Goal: Task Accomplishment & Management: Manage account settings

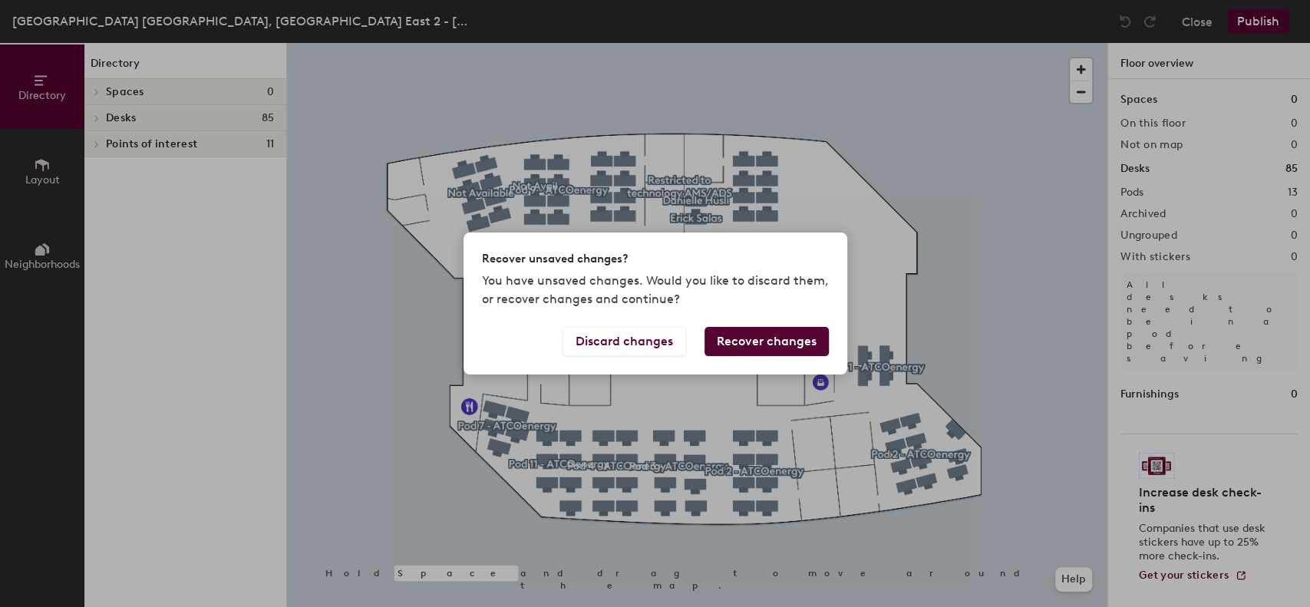
click at [742, 349] on button "Recover changes" at bounding box center [767, 341] width 124 height 29
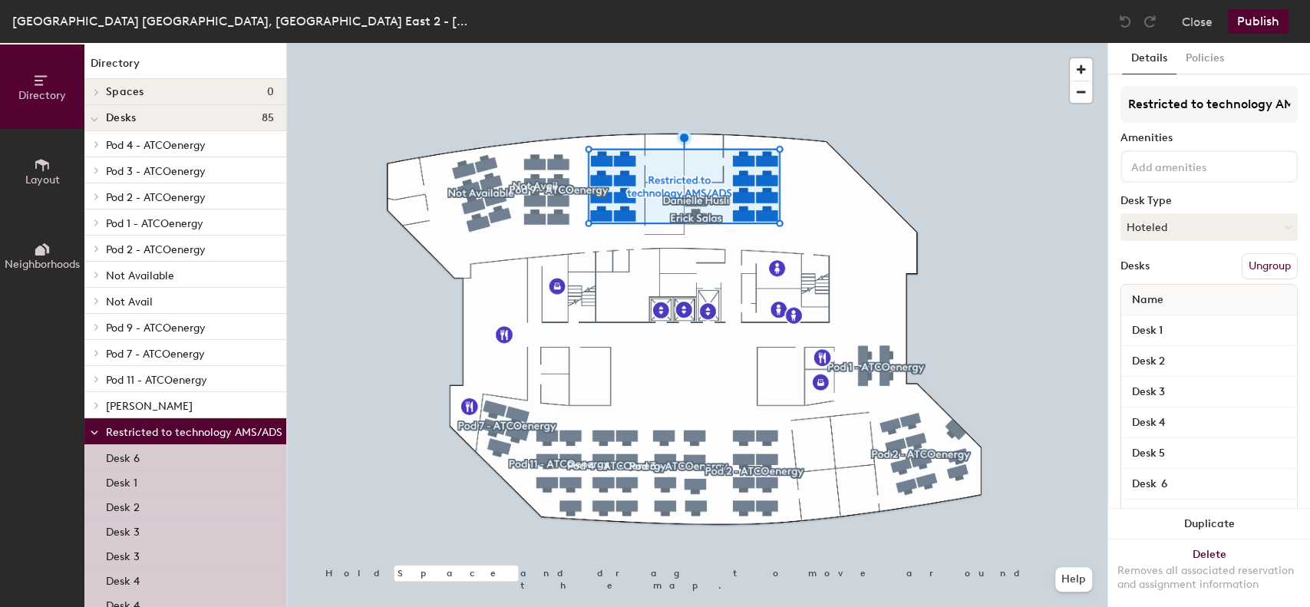
click at [97, 430] on icon at bounding box center [95, 433] width 8 height 6
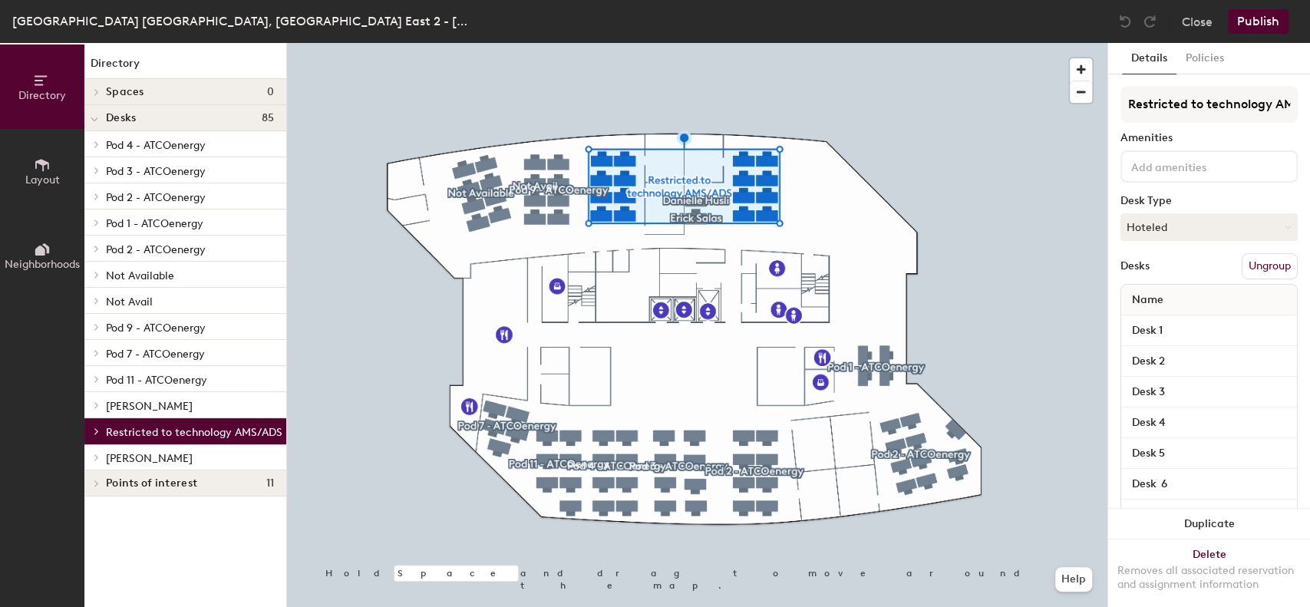
click at [142, 409] on span "[PERSON_NAME]" at bounding box center [149, 406] width 87 height 13
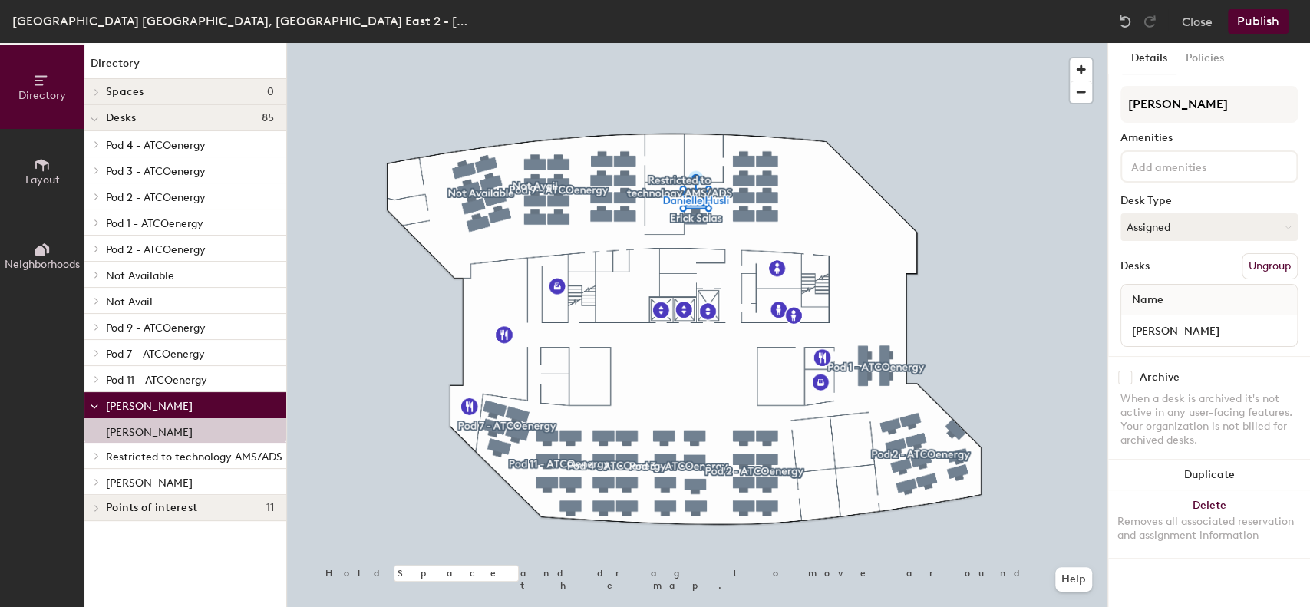
click at [182, 458] on span "Restricted to technology AMS/ADS" at bounding box center [194, 457] width 177 height 13
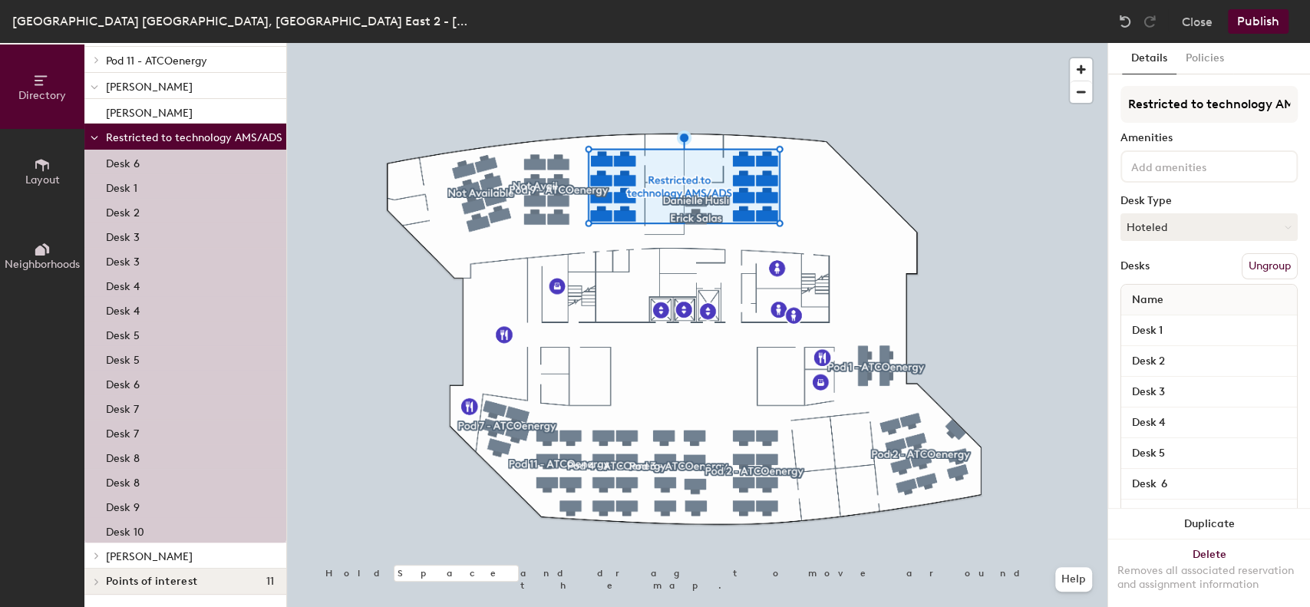
scroll to position [130, 0]
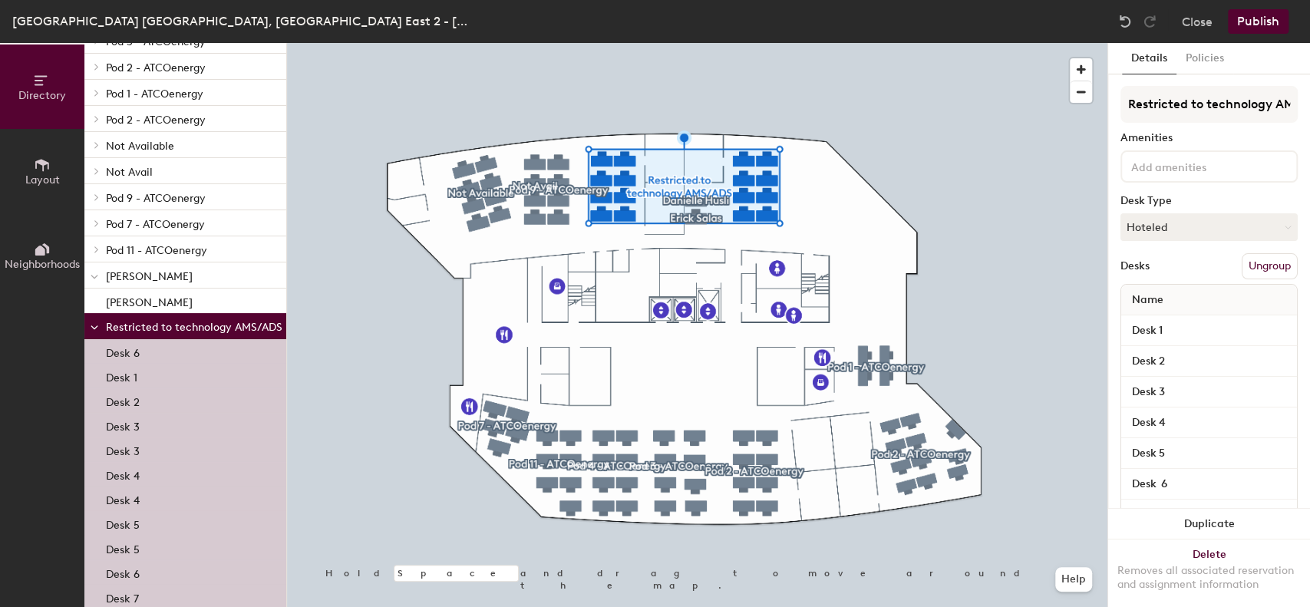
click at [100, 327] on div at bounding box center [94, 325] width 20 height 25
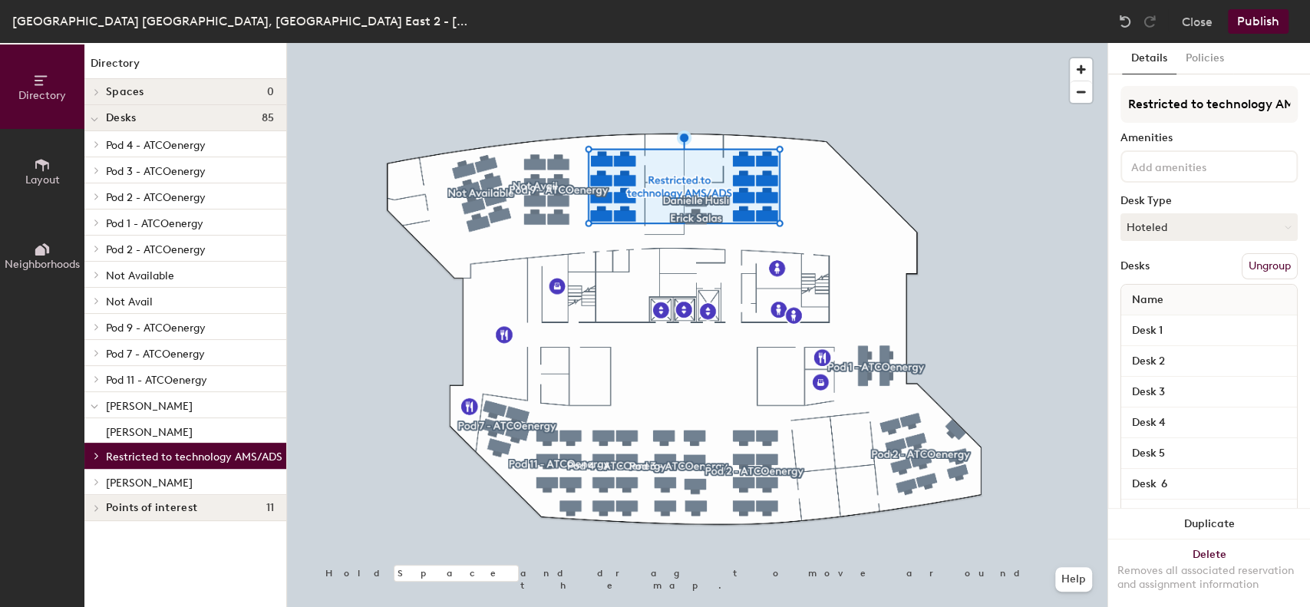
click at [99, 247] on icon at bounding box center [97, 249] width 6 height 8
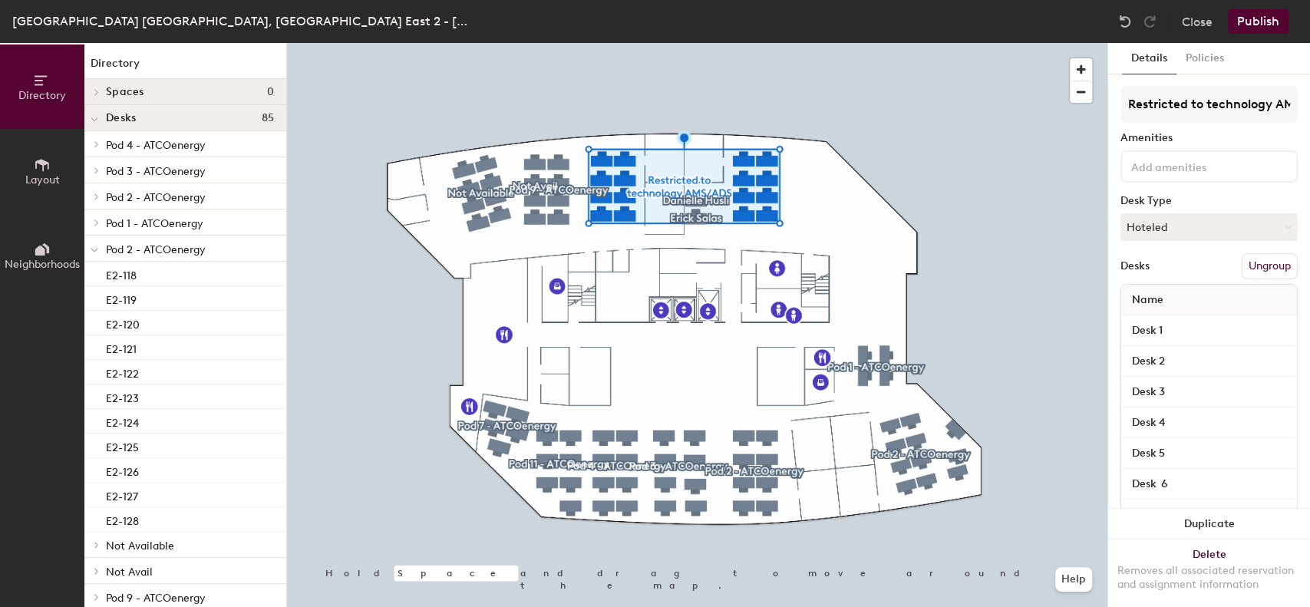
click at [96, 247] on icon at bounding box center [95, 250] width 8 height 6
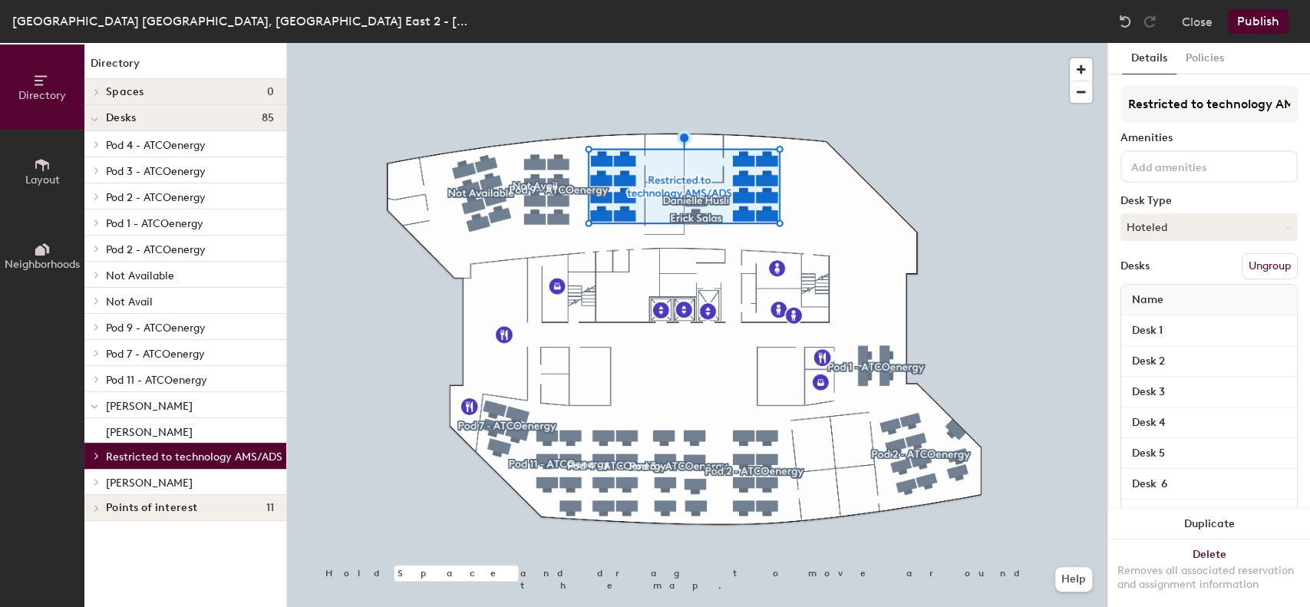
click at [97, 223] on icon at bounding box center [97, 223] width 6 height 8
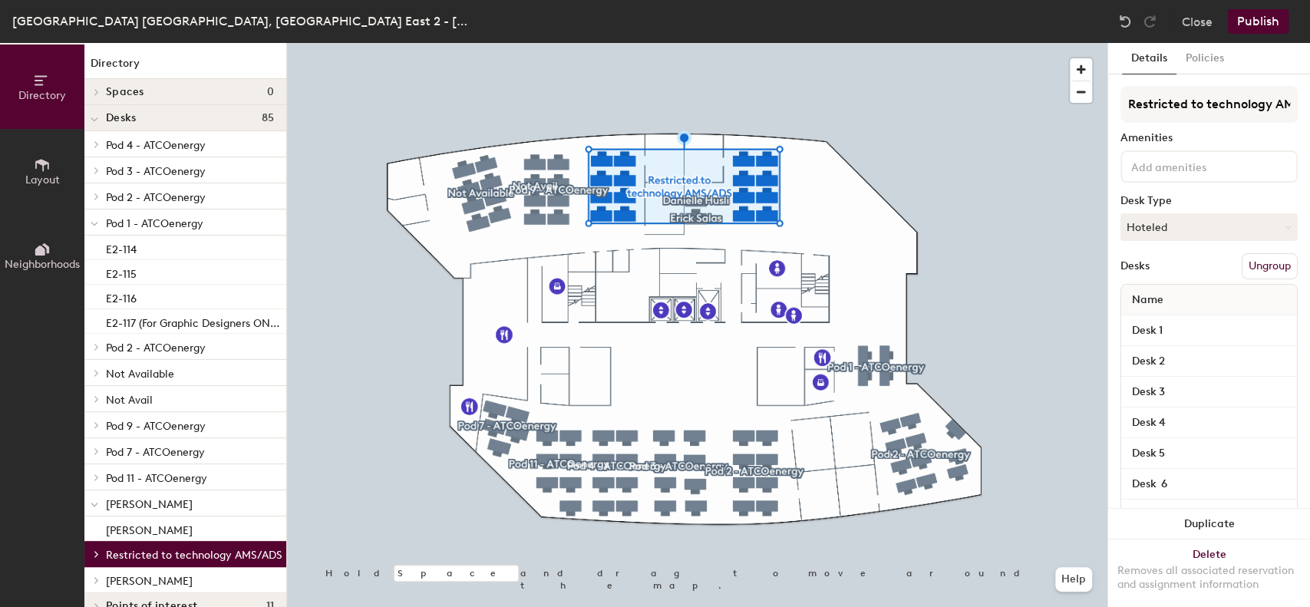
click at [97, 223] on icon at bounding box center [95, 224] width 8 height 6
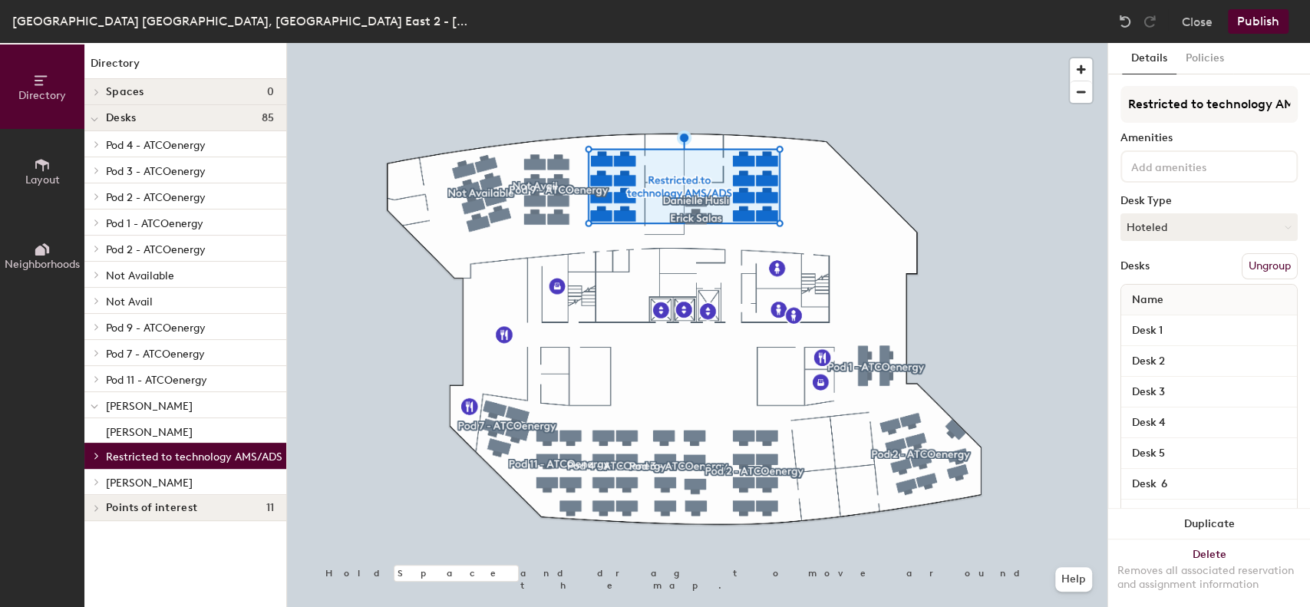
click at [96, 197] on icon at bounding box center [96, 196] width 3 height 6
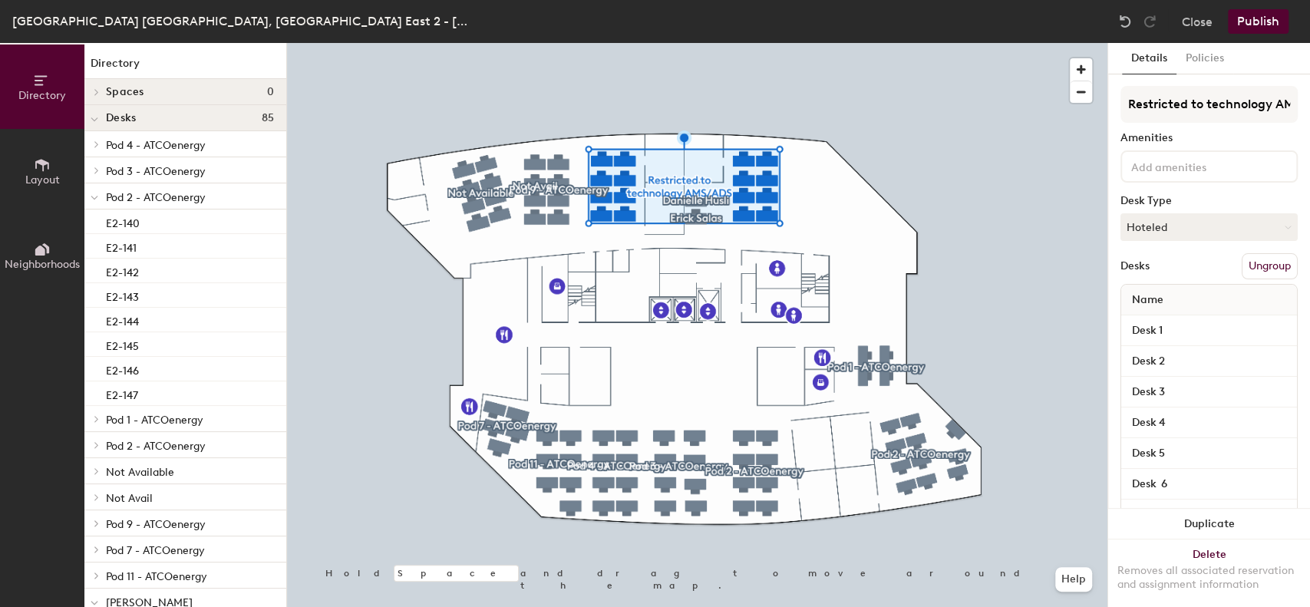
click at [96, 197] on icon at bounding box center [94, 198] width 6 height 3
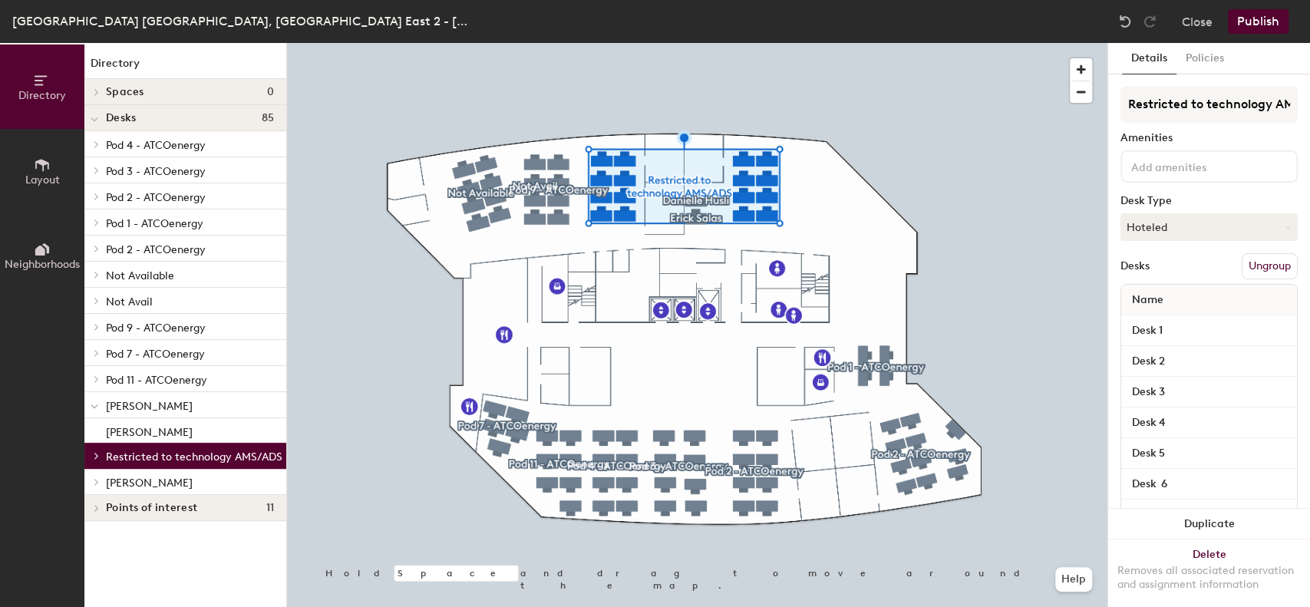
click at [94, 146] on icon at bounding box center [97, 144] width 6 height 8
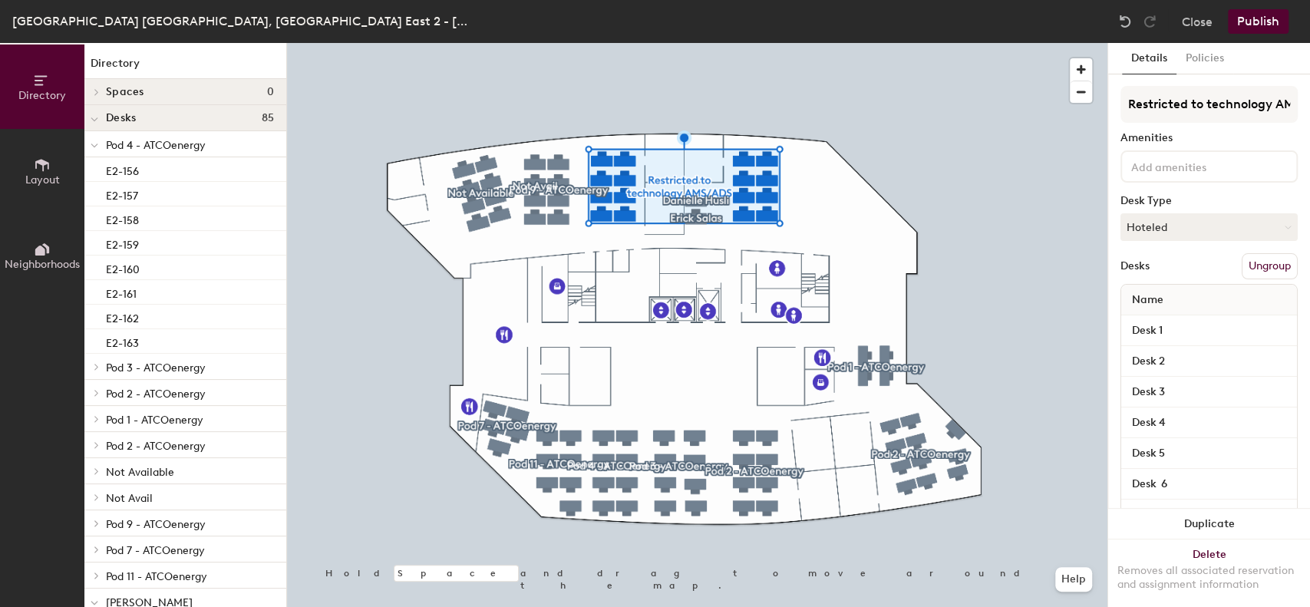
click at [94, 146] on icon at bounding box center [95, 146] width 8 height 6
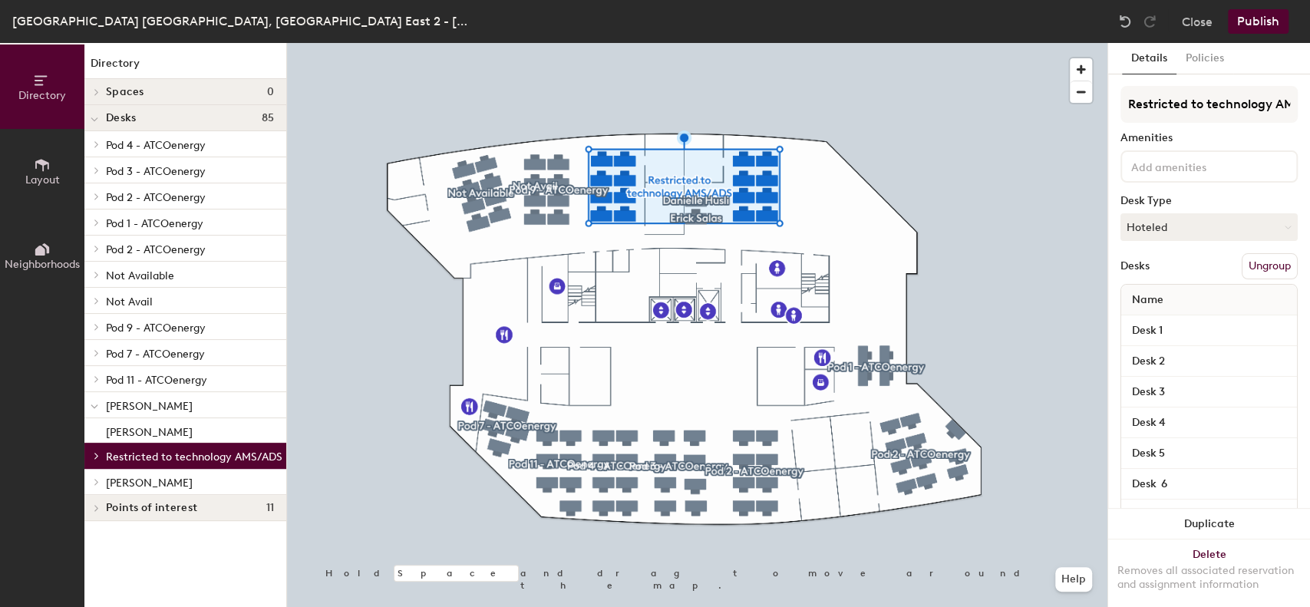
click at [98, 173] on icon at bounding box center [97, 171] width 6 height 8
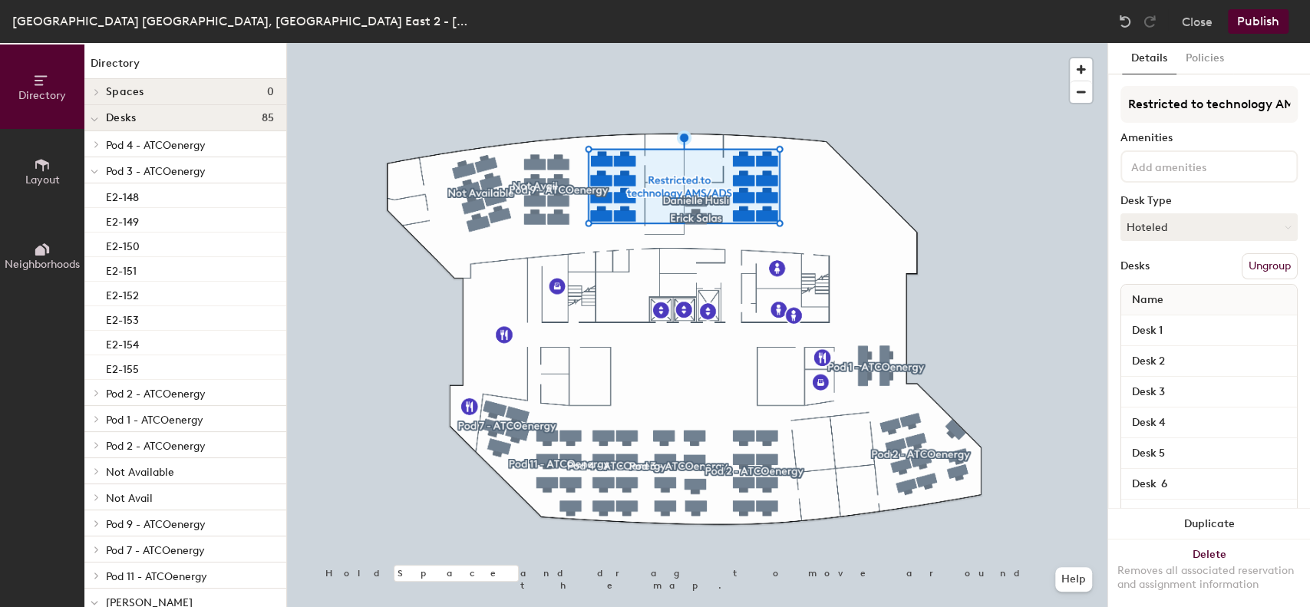
click at [92, 170] on icon at bounding box center [94, 171] width 6 height 3
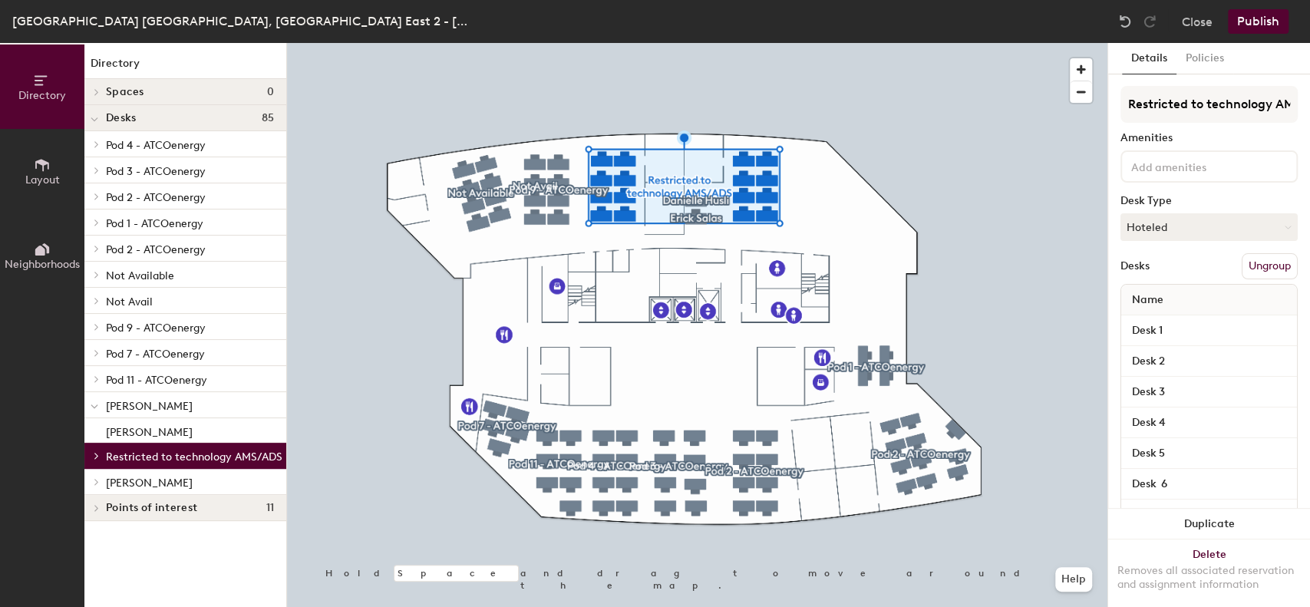
click at [94, 329] on icon at bounding box center [97, 327] width 6 height 8
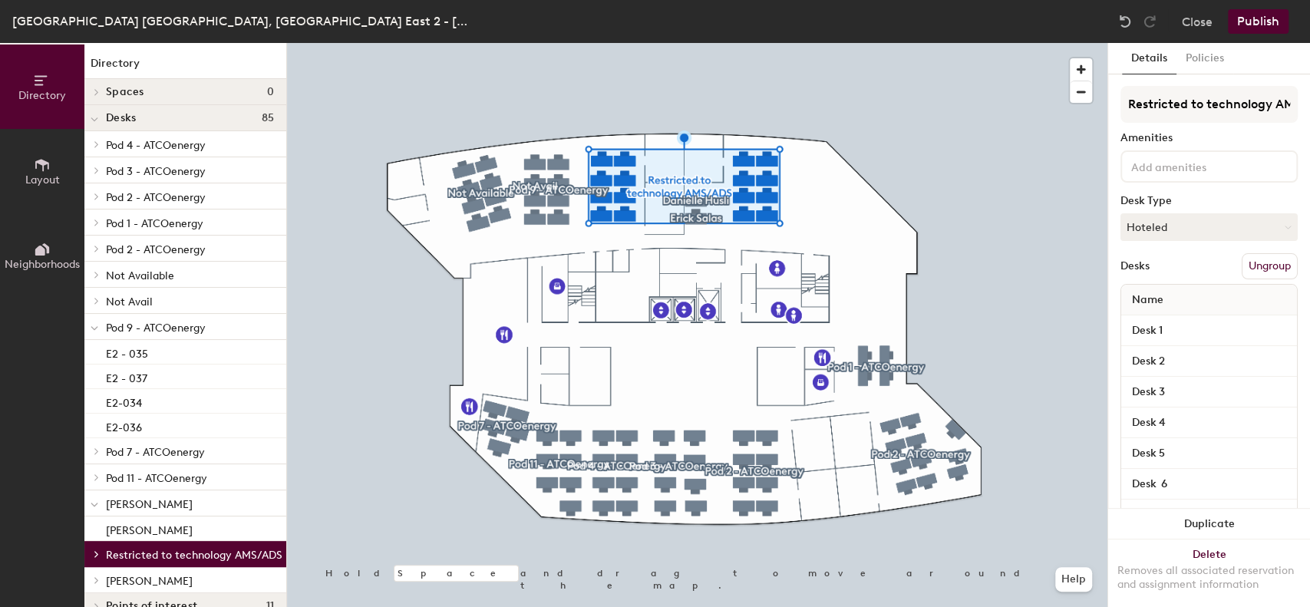
click at [94, 329] on icon at bounding box center [95, 329] width 8 height 6
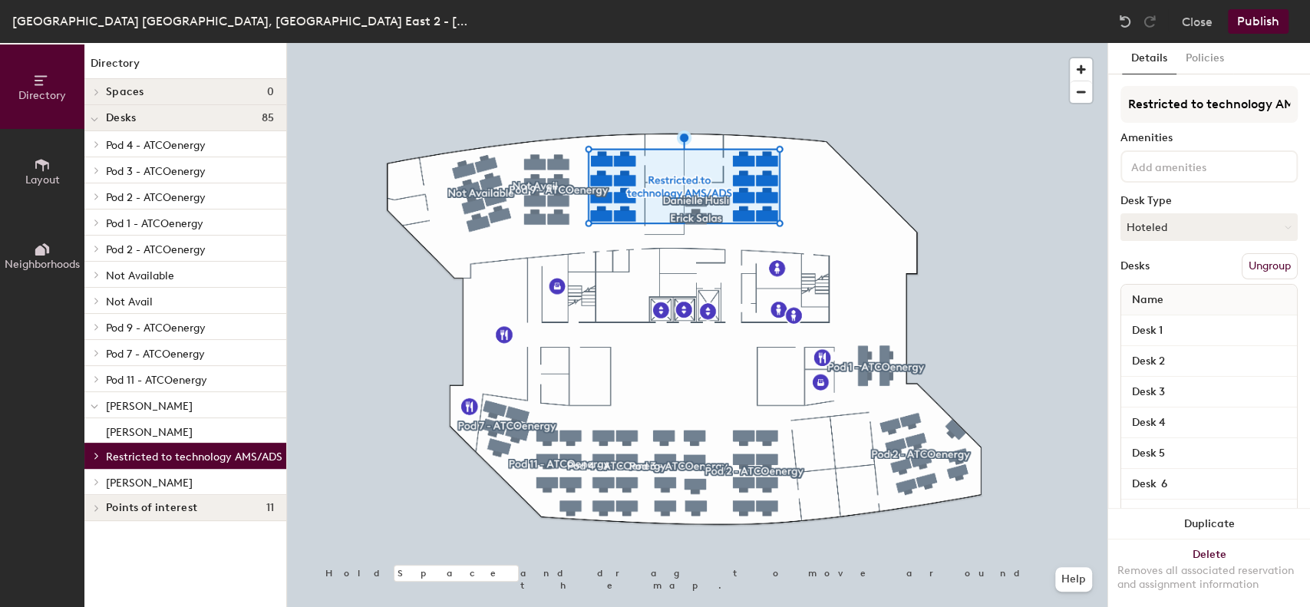
click at [97, 348] on div at bounding box center [94, 352] width 20 height 25
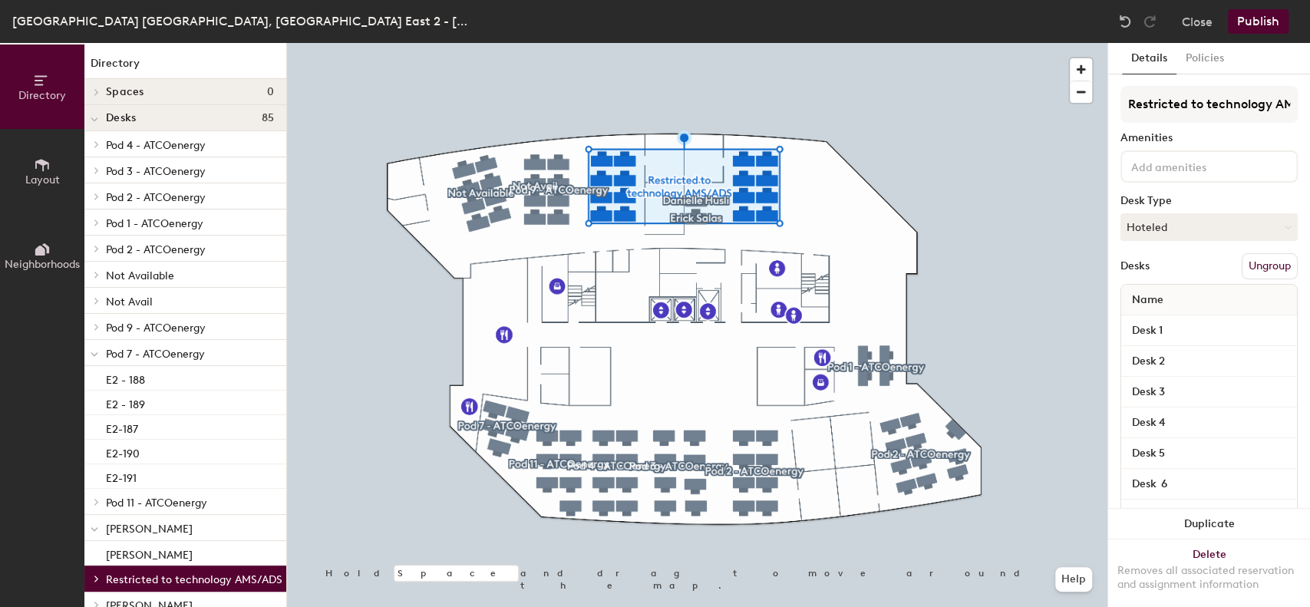
click at [97, 348] on span at bounding box center [95, 354] width 8 height 13
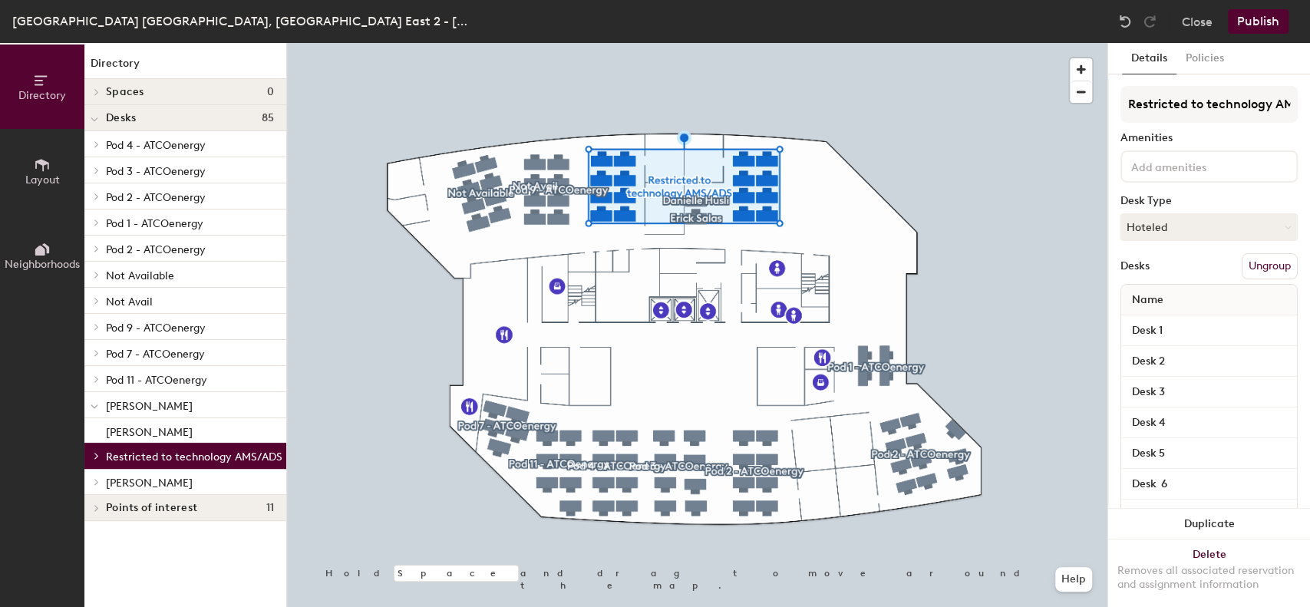
click at [97, 378] on icon at bounding box center [96, 379] width 3 height 6
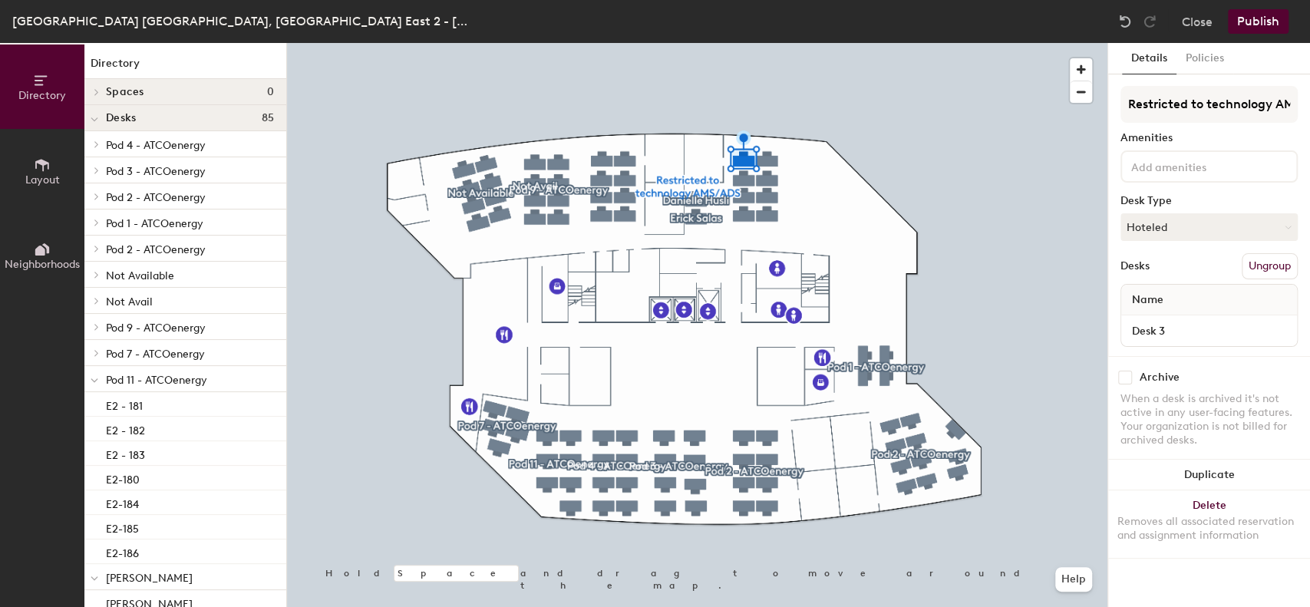
click at [170, 574] on span "[PERSON_NAME]" at bounding box center [149, 578] width 87 height 13
click at [1219, 56] on button "Policies" at bounding box center [1205, 58] width 57 height 31
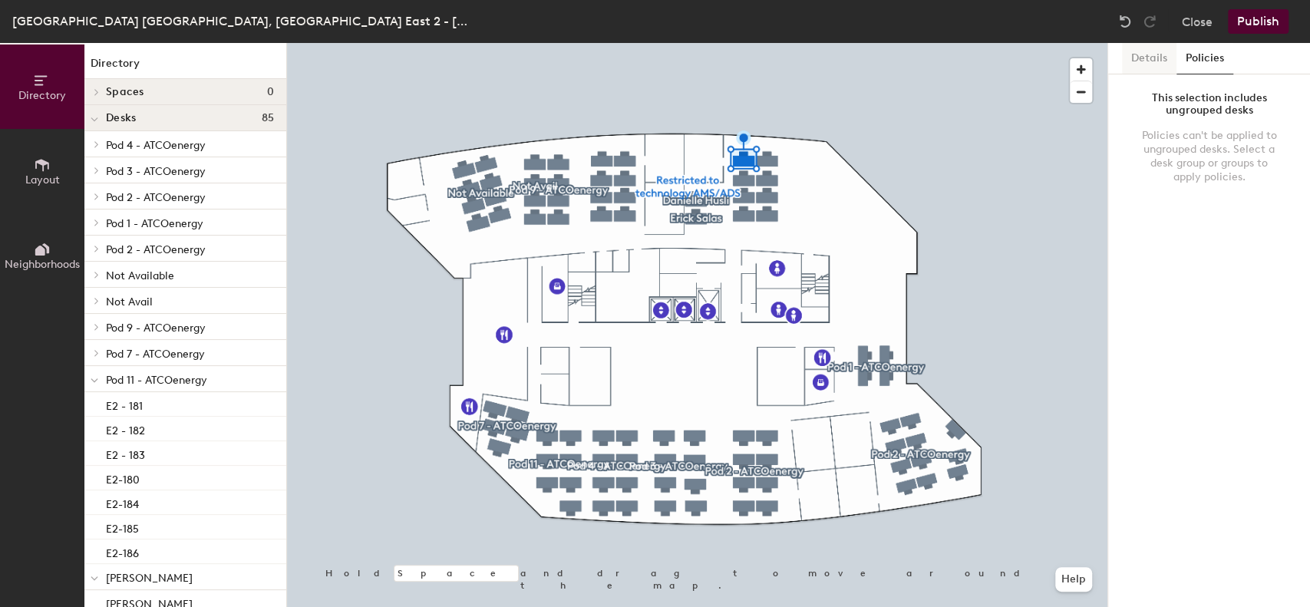
click at [1138, 64] on button "Details" at bounding box center [1149, 58] width 55 height 31
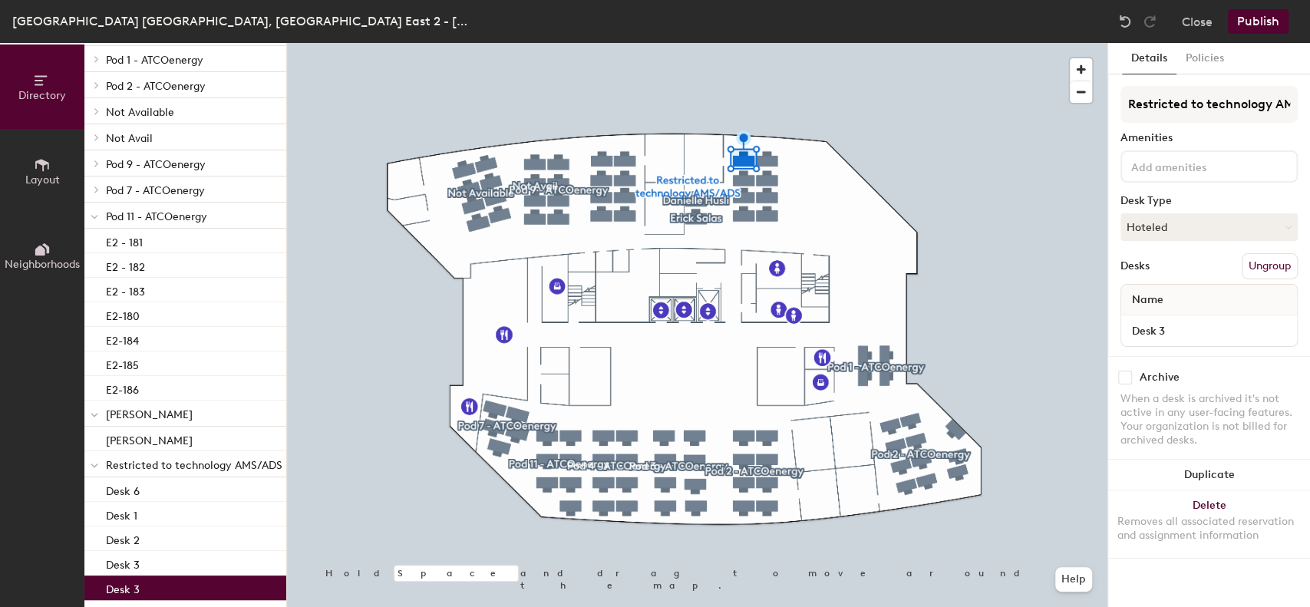
scroll to position [204, 0]
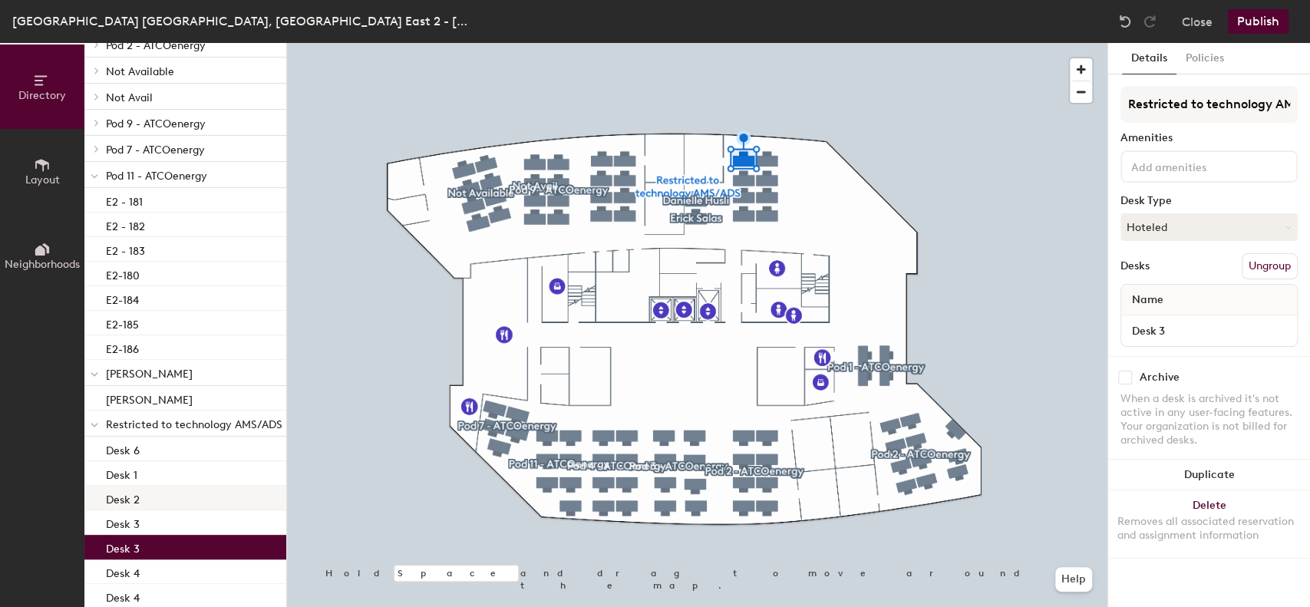
click at [213, 498] on div "Desk 2" at bounding box center [185, 498] width 202 height 25
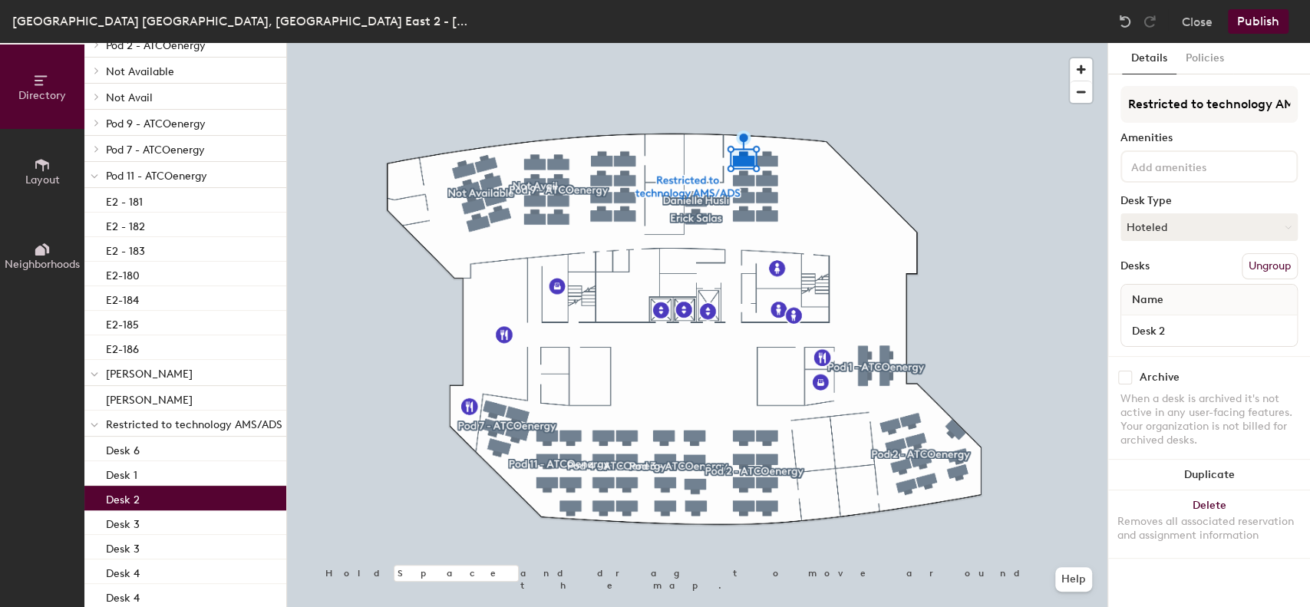
click at [189, 426] on span "Restricted to technology AMS/ADS" at bounding box center [194, 424] width 177 height 13
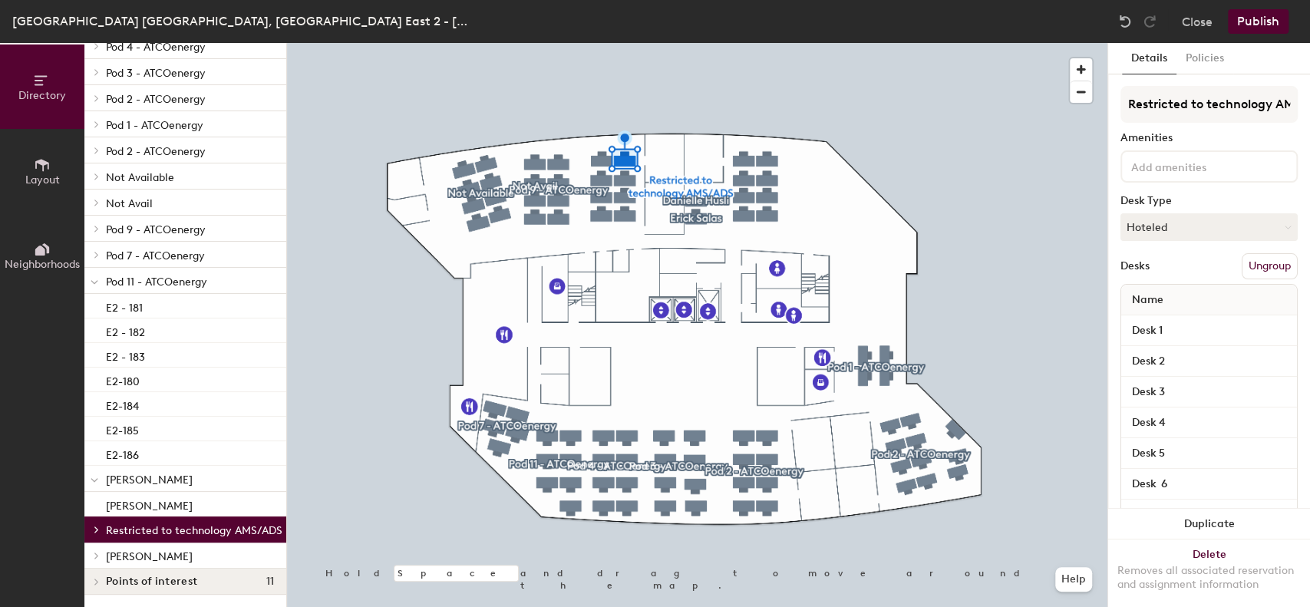
scroll to position [114, 0]
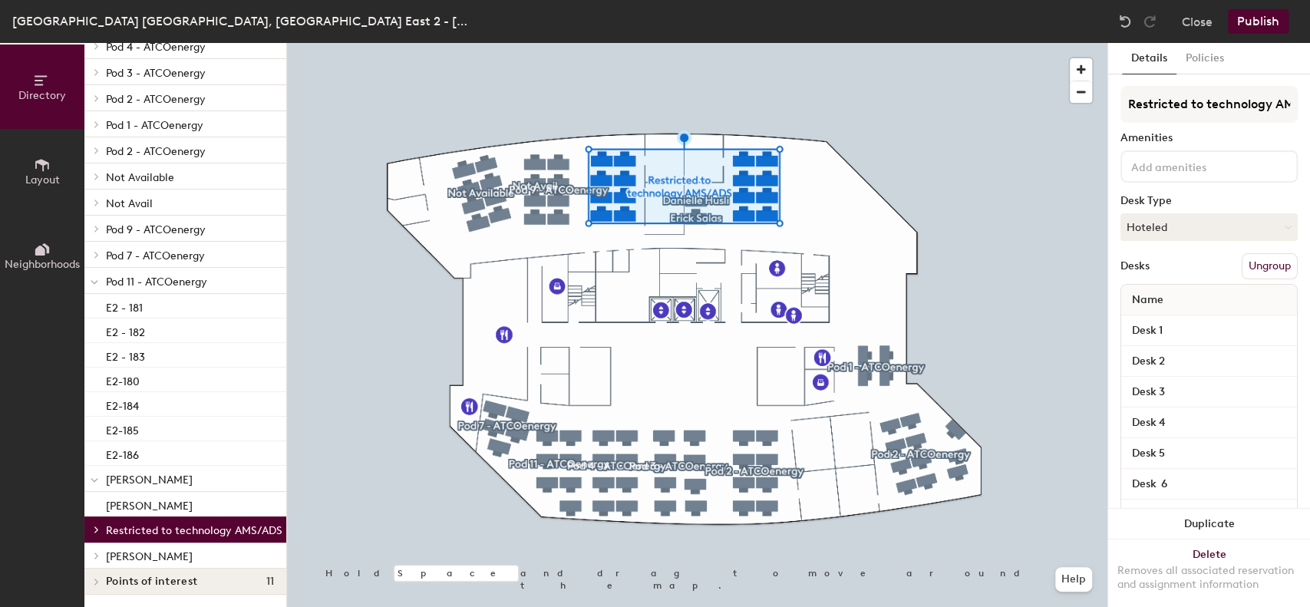
click at [95, 526] on icon at bounding box center [97, 530] width 6 height 8
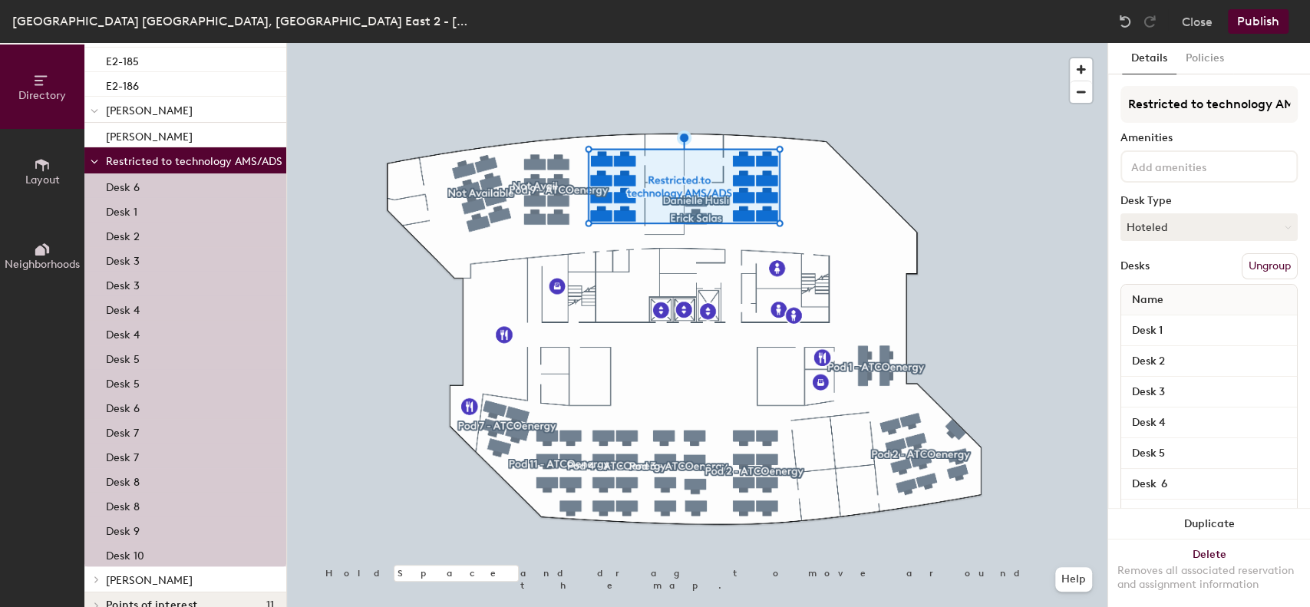
scroll to position [507, 0]
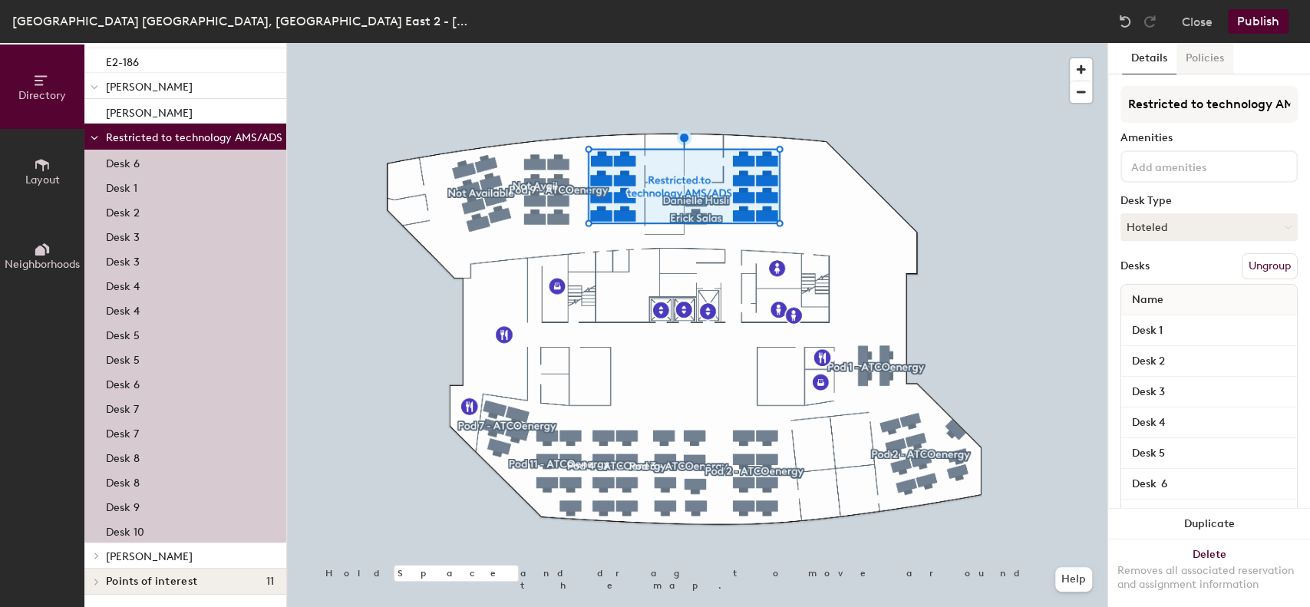
click at [1220, 70] on button "Policies" at bounding box center [1205, 58] width 57 height 31
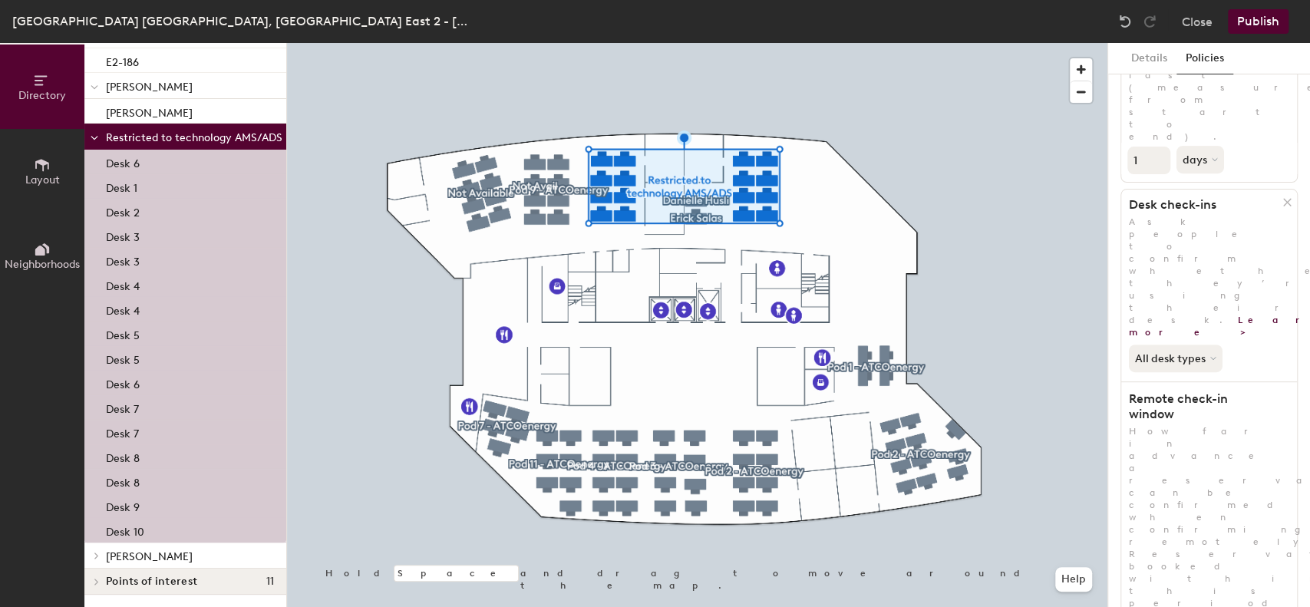
scroll to position [381, 0]
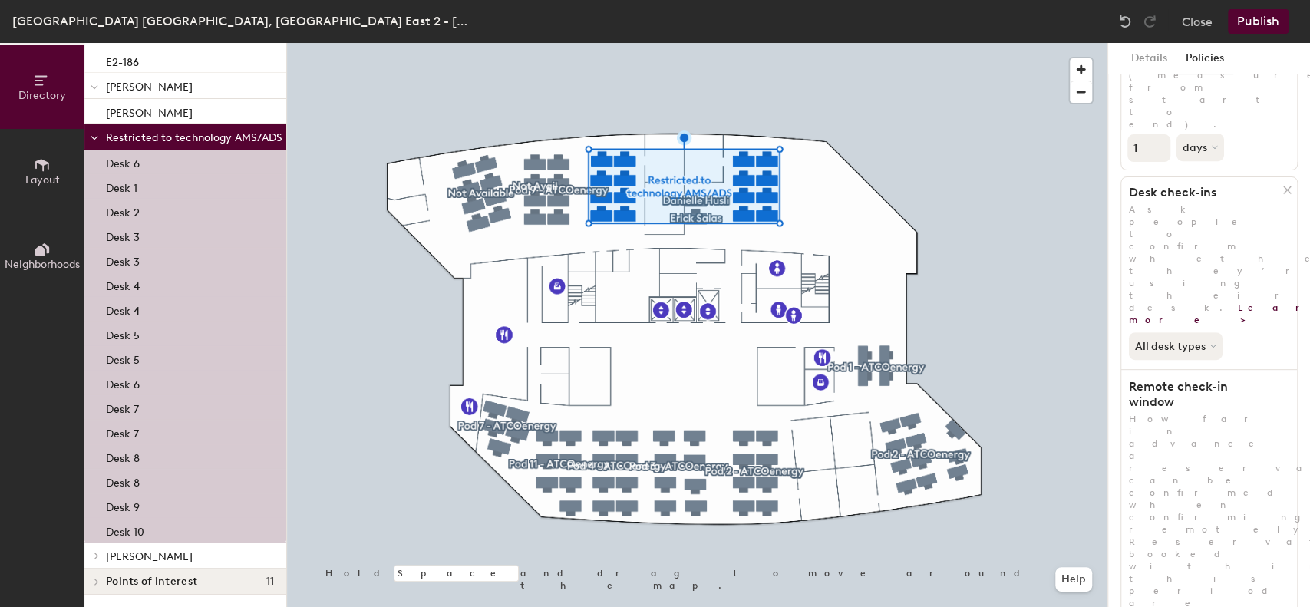
click at [89, 126] on div at bounding box center [94, 136] width 20 height 25
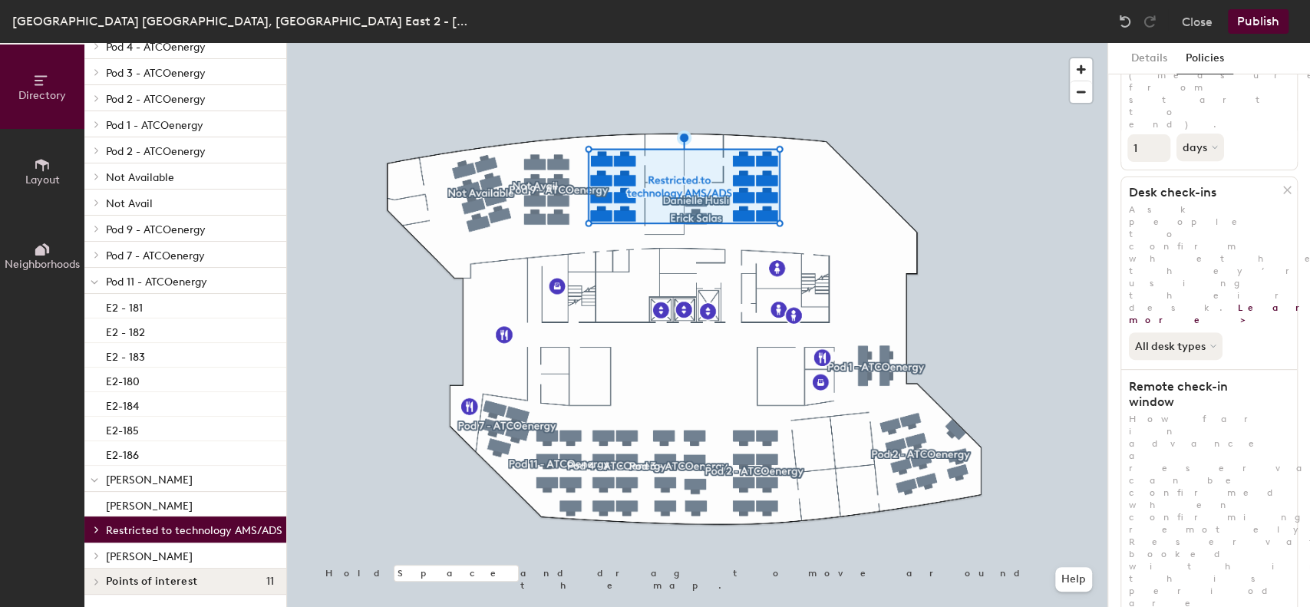
click at [97, 517] on div at bounding box center [94, 529] width 20 height 25
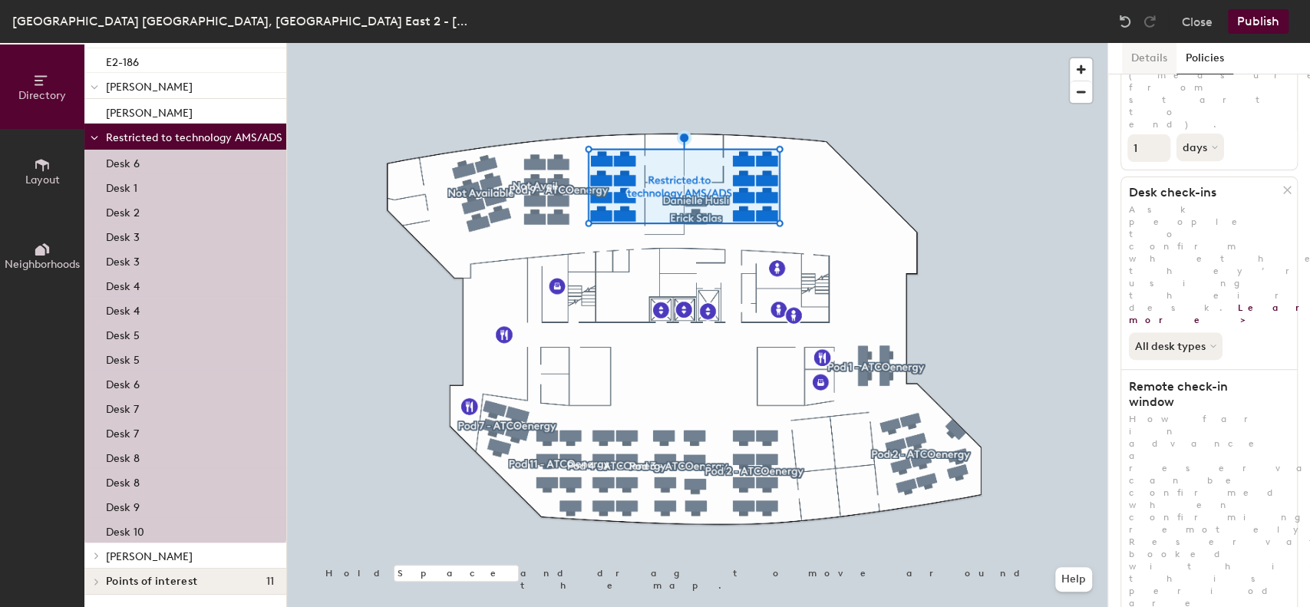
click at [1145, 61] on button "Details" at bounding box center [1149, 58] width 55 height 31
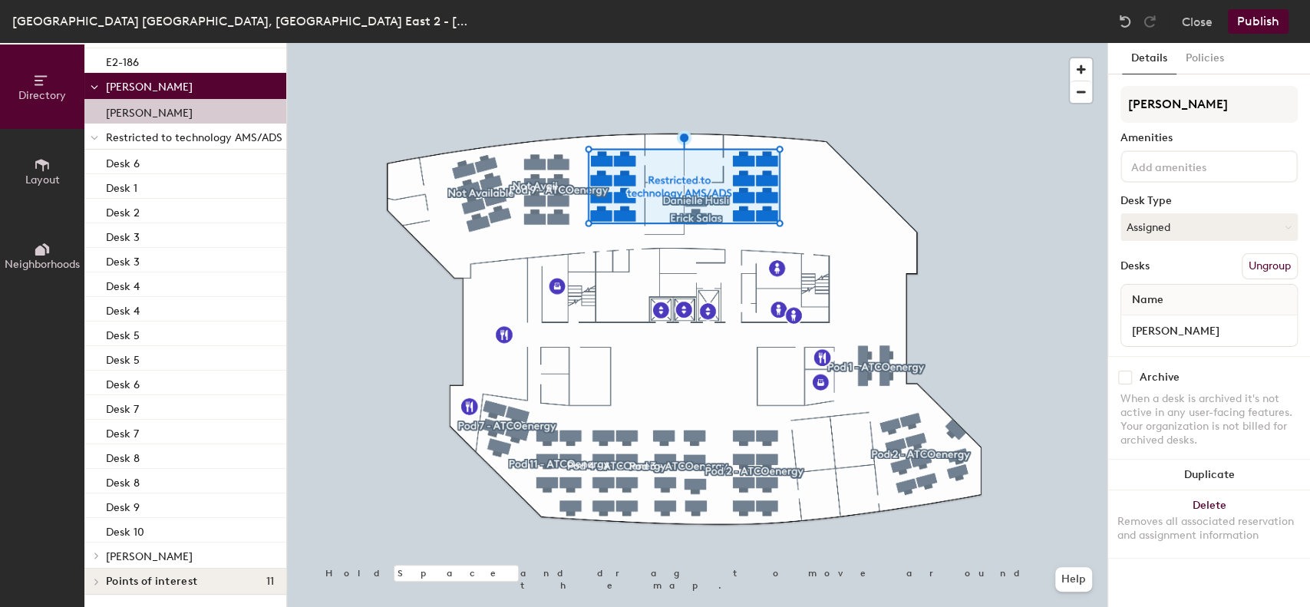
click at [114, 102] on p "[PERSON_NAME]" at bounding box center [149, 111] width 87 height 18
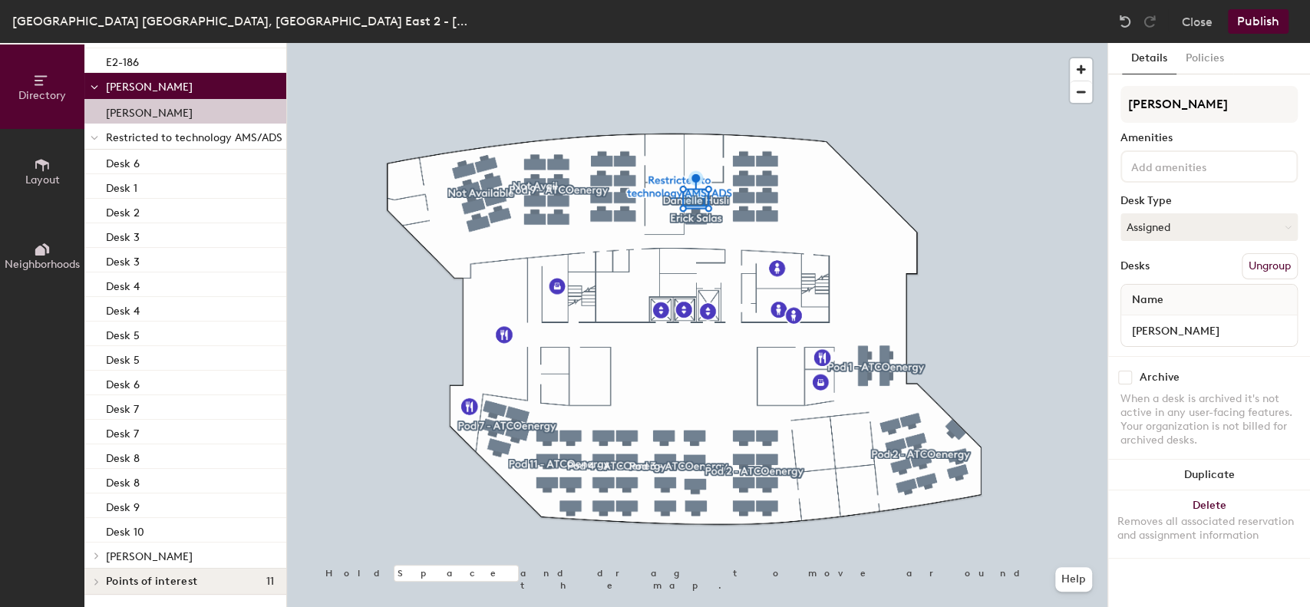
scroll to position [0, 0]
click at [202, 131] on span "Restricted to technology AMS/ADS" at bounding box center [194, 137] width 177 height 13
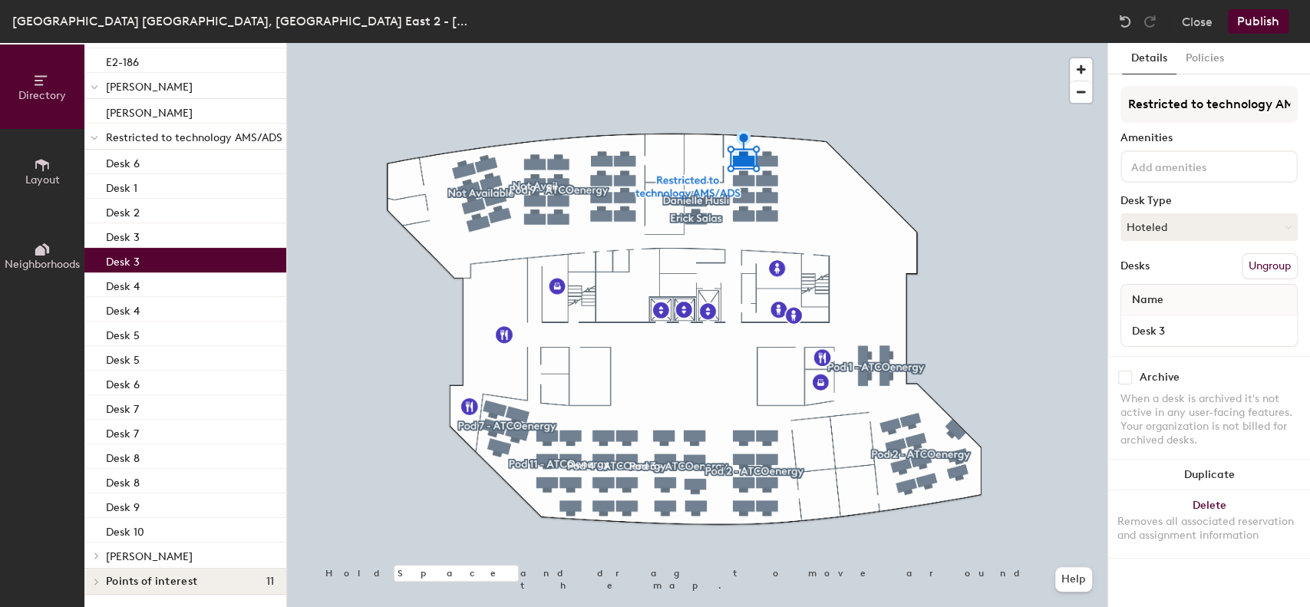
click at [153, 131] on span "Restricted to technology AMS/ADS" at bounding box center [194, 137] width 177 height 13
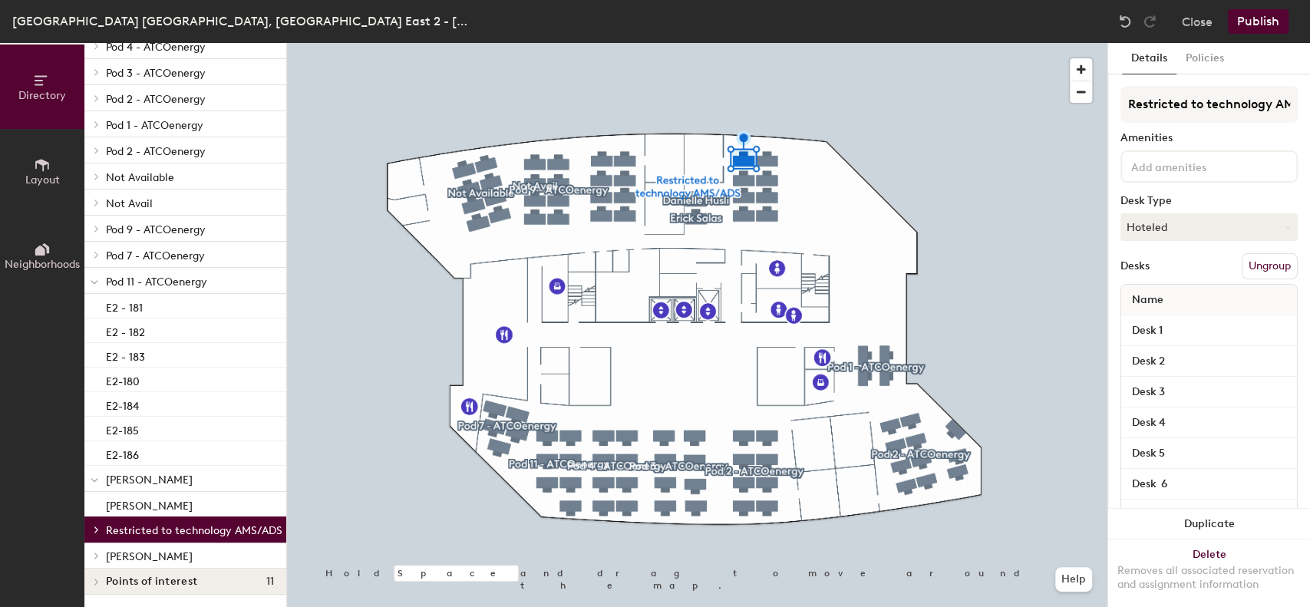
scroll to position [114, 0]
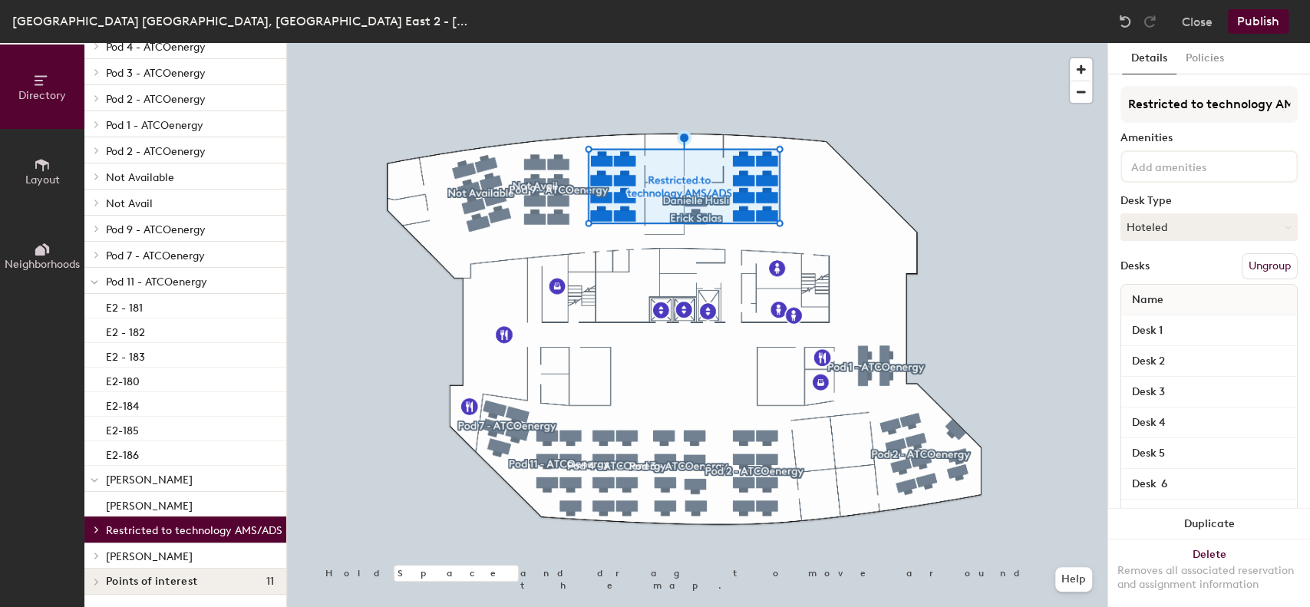
click at [97, 526] on icon at bounding box center [97, 530] width 6 height 8
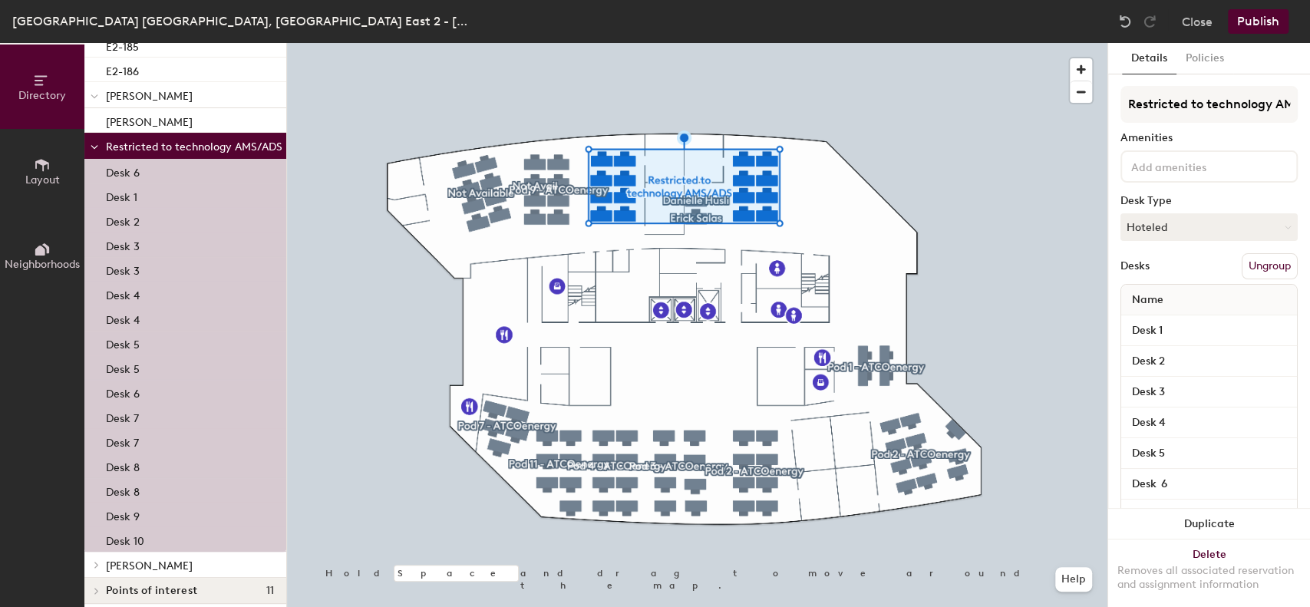
scroll to position [507, 0]
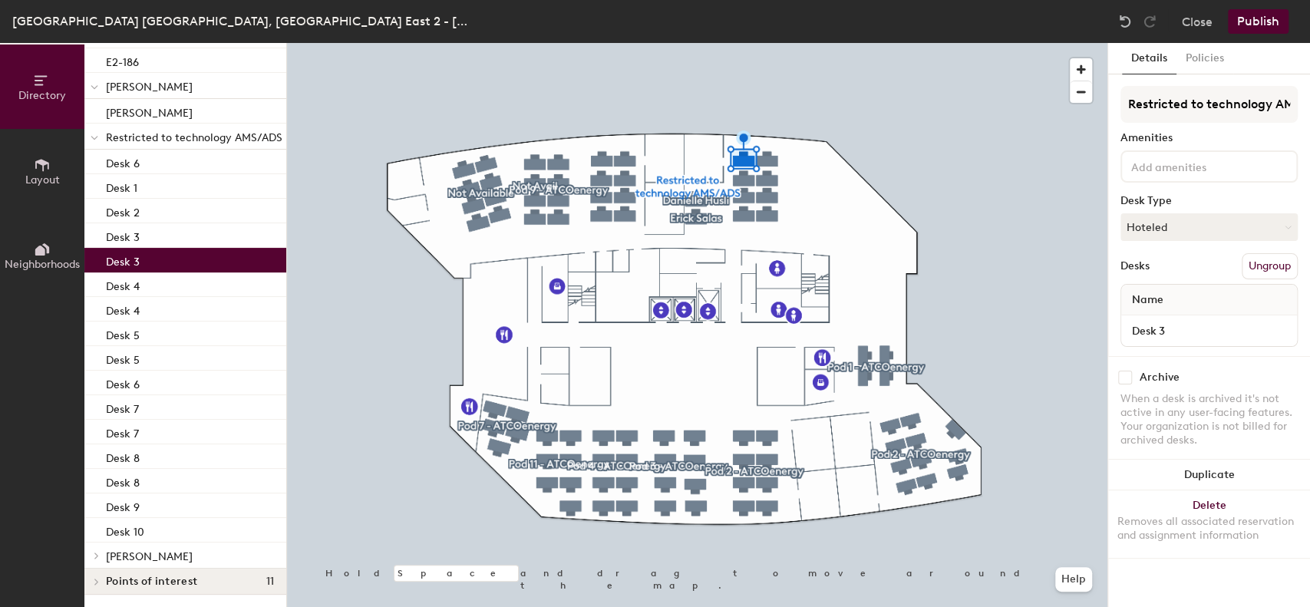
click at [226, 131] on span "Restricted to technology AMS/ADS" at bounding box center [194, 137] width 177 height 13
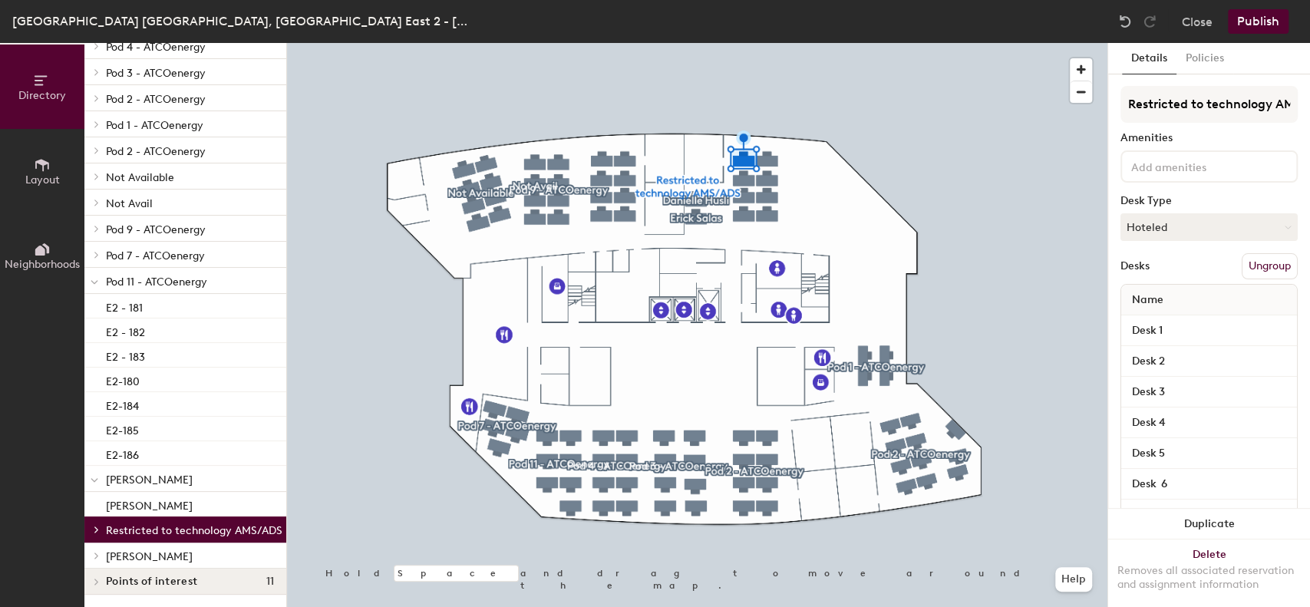
scroll to position [114, 0]
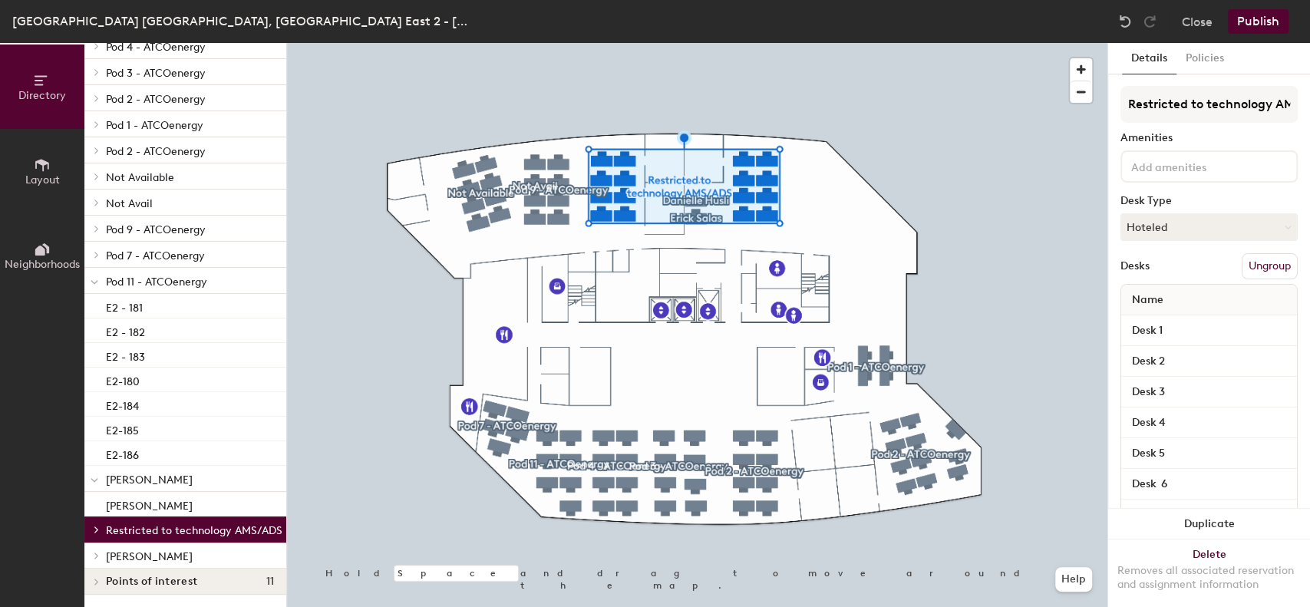
click at [1259, 273] on button "Ungroup" at bounding box center [1270, 266] width 56 height 26
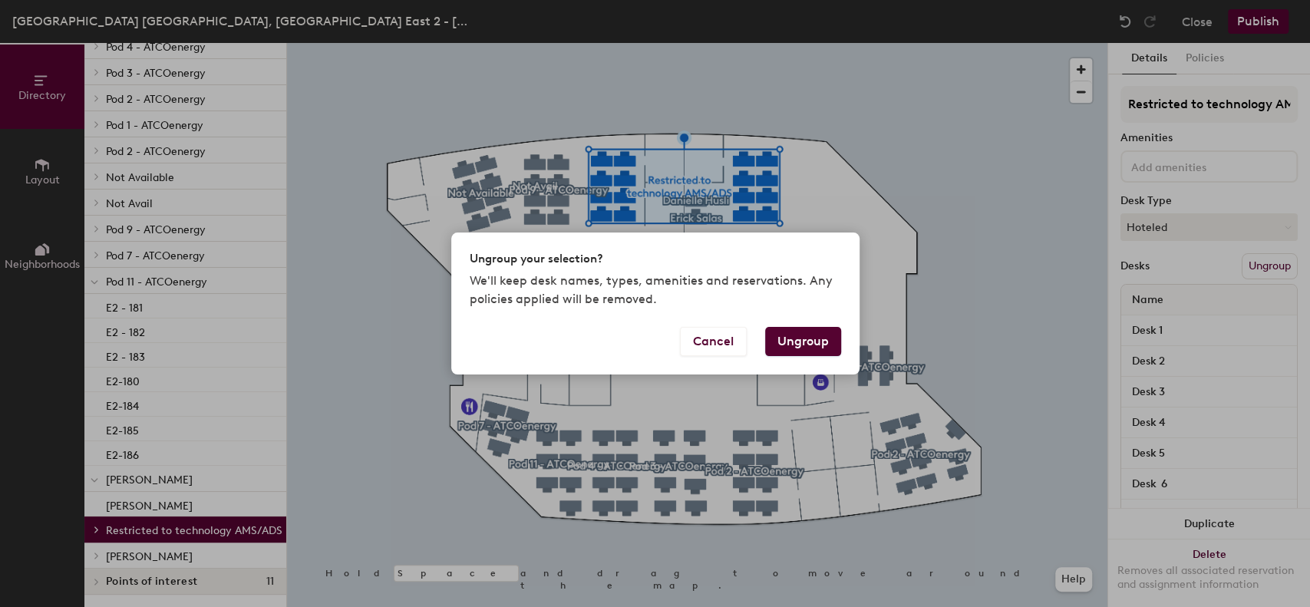
click at [818, 336] on button "Ungroup" at bounding box center [803, 341] width 76 height 29
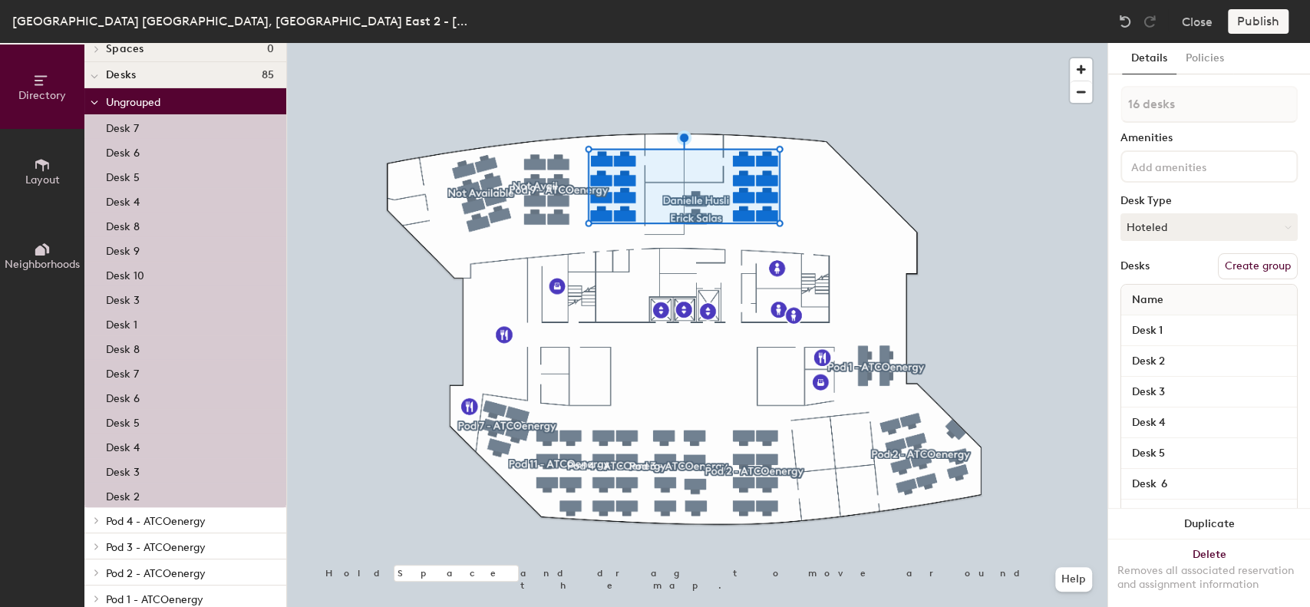
scroll to position [0, 0]
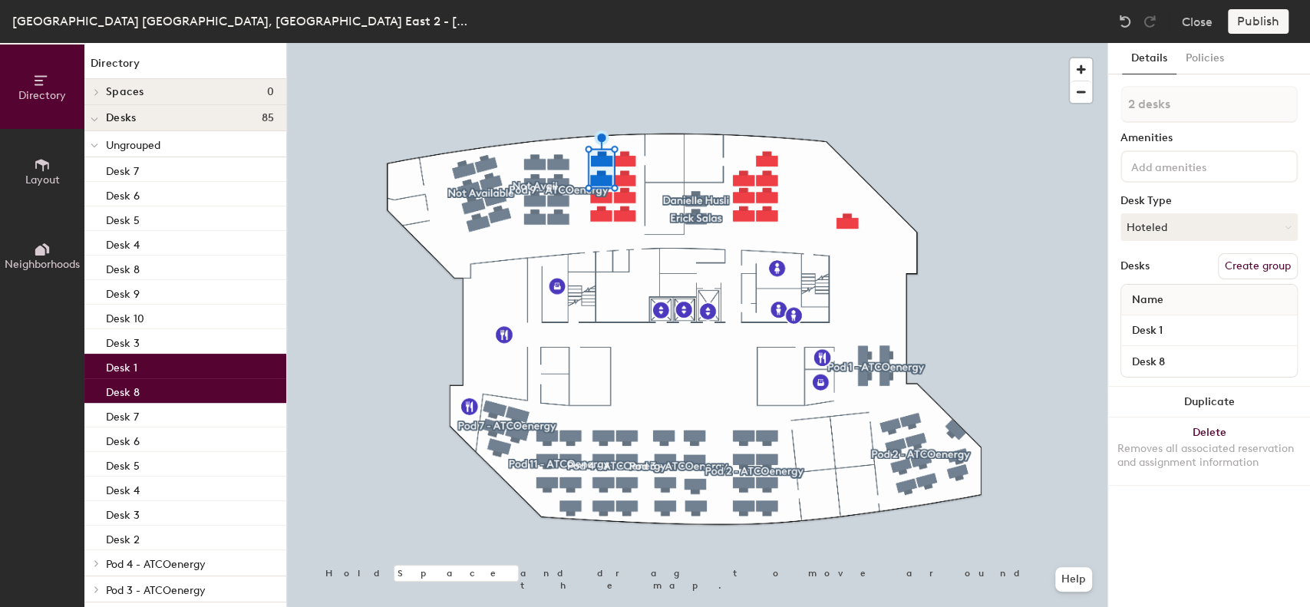
type input "3 desks"
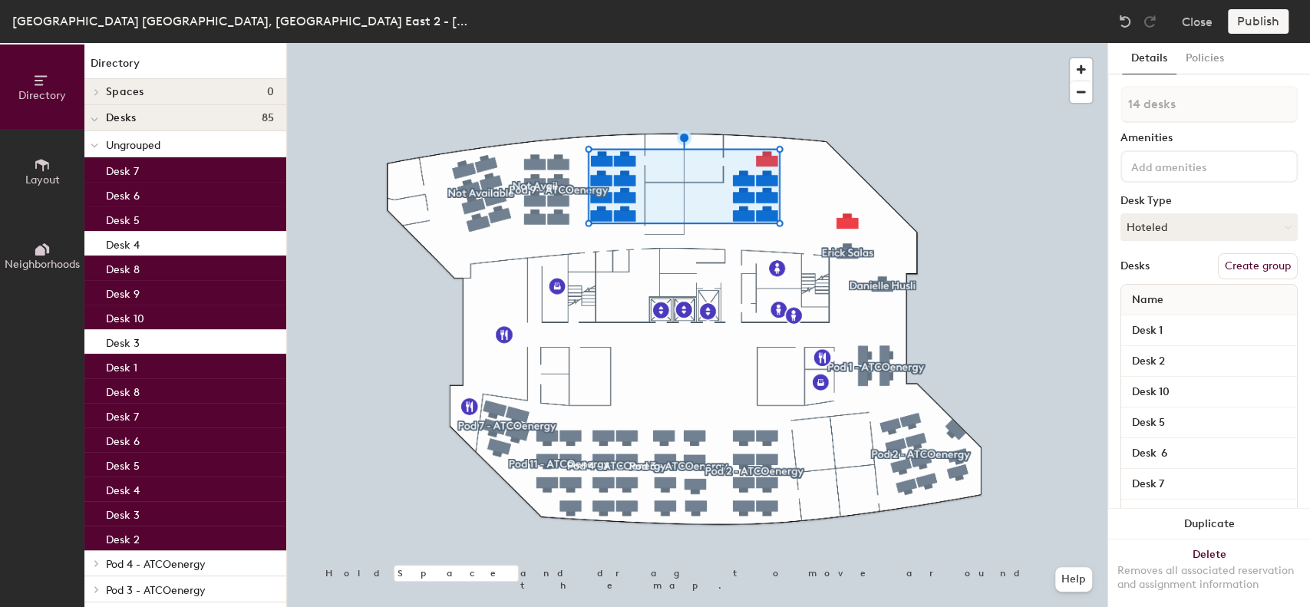
type input "15 desks"
click at [1248, 263] on button "Create group" at bounding box center [1258, 266] width 80 height 26
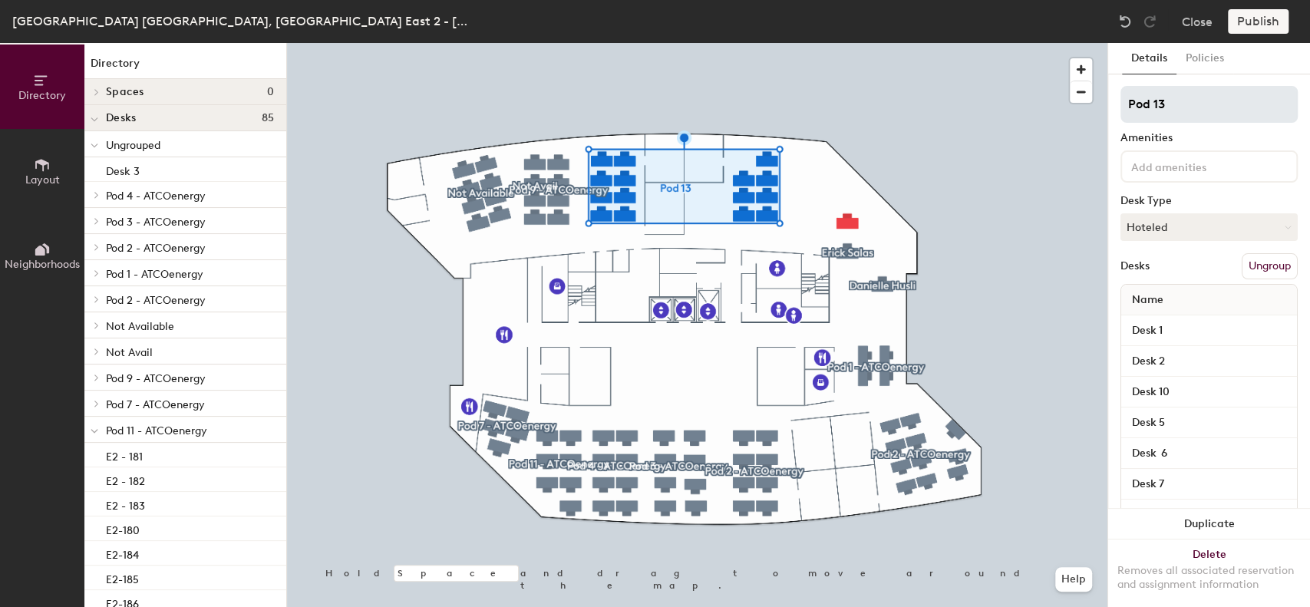
click at [1148, 104] on input "Pod 13" at bounding box center [1209, 104] width 177 height 37
click at [1164, 101] on input "Pod 13" at bounding box center [1209, 104] width 177 height 37
type input "Restricted to Technology AMS/ADS"
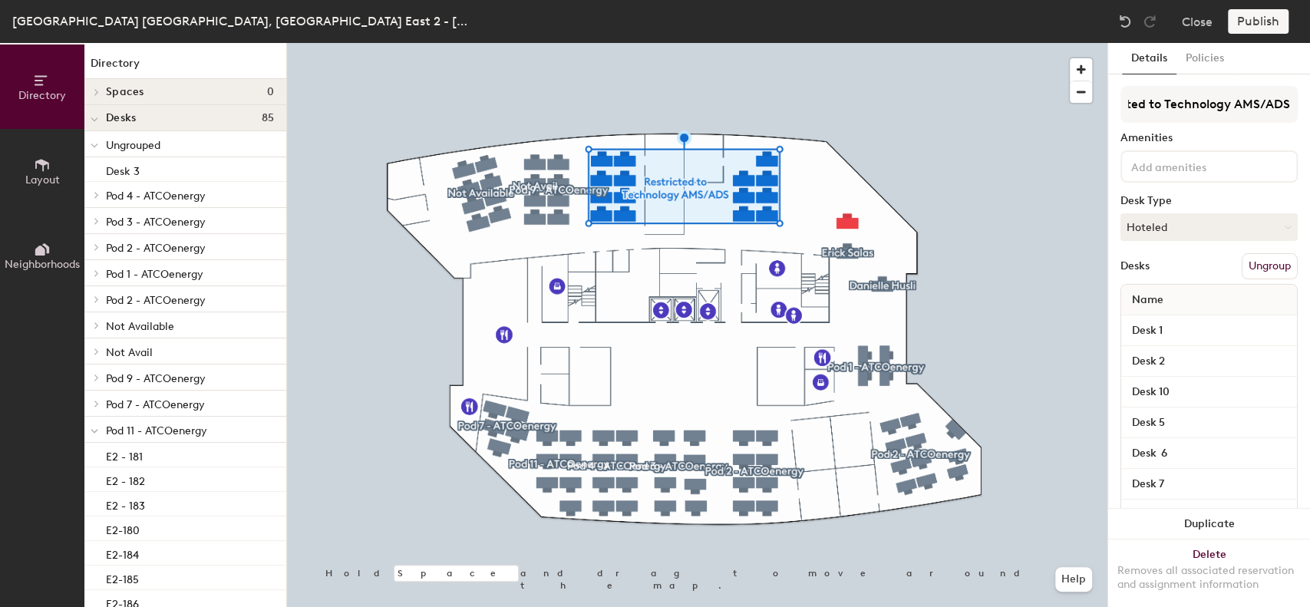
scroll to position [0, 0]
click at [1210, 54] on button "Policies" at bounding box center [1205, 58] width 57 height 31
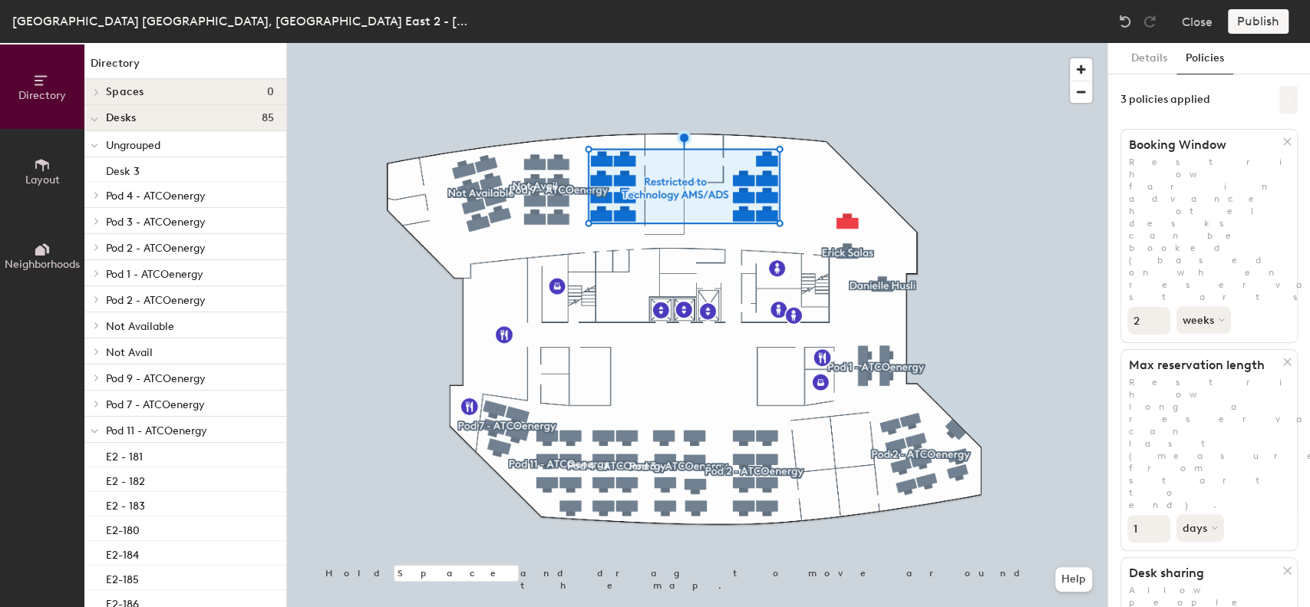
click at [1285, 96] on icon at bounding box center [1289, 100] width 8 height 8
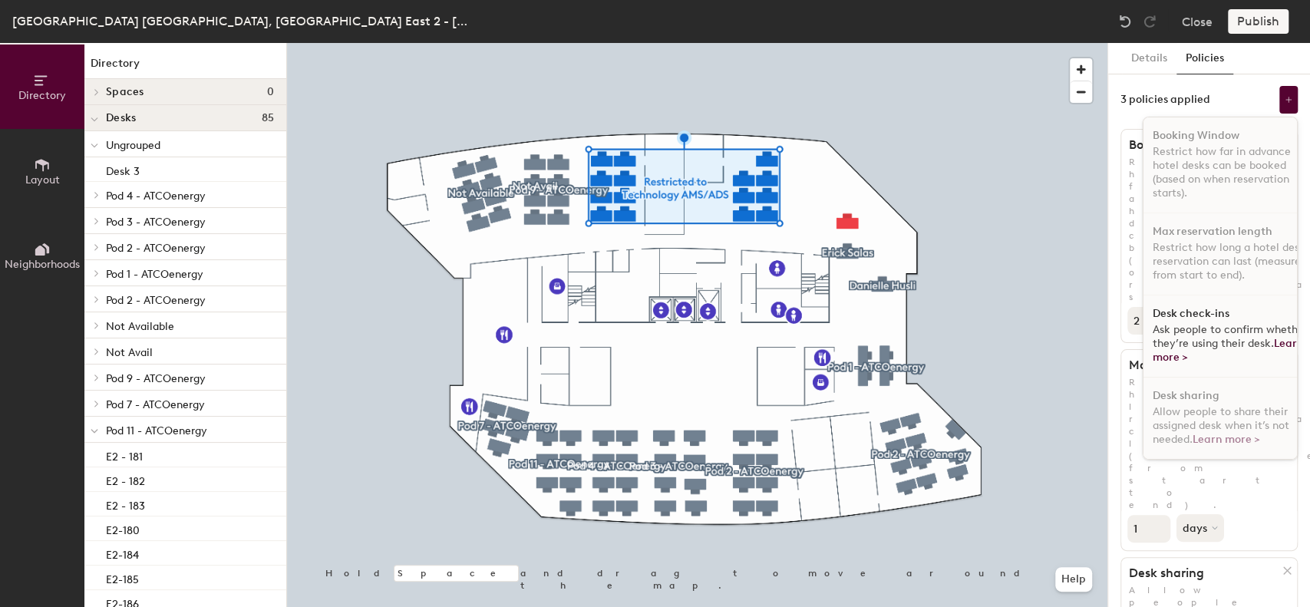
click at [1204, 353] on p "Ask people to confirm whether they’re using their desk. Learn more >" at bounding box center [1232, 343] width 158 height 41
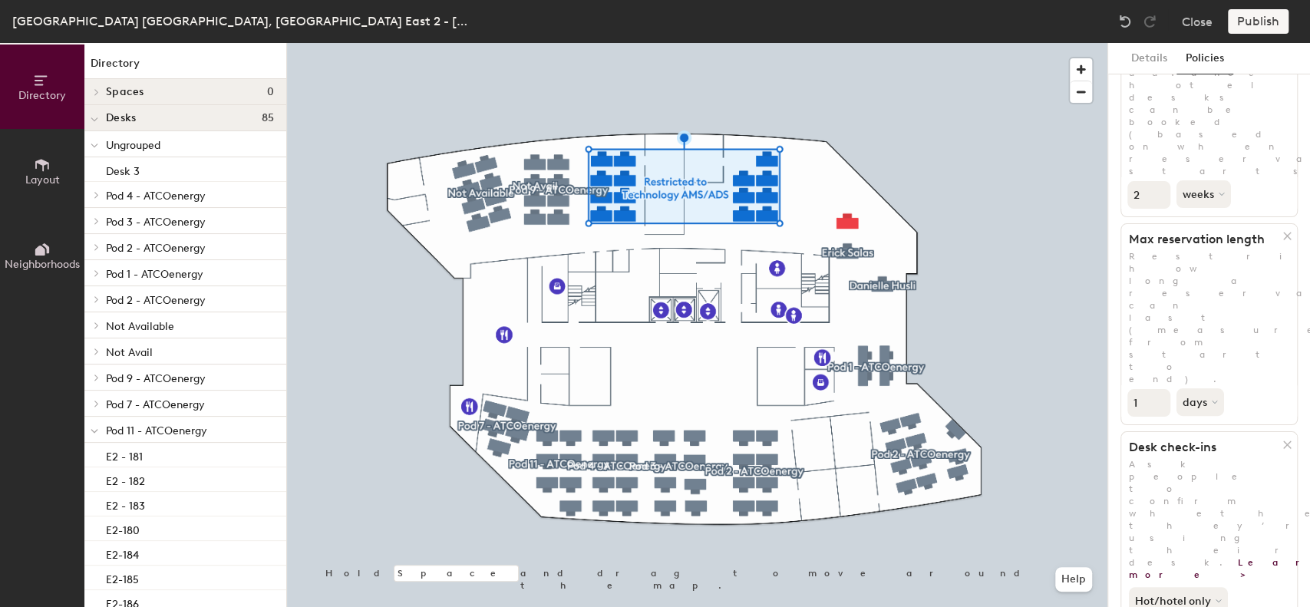
scroll to position [123, 0]
click at [1210, 590] on button "Hot/hotel only" at bounding box center [1180, 604] width 102 height 28
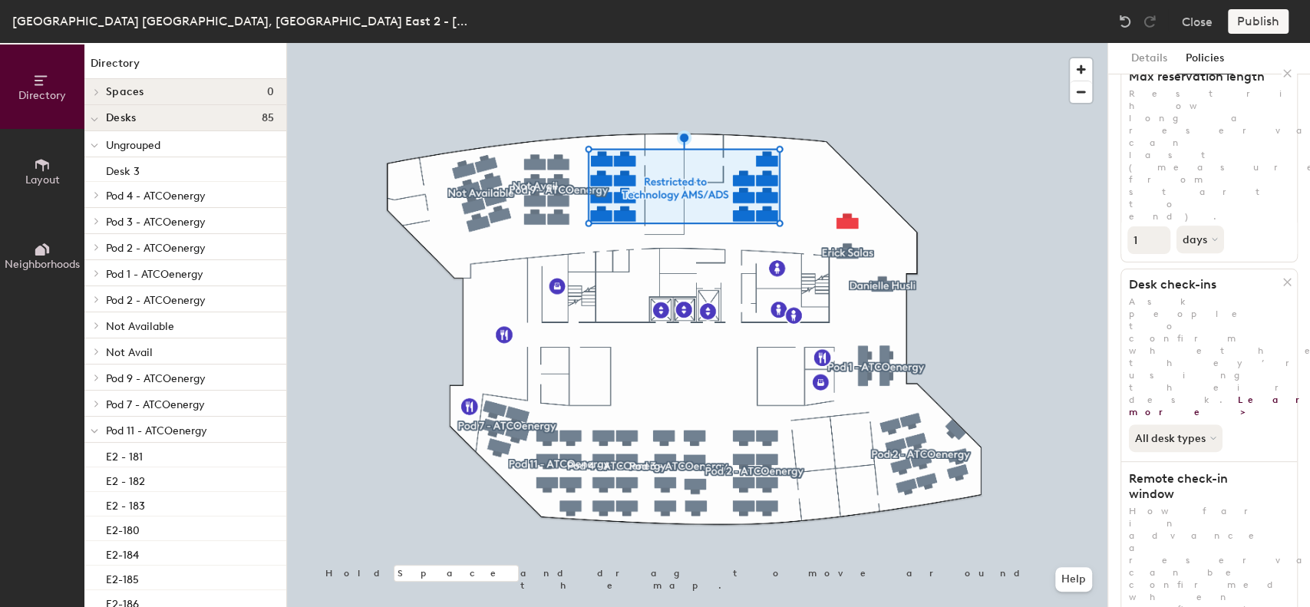
scroll to position [300, 0]
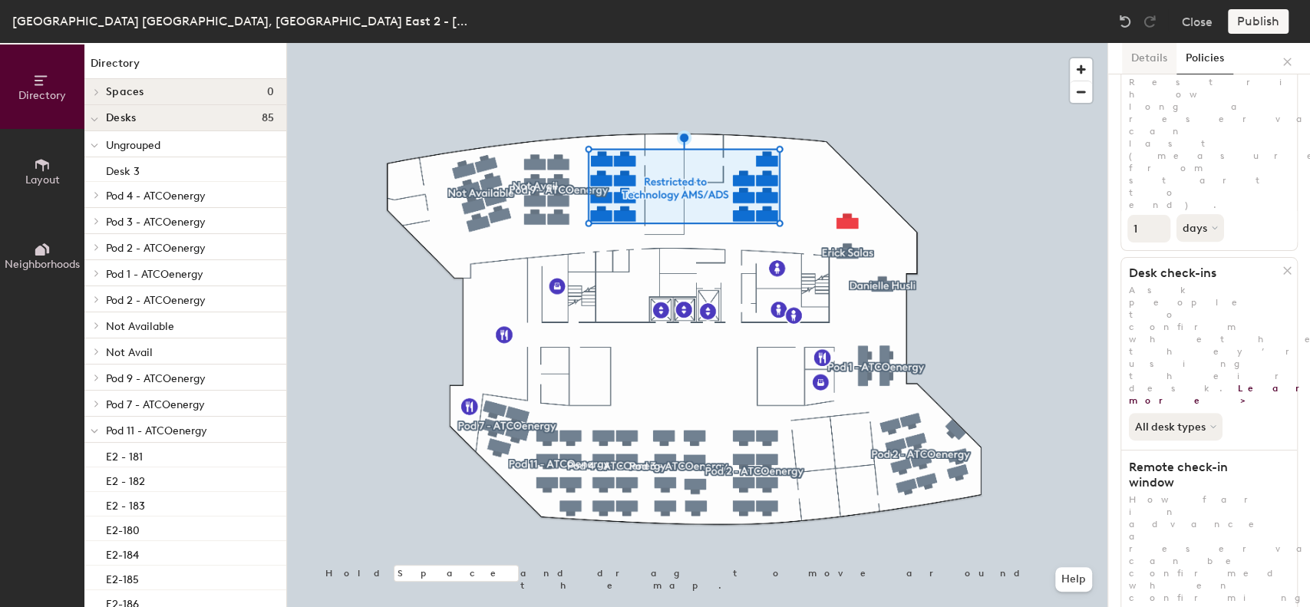
click at [1147, 58] on button "Details" at bounding box center [1149, 58] width 55 height 31
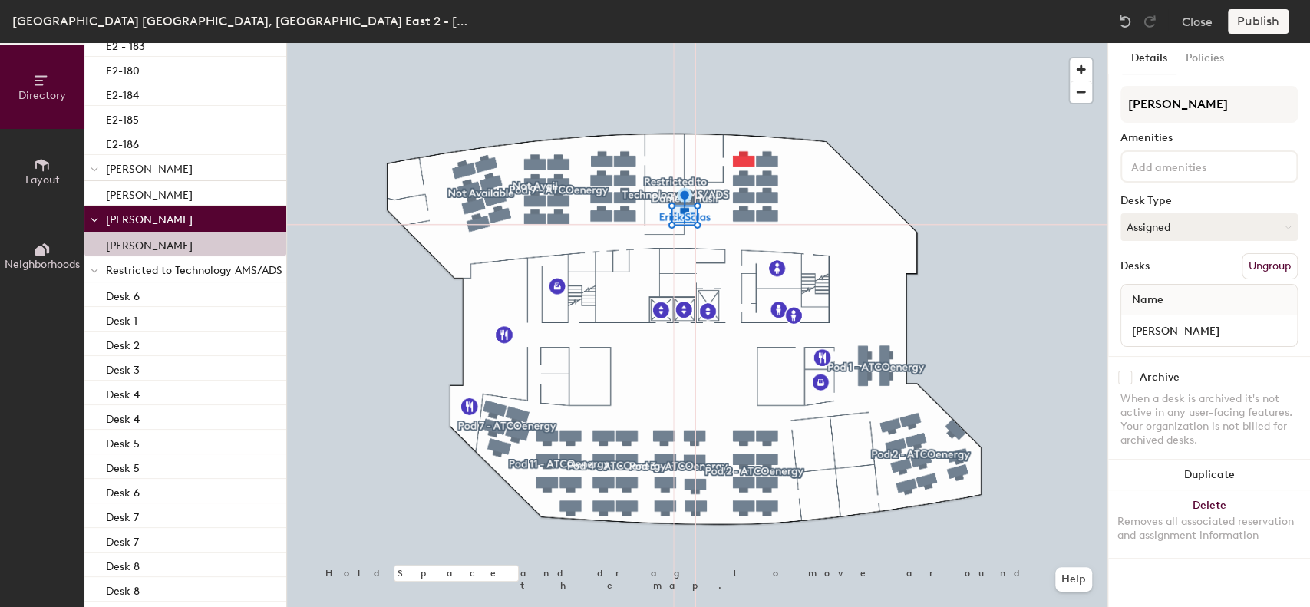
scroll to position [479, 0]
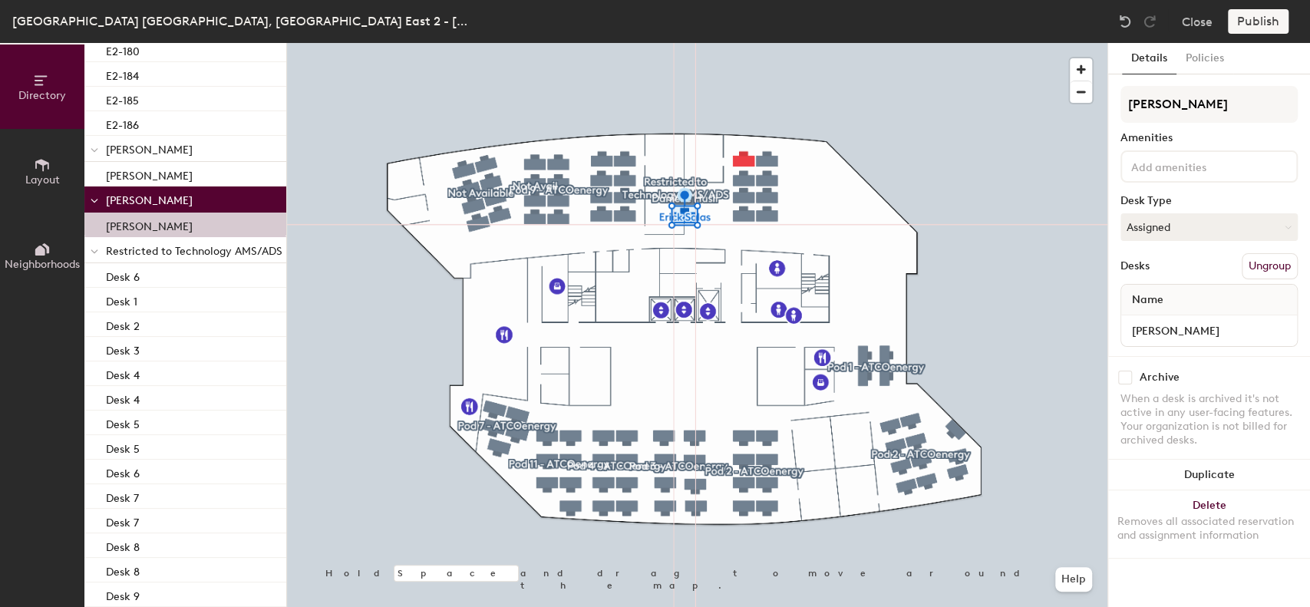
click at [181, 253] on span "Restricted to Technology AMS/ADS" at bounding box center [194, 251] width 177 height 13
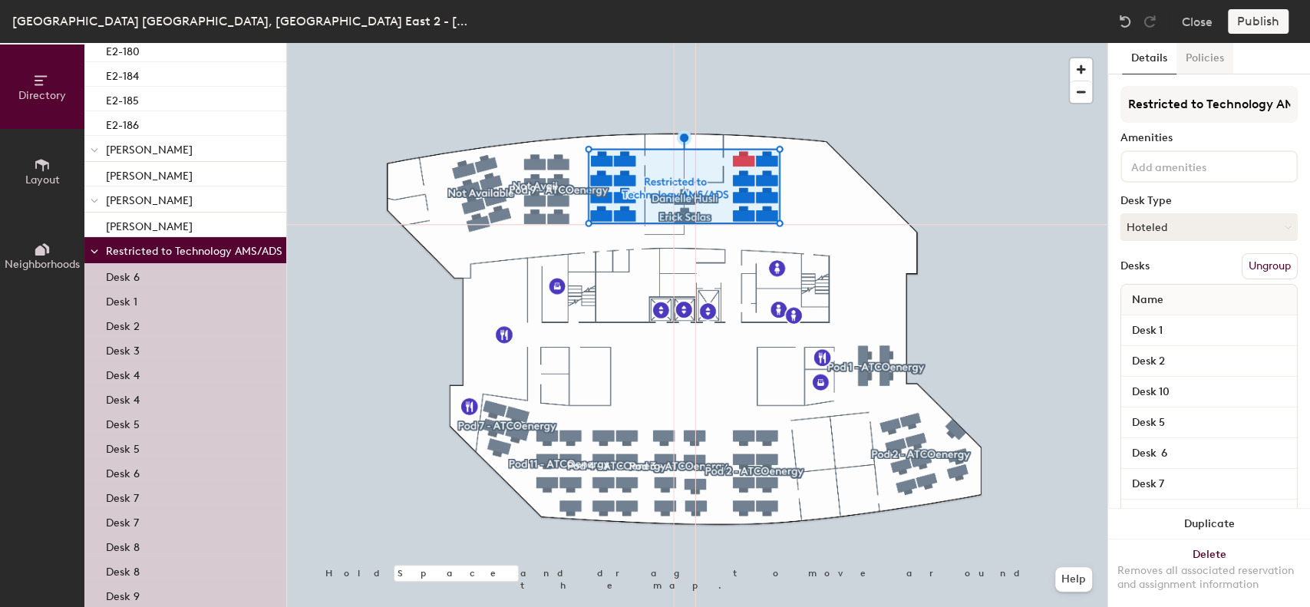
click at [1212, 68] on button "Policies" at bounding box center [1205, 58] width 57 height 31
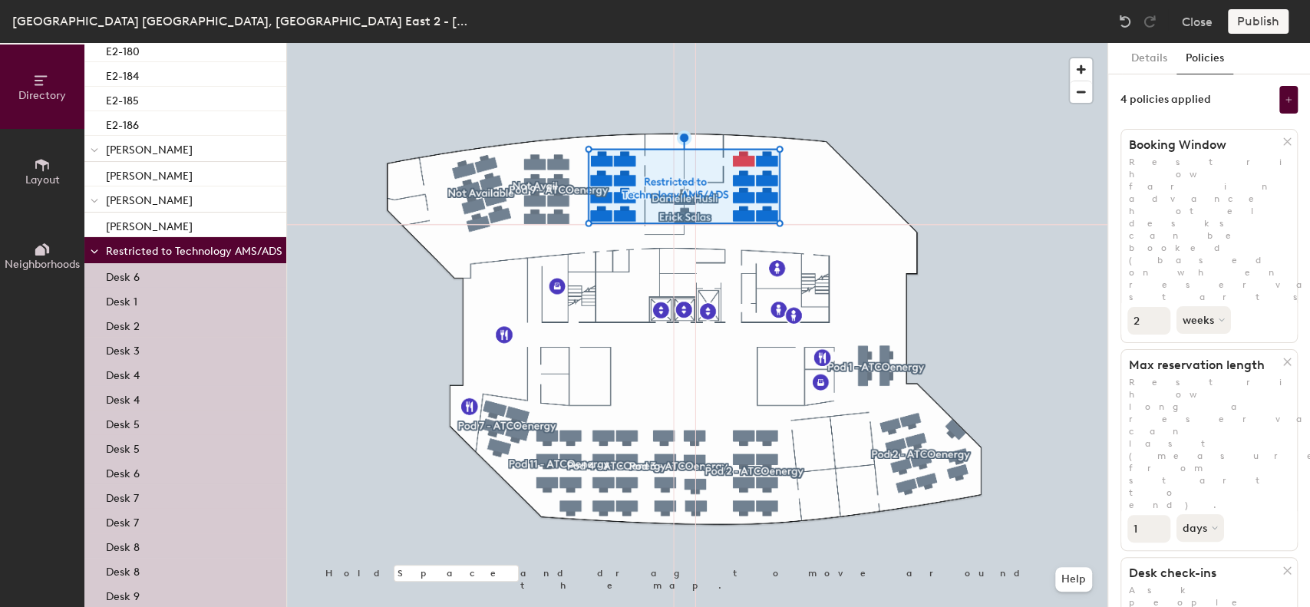
click at [1253, 21] on div "Publish" at bounding box center [1263, 21] width 70 height 25
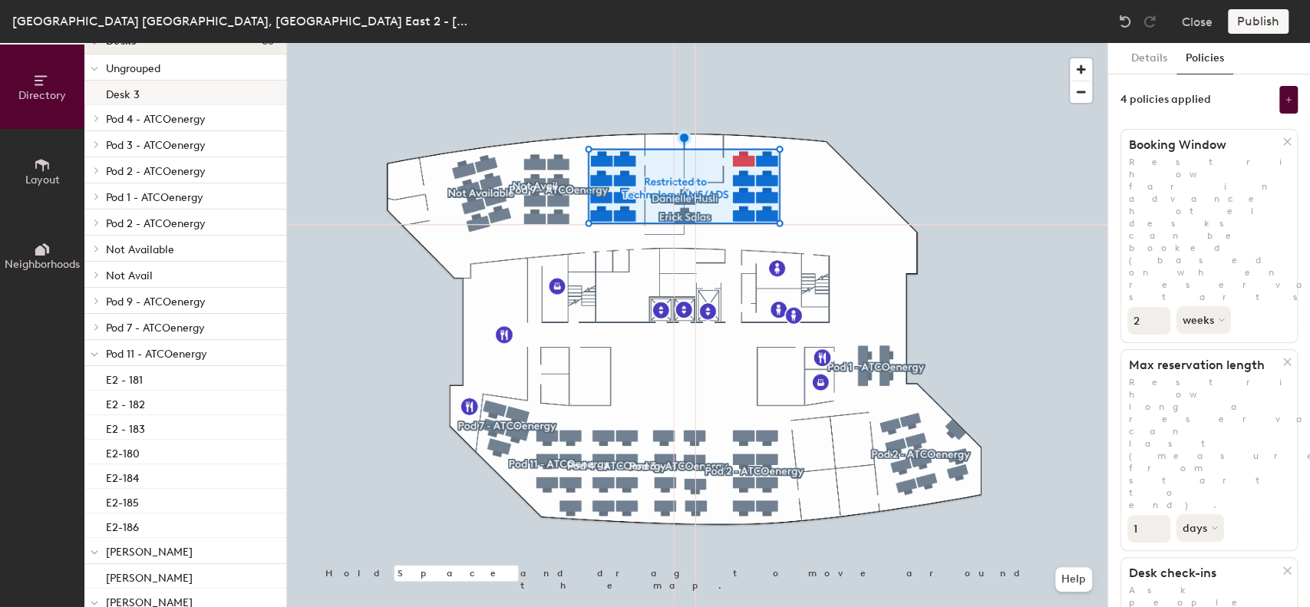
scroll to position [0, 0]
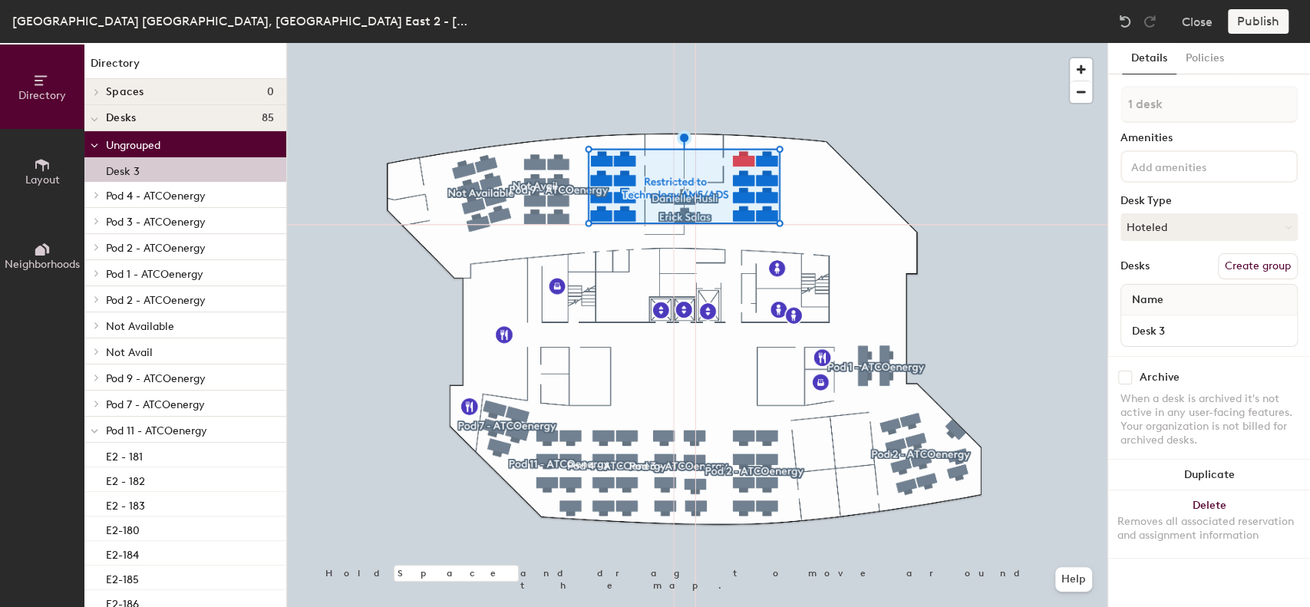
click at [154, 168] on div "Desk 3" at bounding box center [185, 169] width 202 height 25
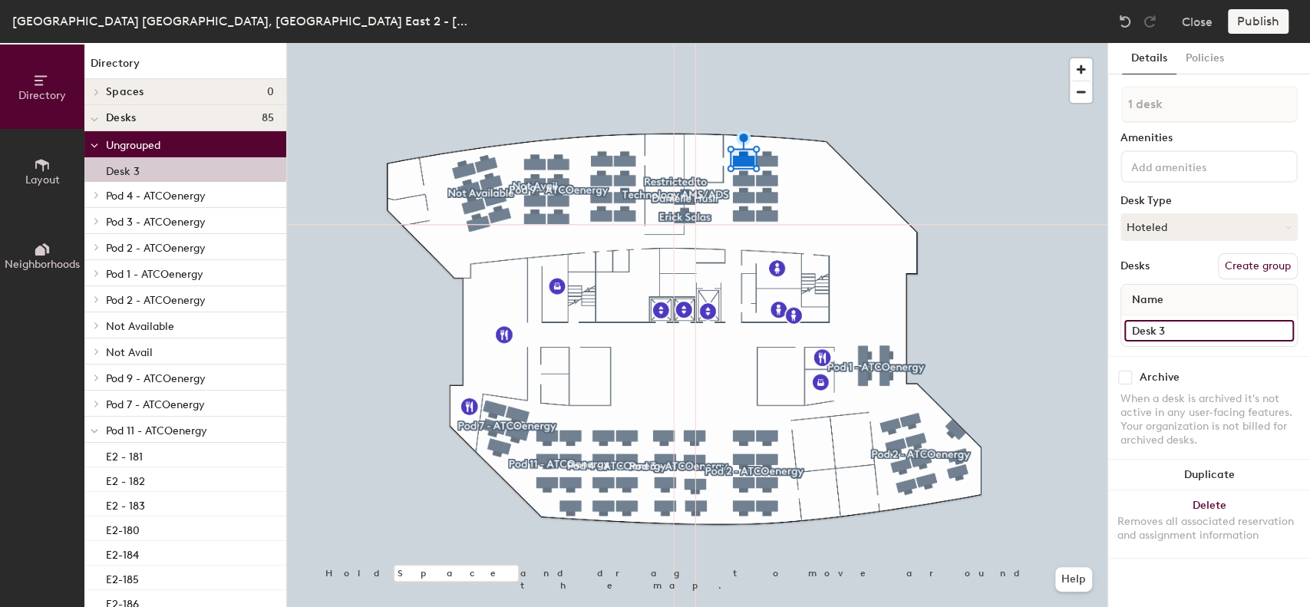
click at [1157, 327] on input "Desk 3" at bounding box center [1210, 330] width 170 height 21
click at [1167, 230] on button "Hoteled" at bounding box center [1209, 227] width 177 height 28
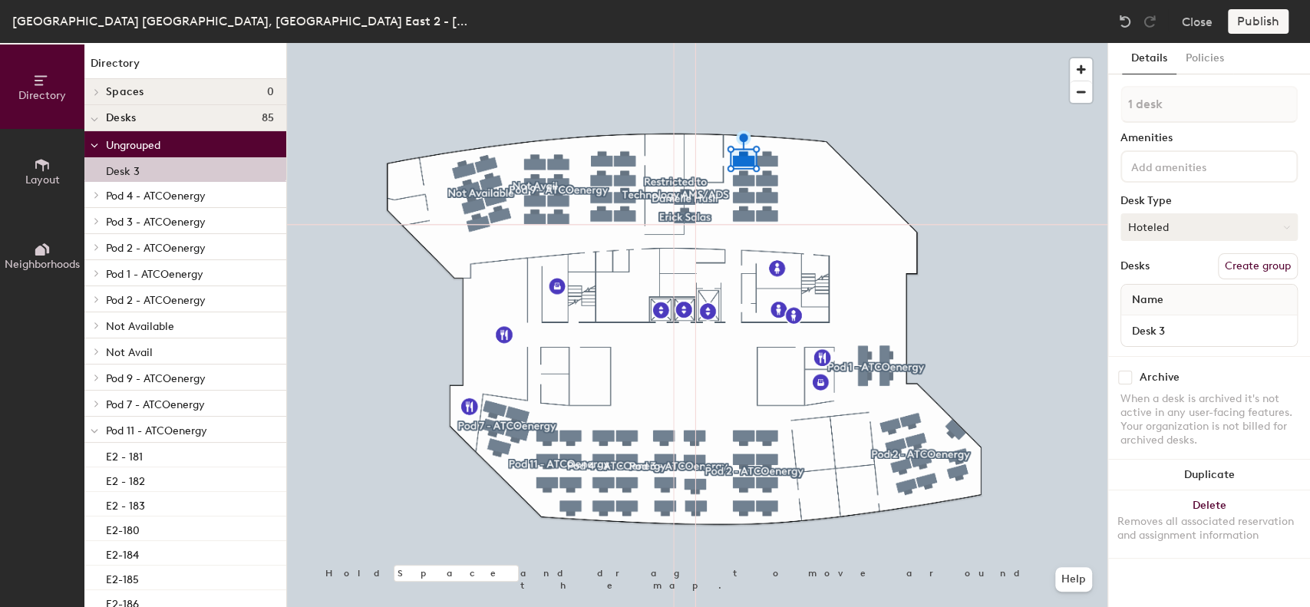
click at [1205, 220] on button "Hoteled" at bounding box center [1209, 227] width 177 height 28
click at [1152, 275] on div "Assigned" at bounding box center [1199, 274] width 154 height 23
click at [1158, 329] on input "Desk 3" at bounding box center [1210, 330] width 170 height 21
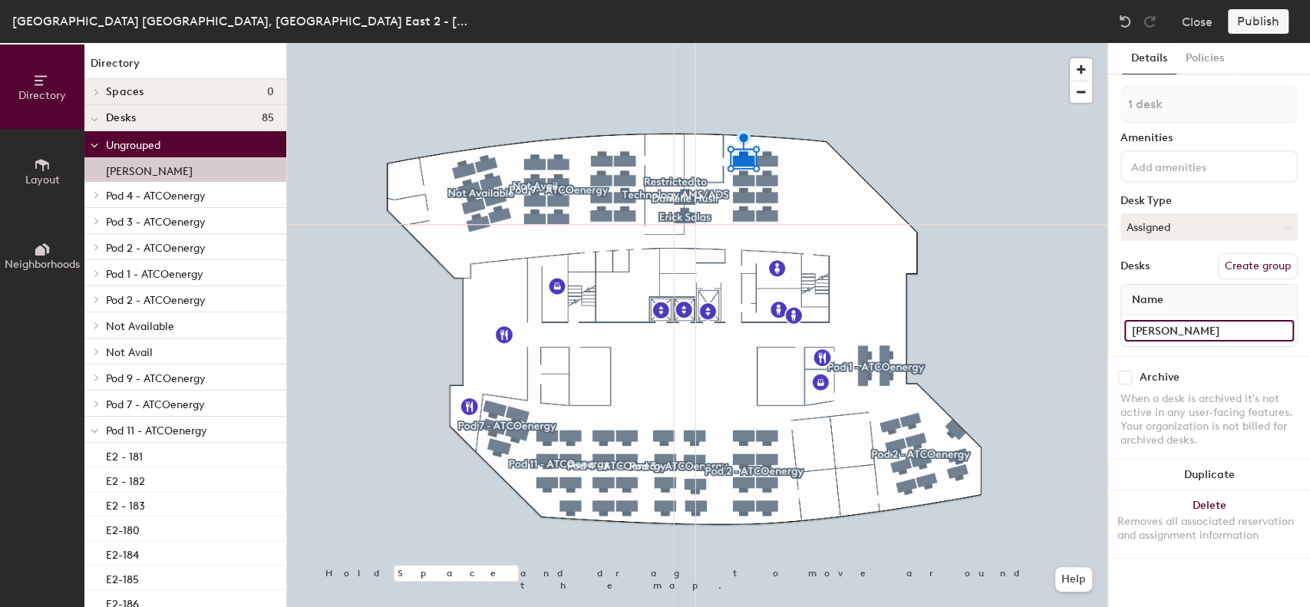
type input "Paul Rodriguez"
click at [1246, 273] on button "Create group" at bounding box center [1258, 266] width 80 height 26
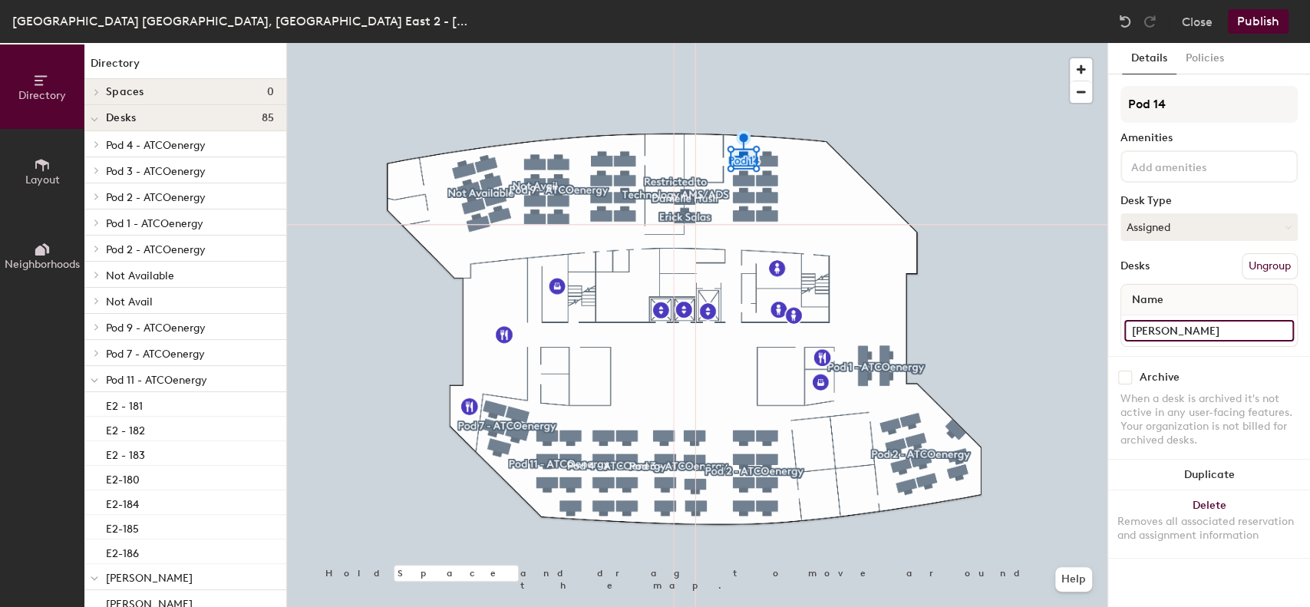
click at [1151, 333] on input "Paul Rodriguez" at bounding box center [1210, 330] width 170 height 21
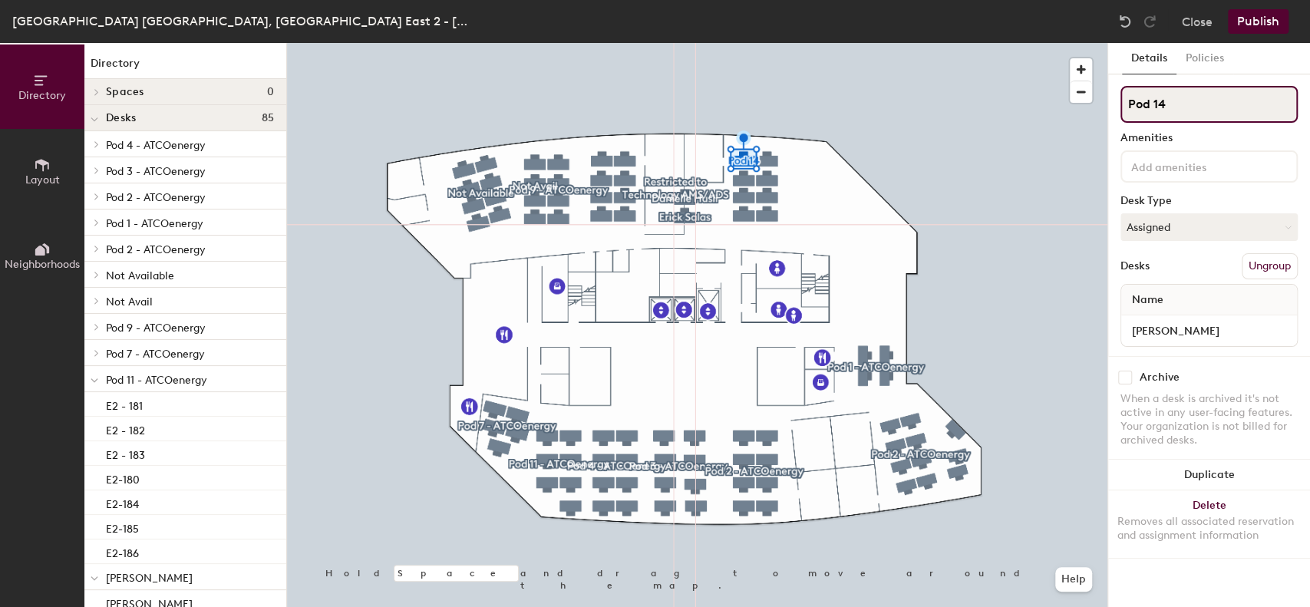
click at [1162, 104] on input "Pod 14" at bounding box center [1209, 104] width 177 height 37
paste input "aul Rodriguez"
type input "Paul Rodriguez"
click at [1261, 17] on button "Publish" at bounding box center [1258, 21] width 61 height 25
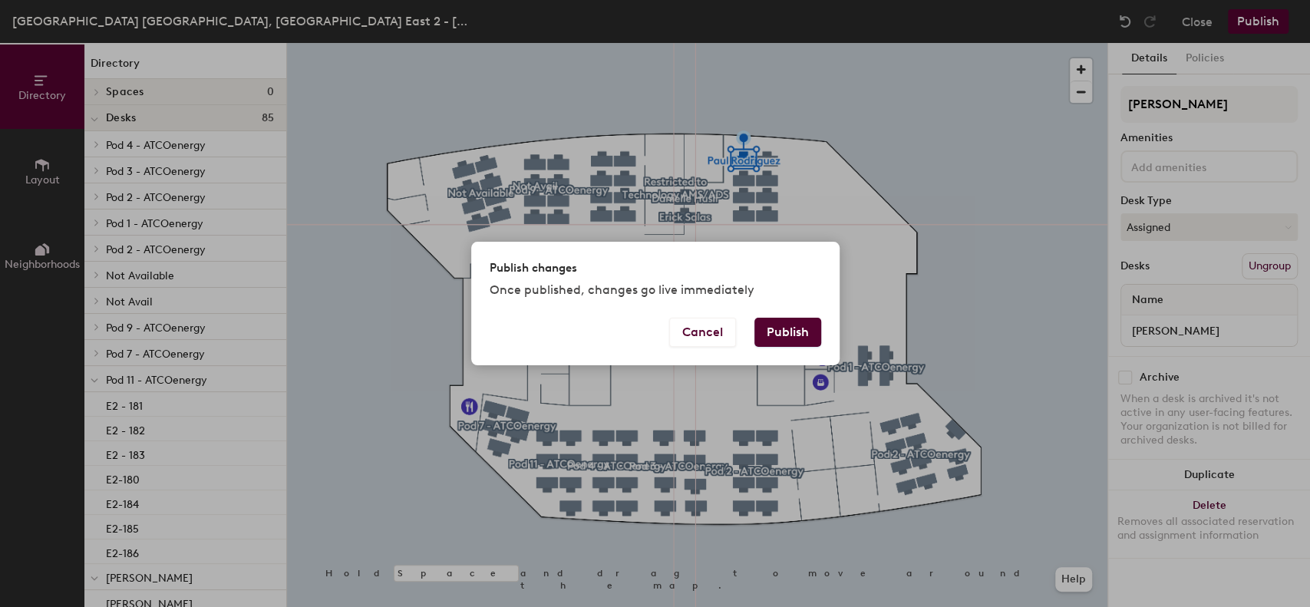
click at [772, 333] on button "Publish" at bounding box center [788, 332] width 67 height 29
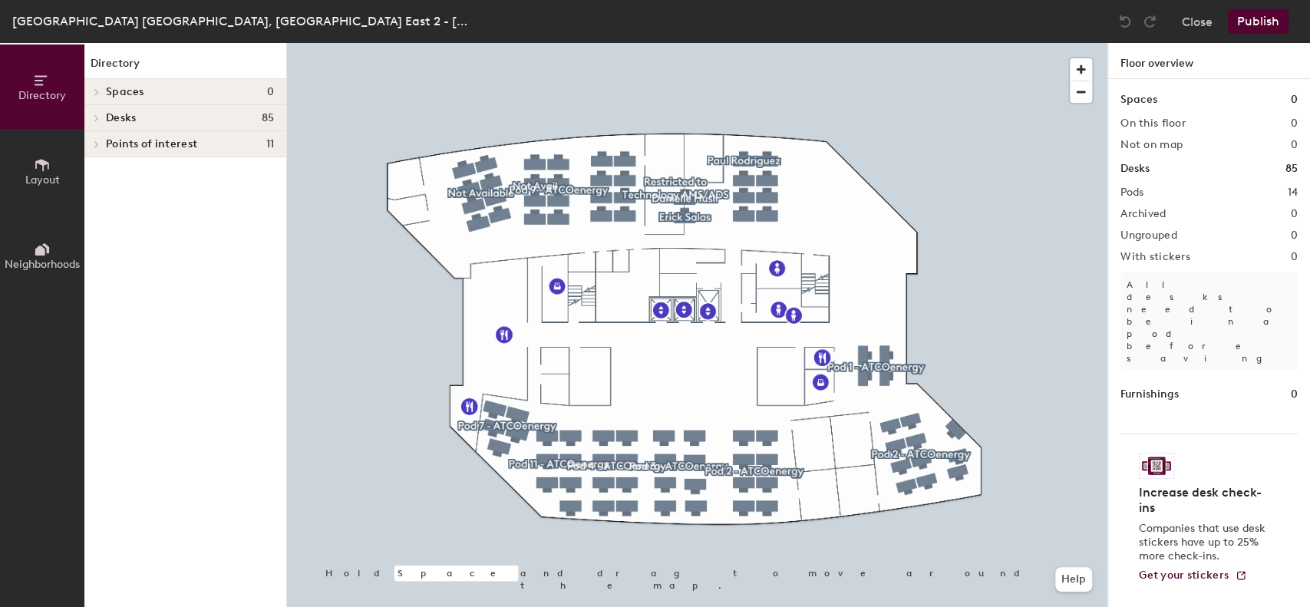
click at [95, 117] on icon at bounding box center [97, 118] width 6 height 8
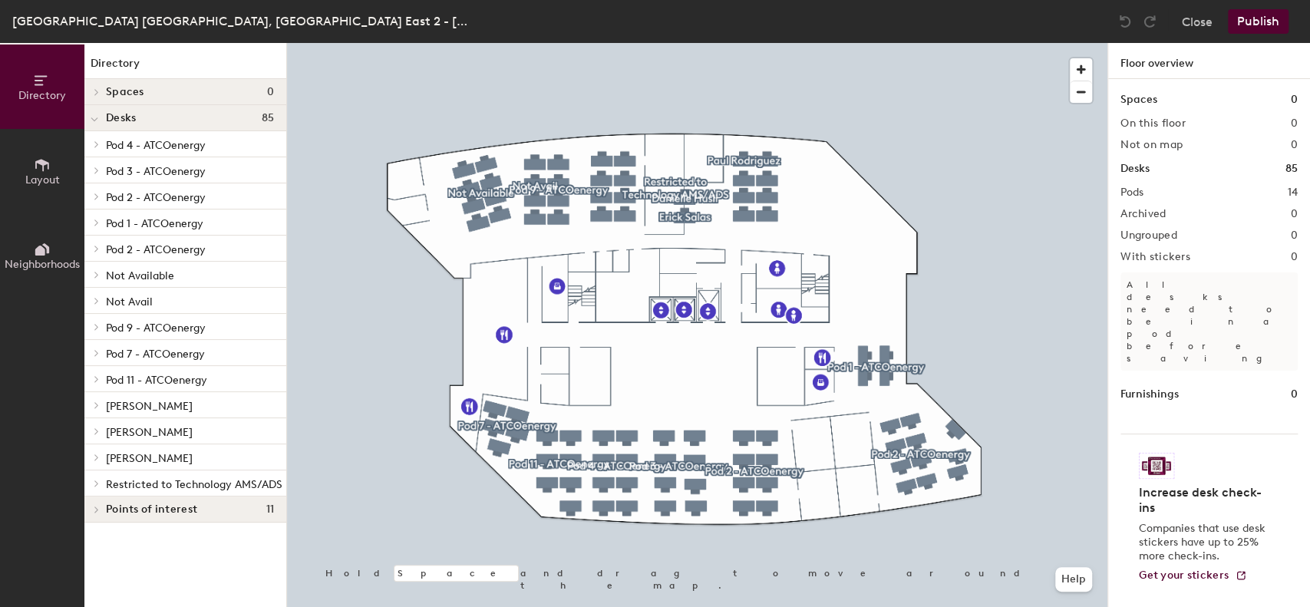
click at [154, 478] on span "Restricted to Technology AMS/ADS" at bounding box center [194, 484] width 177 height 13
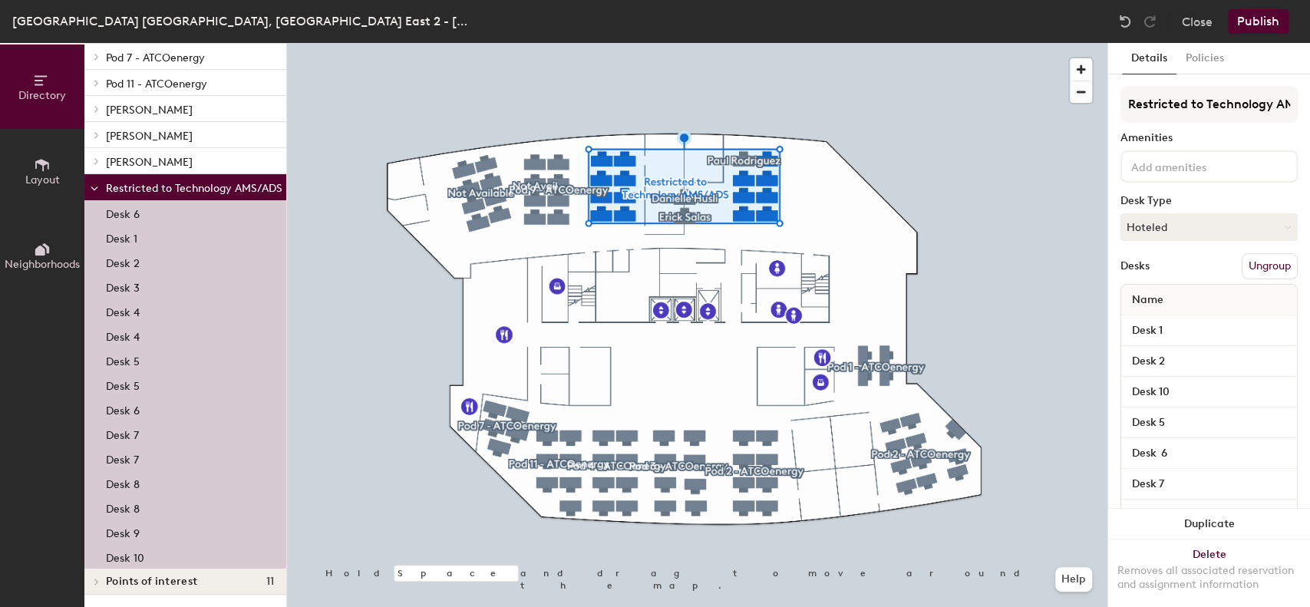
scroll to position [312, 0]
click at [94, 182] on span at bounding box center [95, 188] width 8 height 13
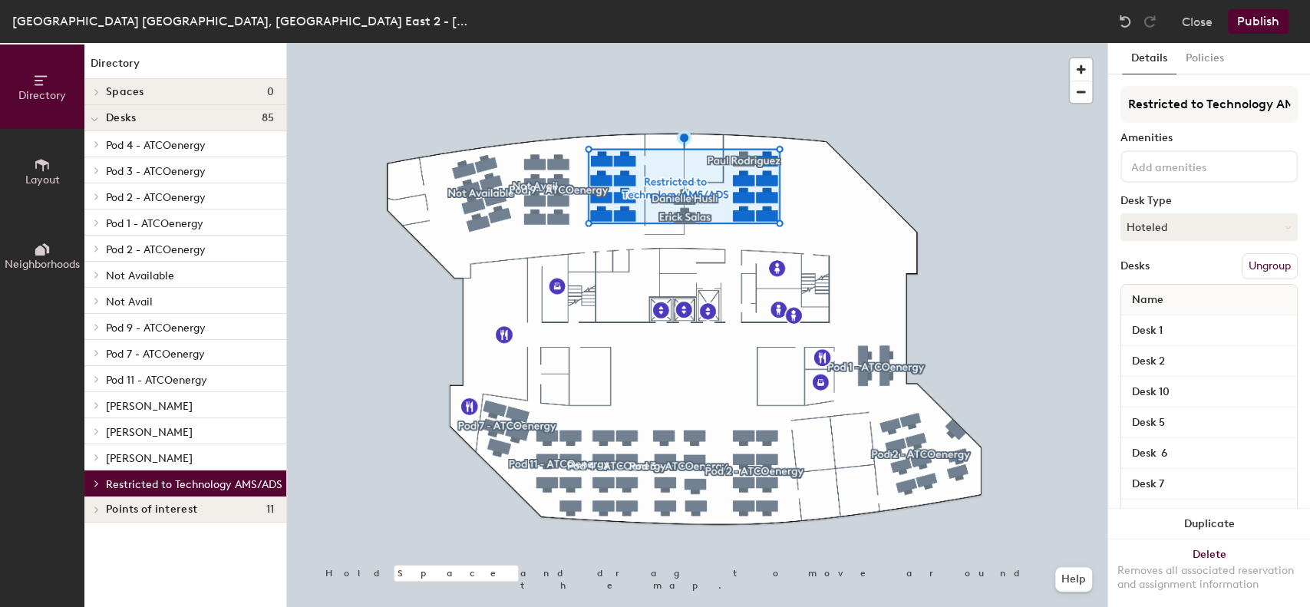
click at [160, 403] on span "[PERSON_NAME]" at bounding box center [149, 406] width 87 height 13
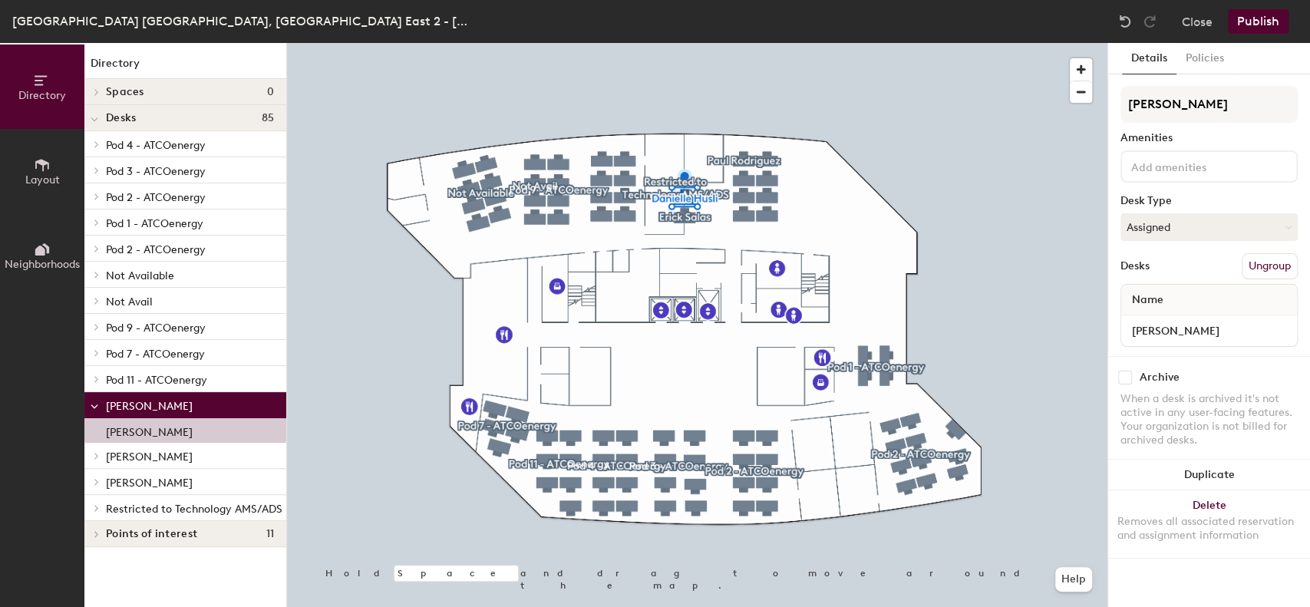
click at [145, 482] on span "[PERSON_NAME]" at bounding box center [149, 483] width 87 height 13
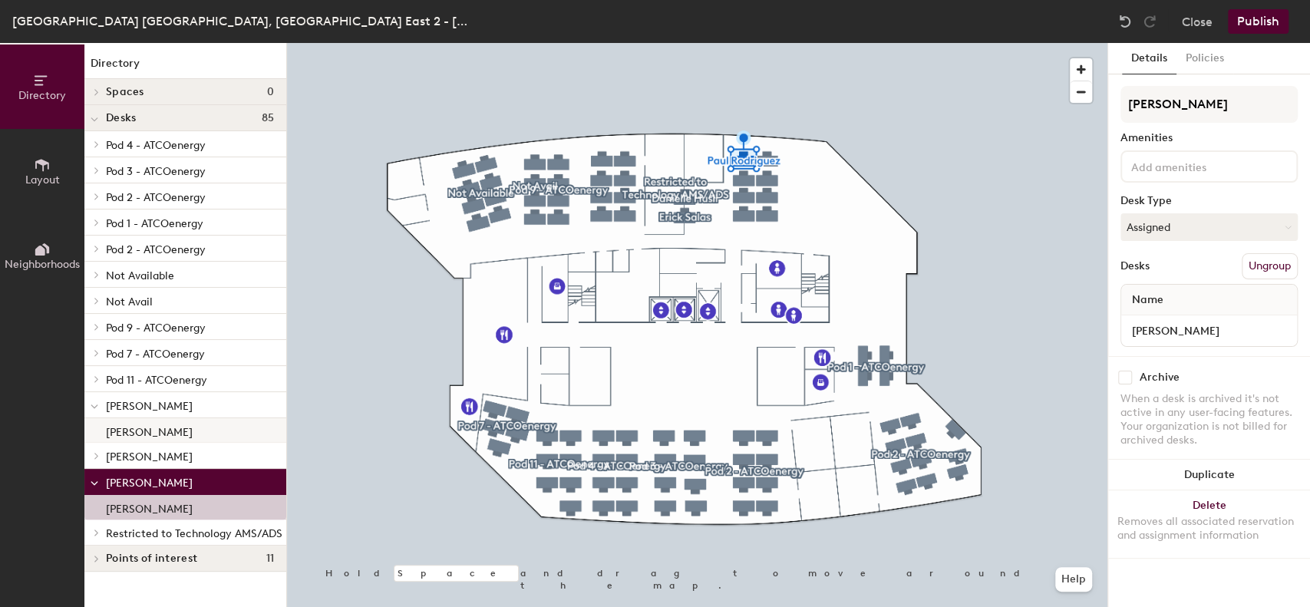
click at [155, 437] on p "[PERSON_NAME]" at bounding box center [149, 430] width 87 height 18
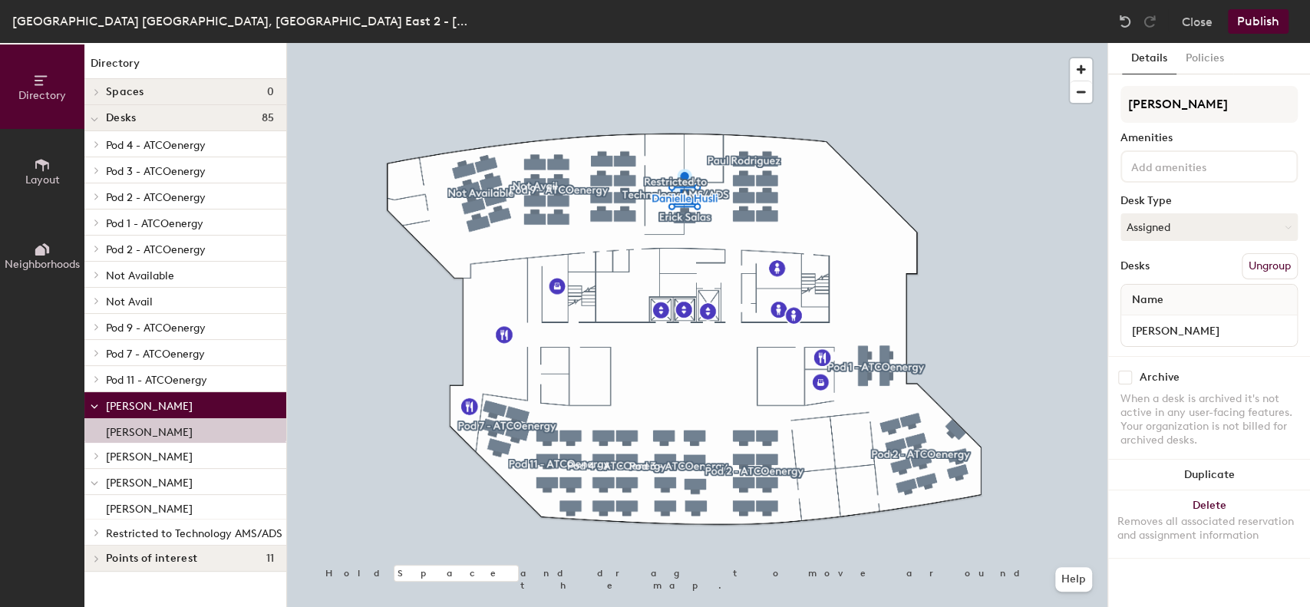
click at [189, 401] on p "[PERSON_NAME]" at bounding box center [190, 405] width 168 height 20
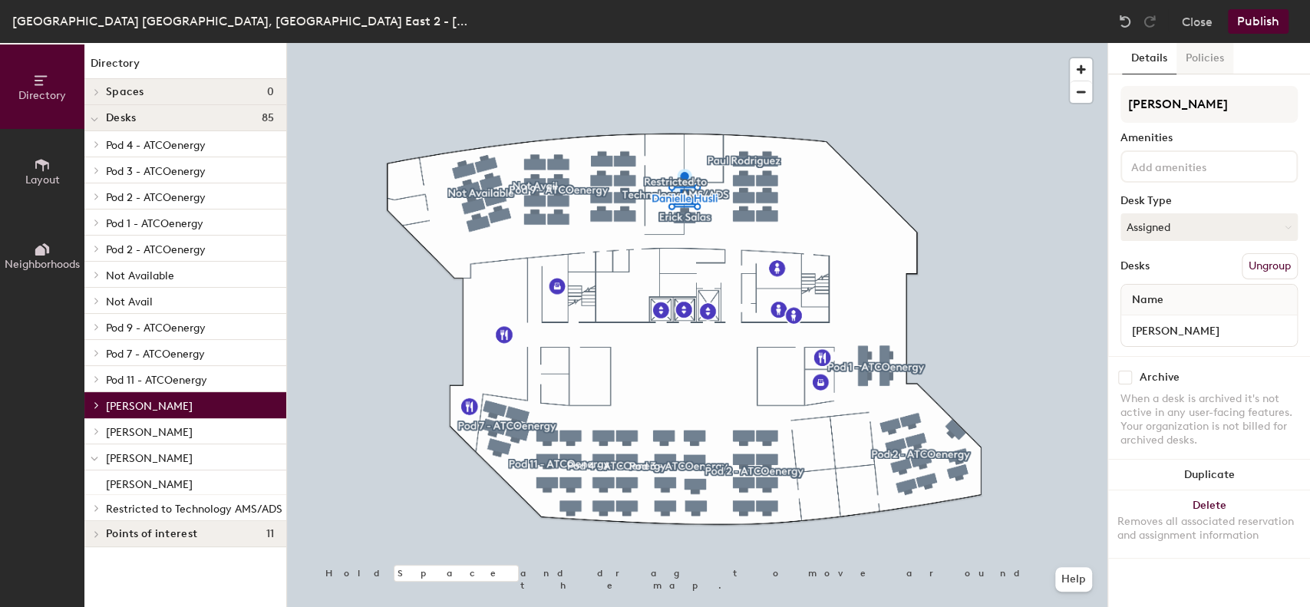
click at [1199, 56] on button "Policies" at bounding box center [1205, 58] width 57 height 31
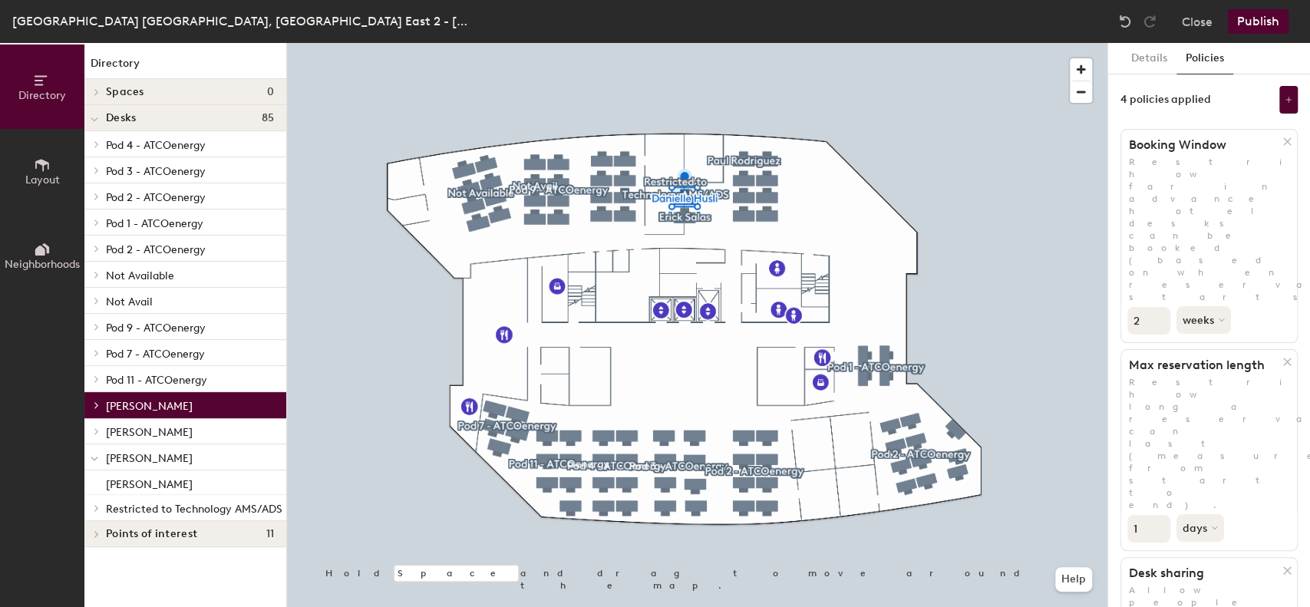
click at [123, 464] on span "[PERSON_NAME]" at bounding box center [149, 458] width 87 height 13
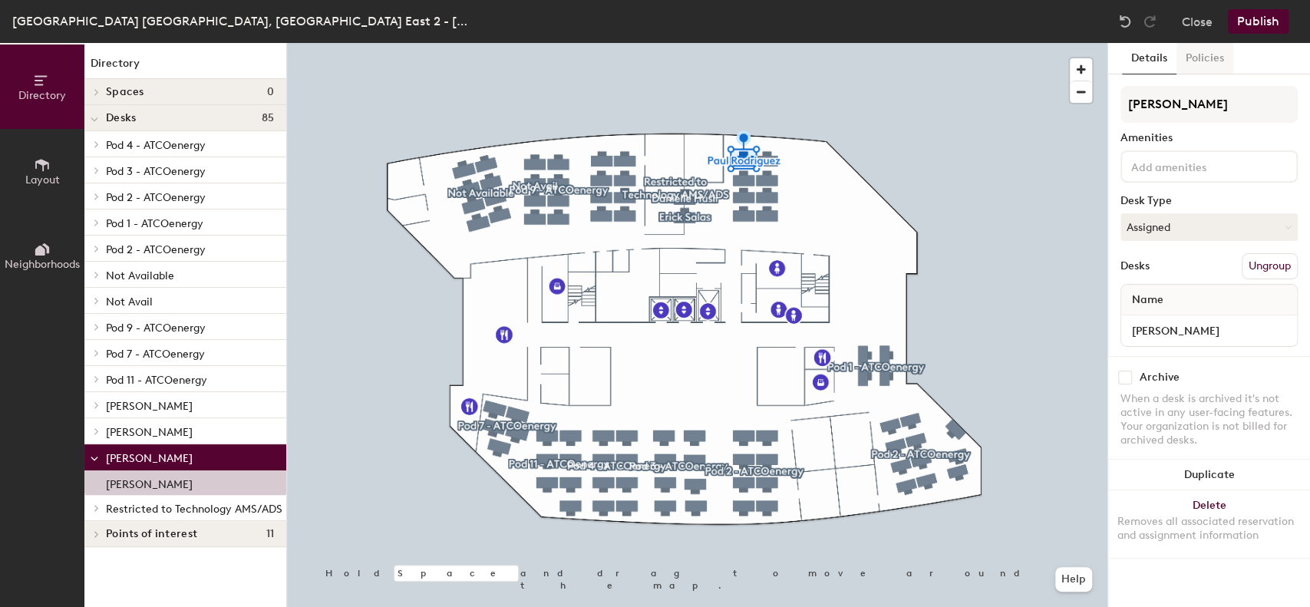
click at [1206, 58] on button "Policies" at bounding box center [1205, 58] width 57 height 31
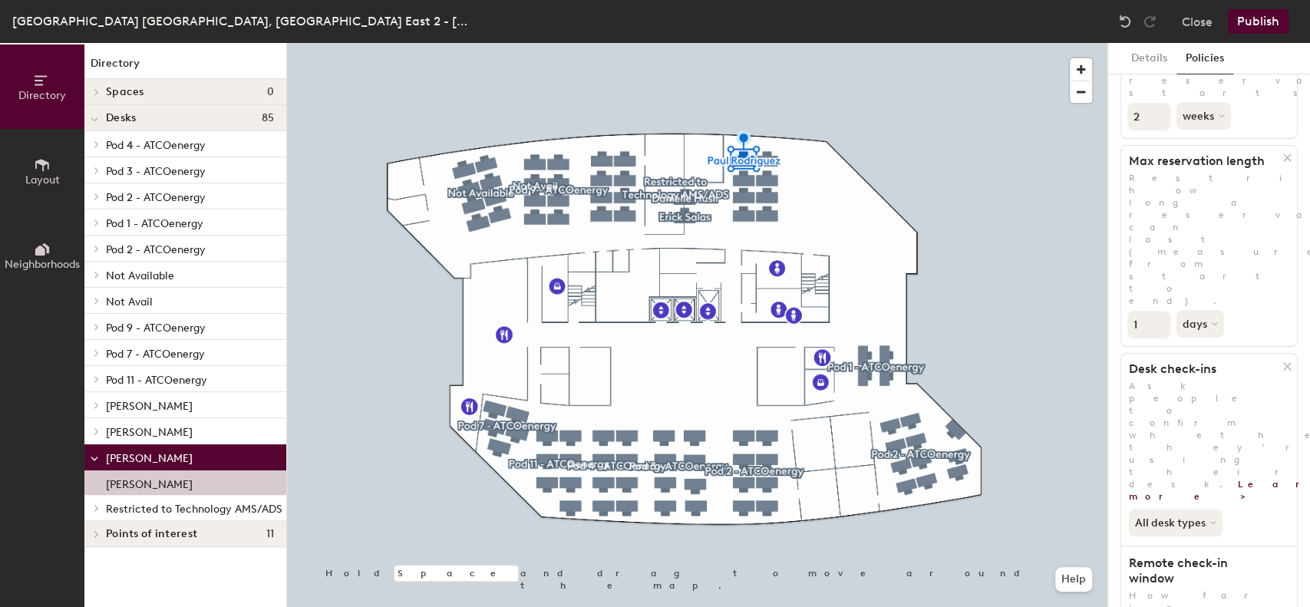
scroll to position [307, 0]
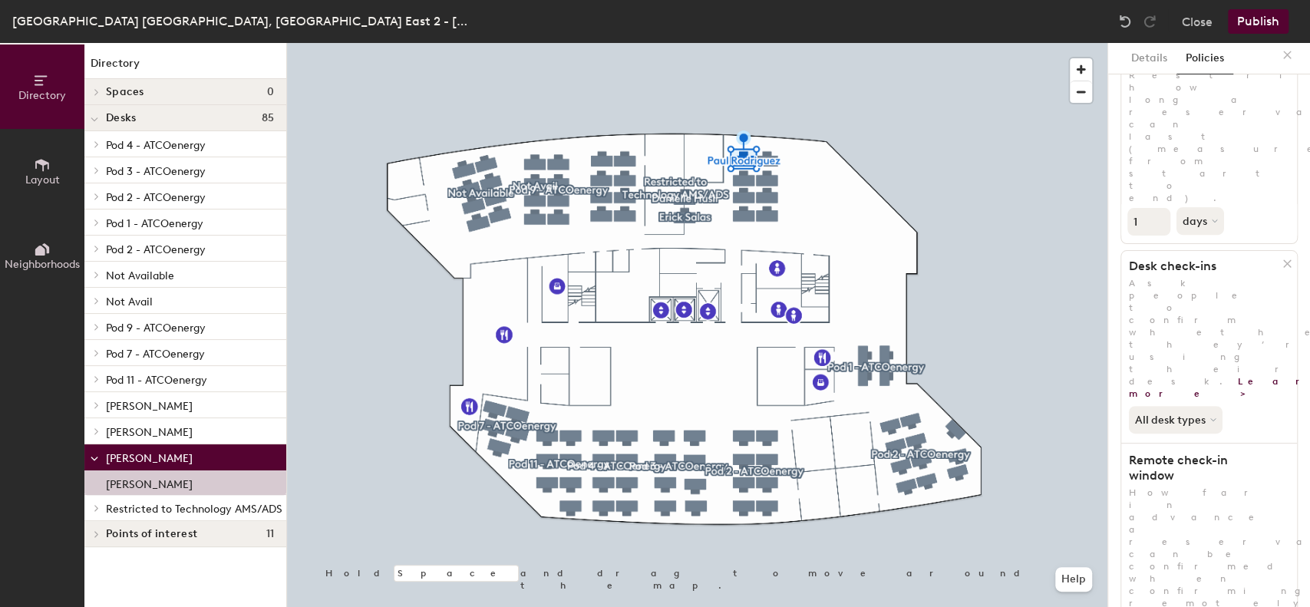
click at [1237, 487] on p "How far in advance a reservation can be confirmed when confirming remotely. Res…" at bounding box center [1210, 597] width 176 height 221
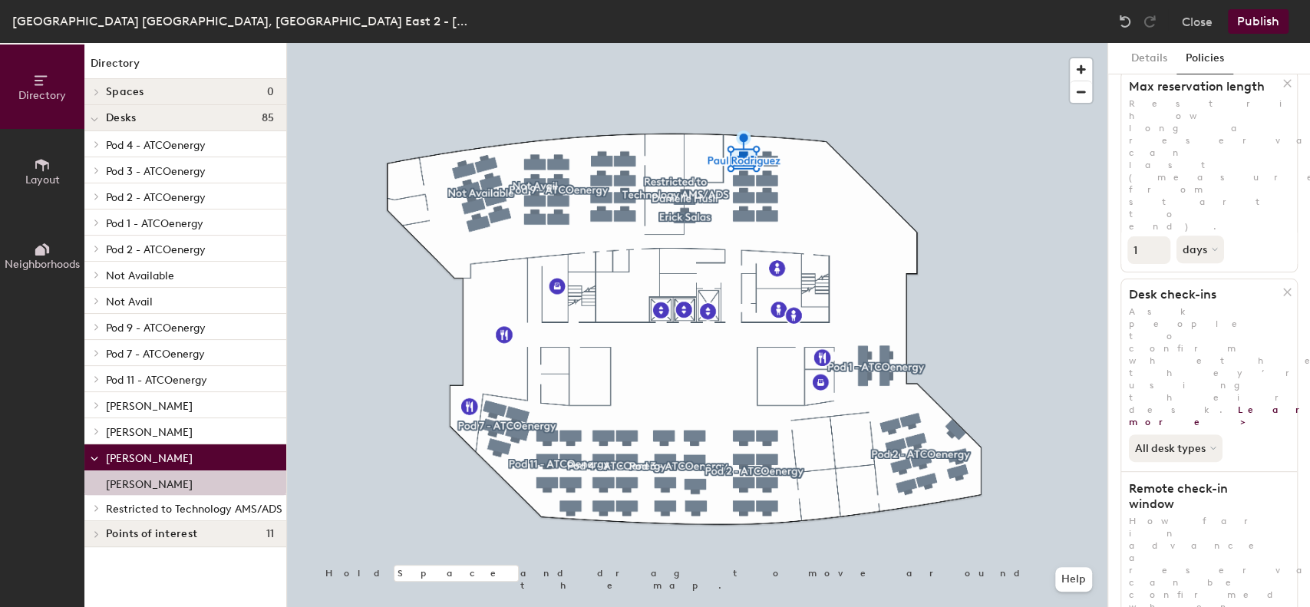
scroll to position [177, 0]
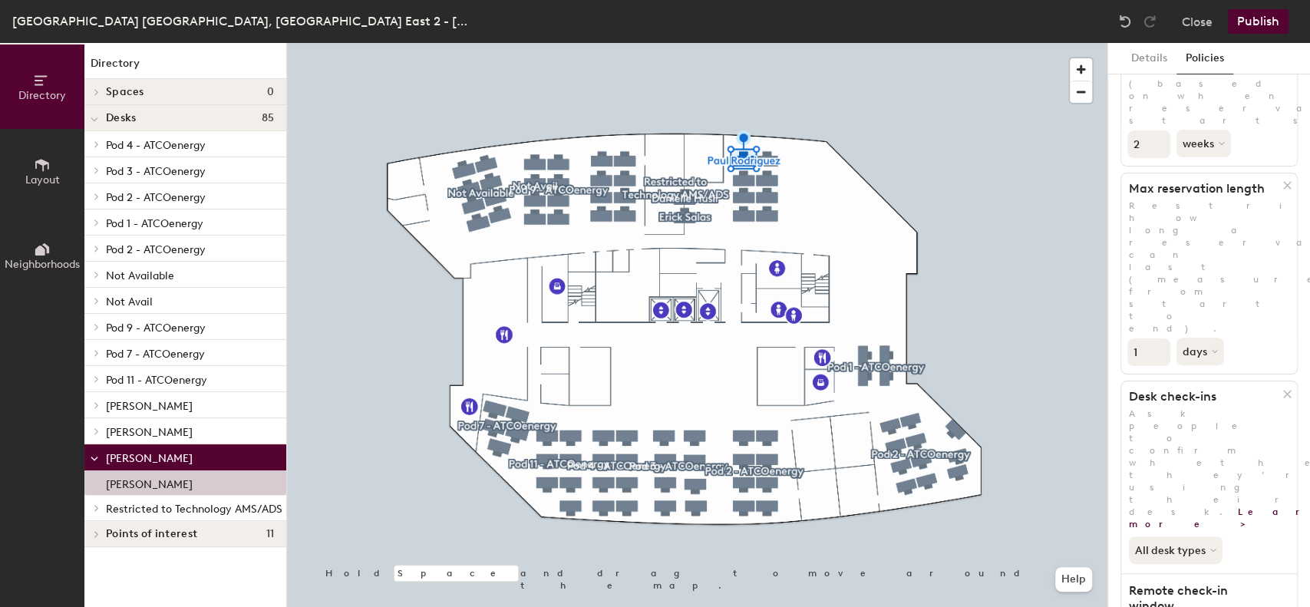
click at [1282, 388] on icon at bounding box center [1288, 394] width 12 height 12
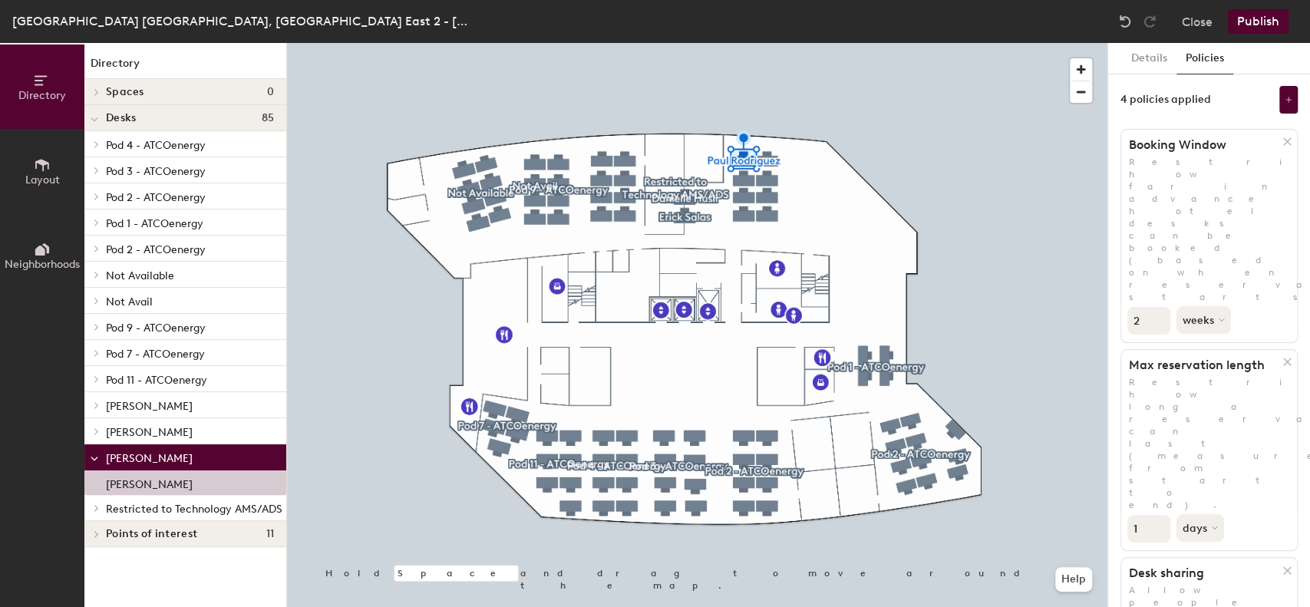
click at [1252, 21] on button "Publish" at bounding box center [1258, 21] width 61 height 25
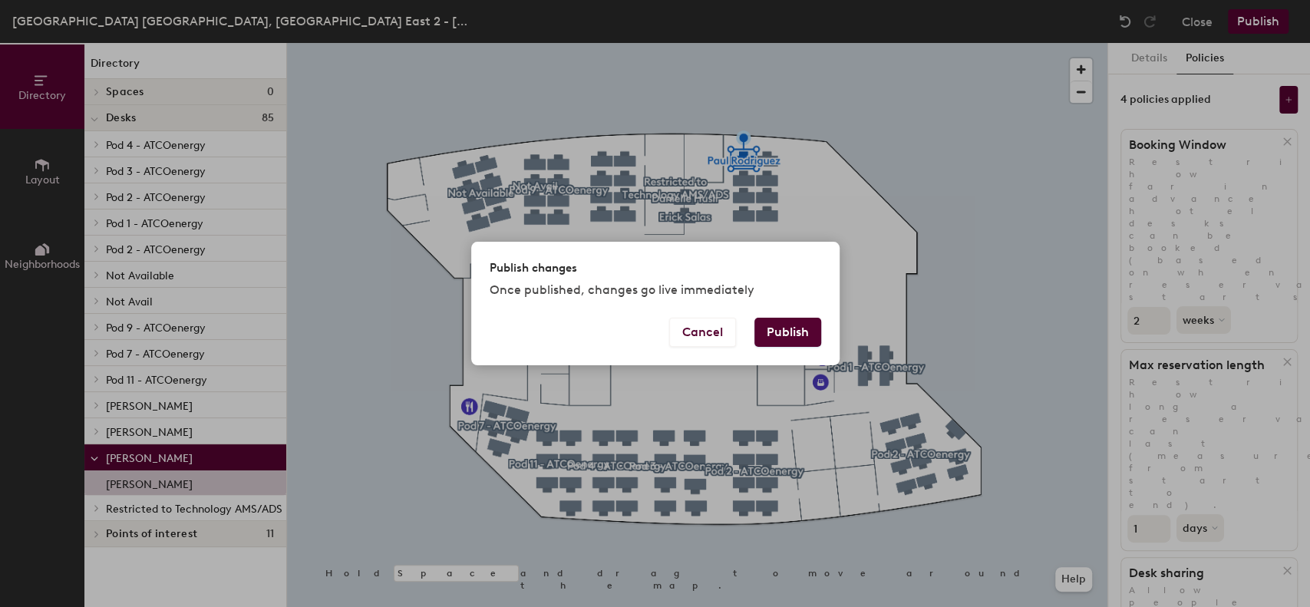
click at [789, 329] on button "Publish" at bounding box center [788, 332] width 67 height 29
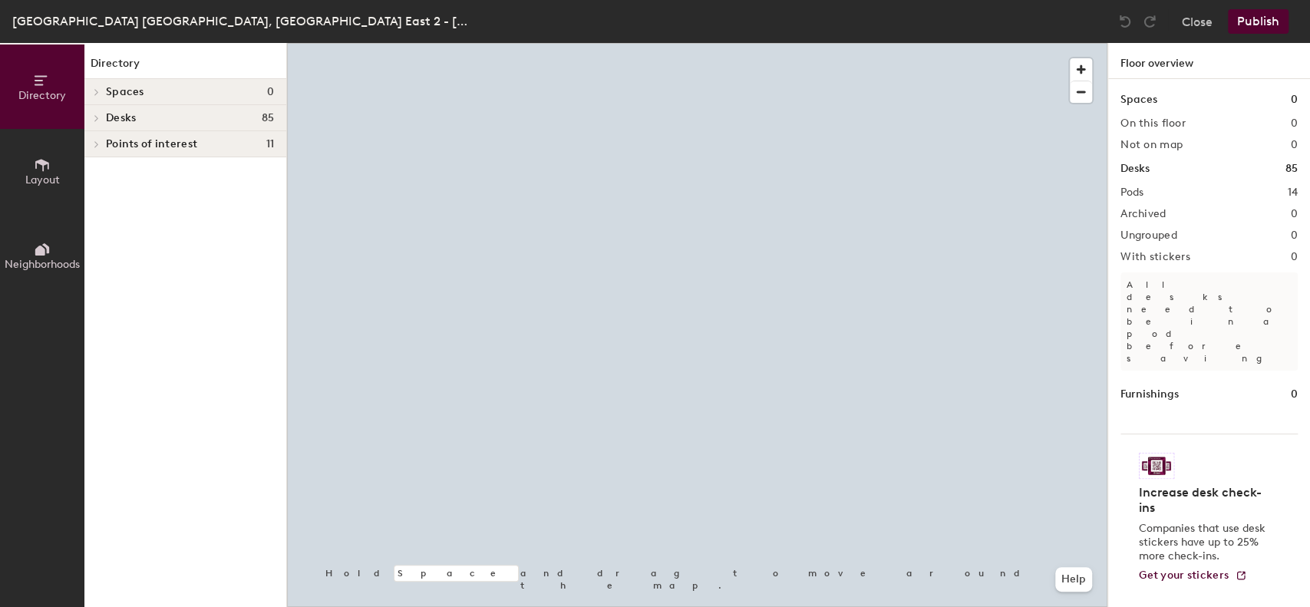
click at [98, 145] on icon at bounding box center [97, 144] width 6 height 8
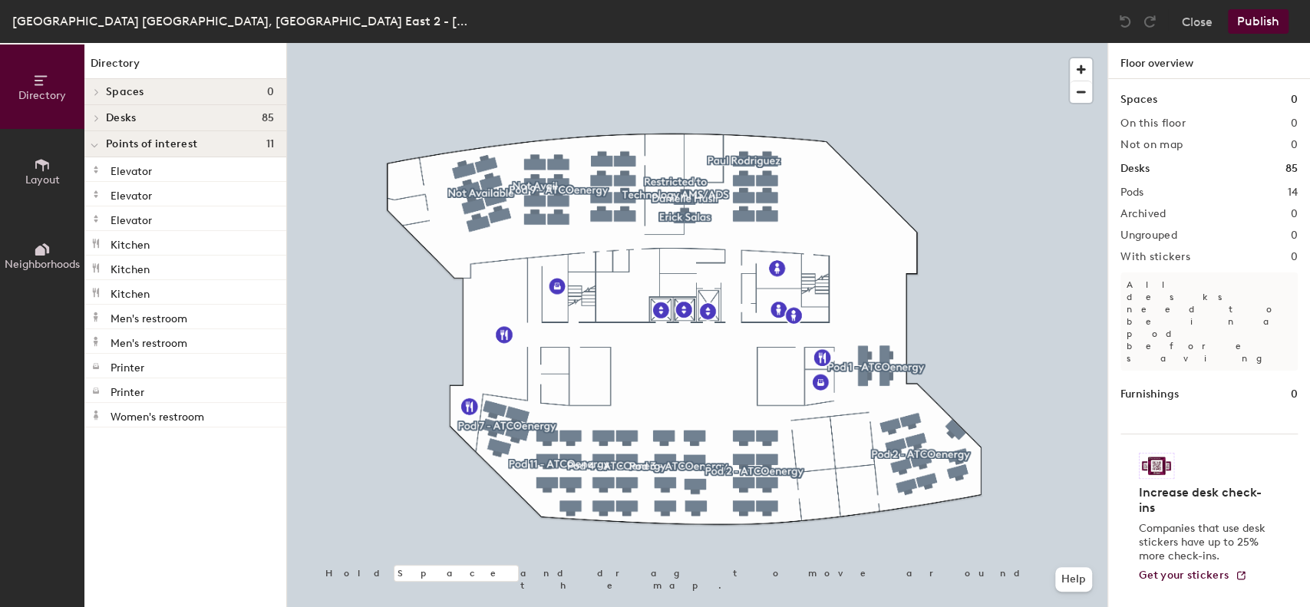
click at [97, 121] on icon at bounding box center [97, 118] width 6 height 8
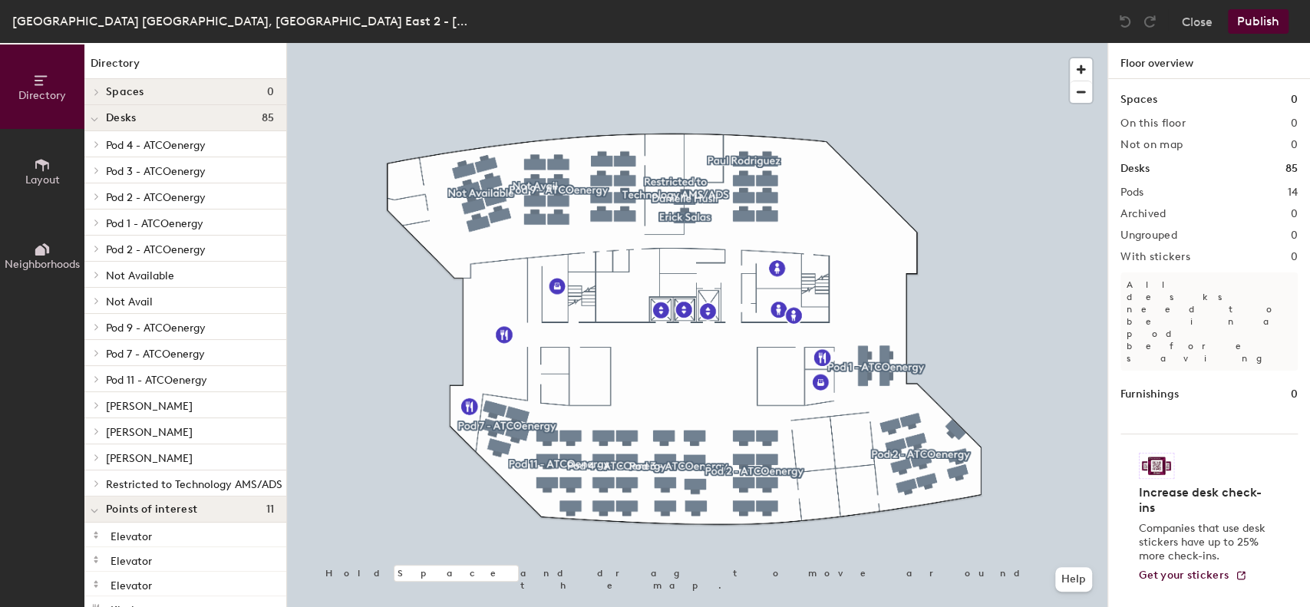
click at [168, 476] on p "Restricted to Technology AMS/ADS" at bounding box center [194, 484] width 177 height 20
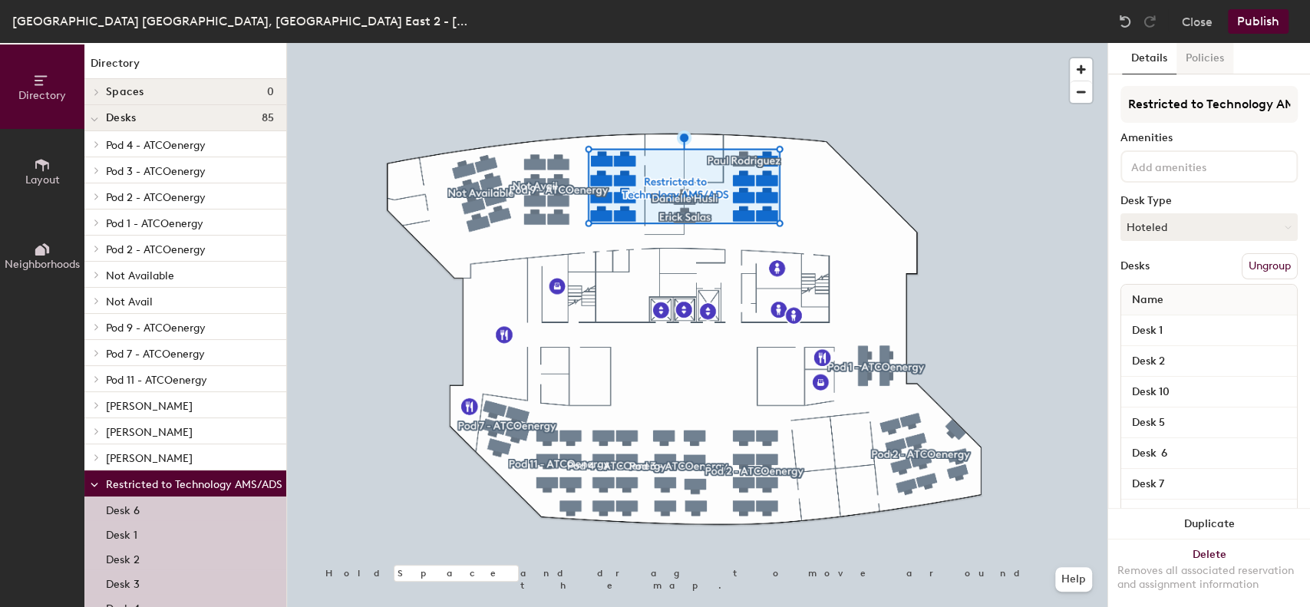
click at [1204, 58] on button "Policies" at bounding box center [1205, 58] width 57 height 31
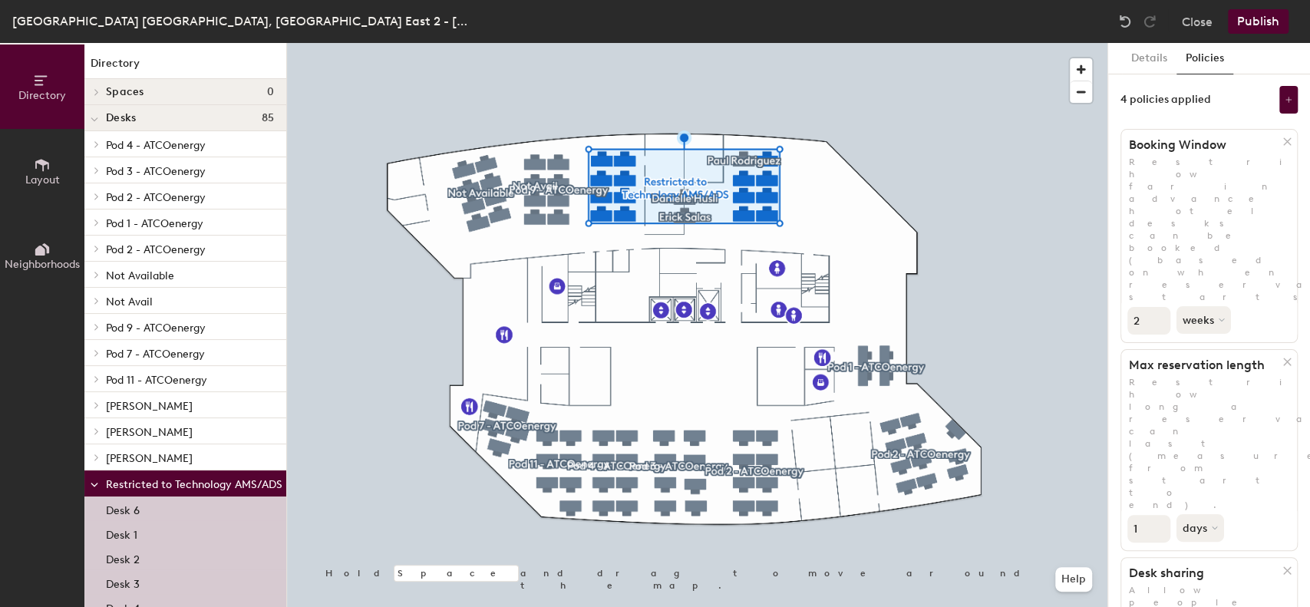
click at [201, 411] on p "[PERSON_NAME]" at bounding box center [190, 405] width 168 height 20
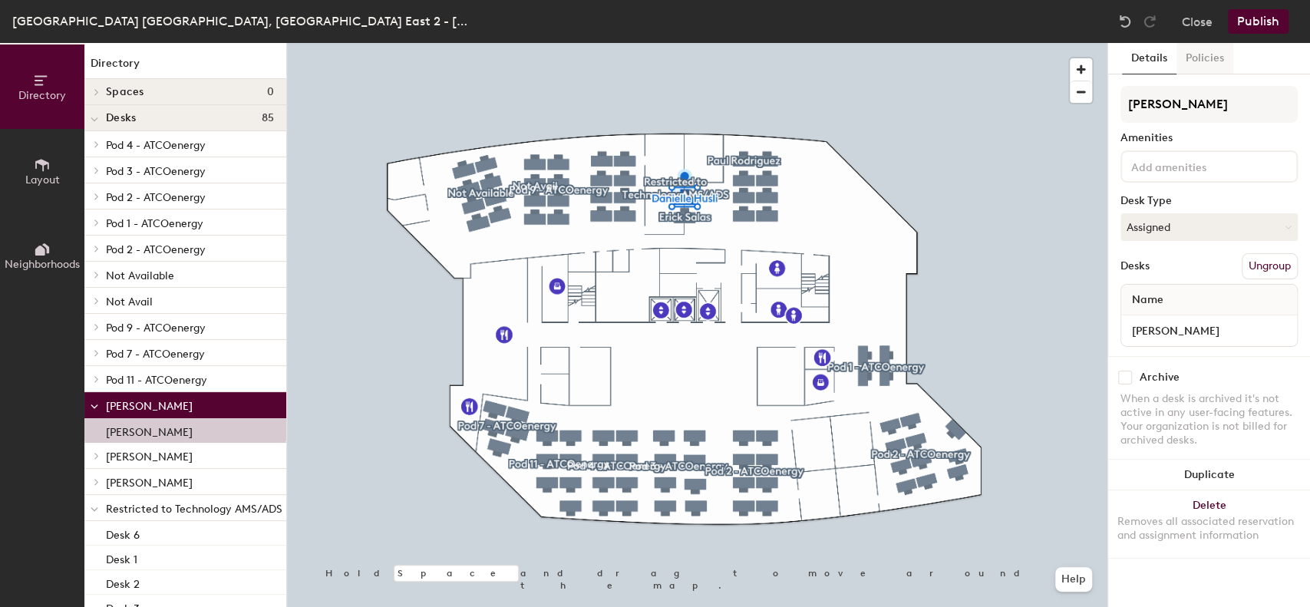
click at [1204, 57] on button "Policies" at bounding box center [1205, 58] width 57 height 31
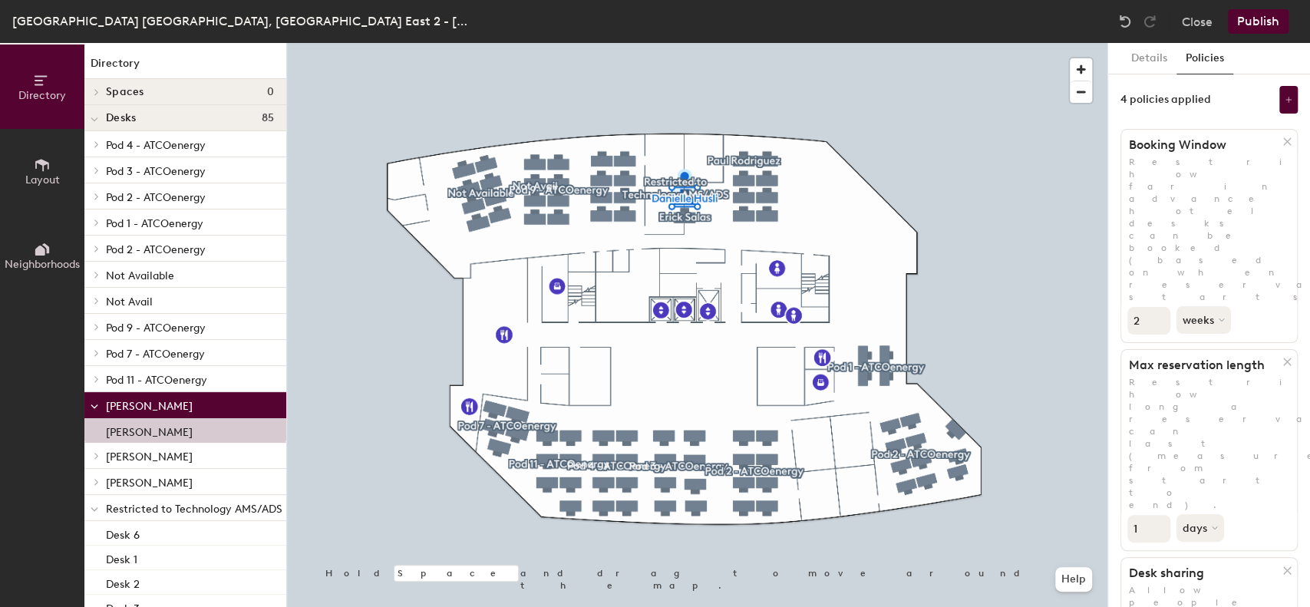
click at [138, 483] on span "Paul Rodriguez" at bounding box center [149, 483] width 87 height 13
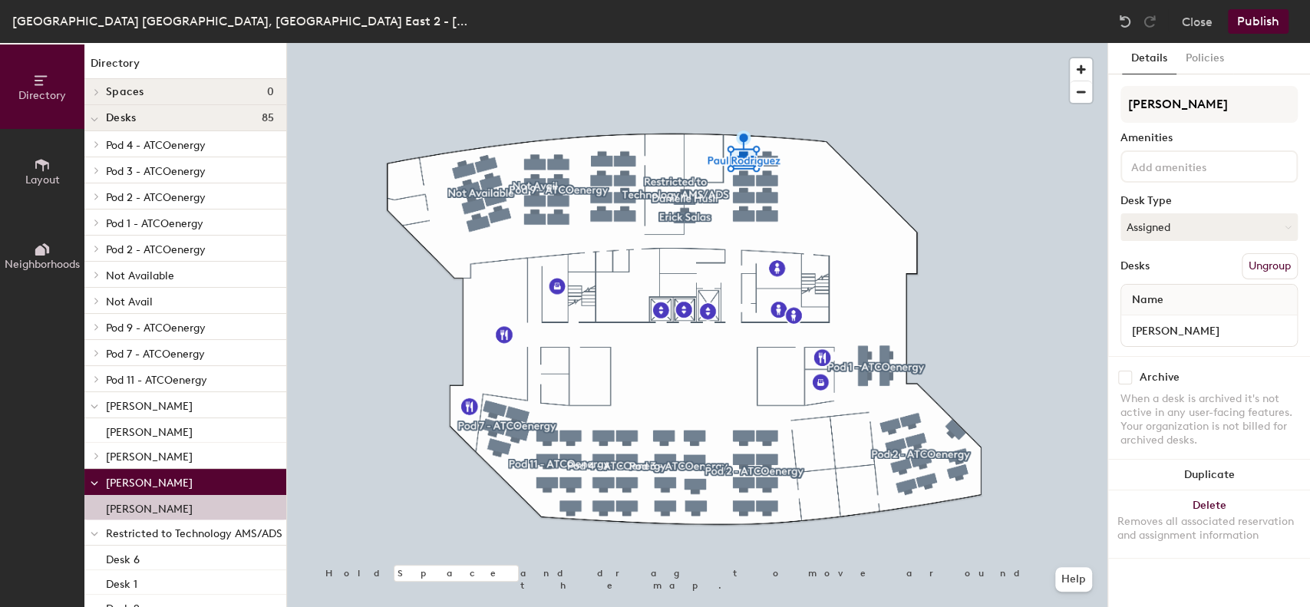
click at [160, 507] on p "Paul Rodriguez" at bounding box center [149, 507] width 87 height 18
click at [1194, 60] on button "Policies" at bounding box center [1205, 58] width 57 height 31
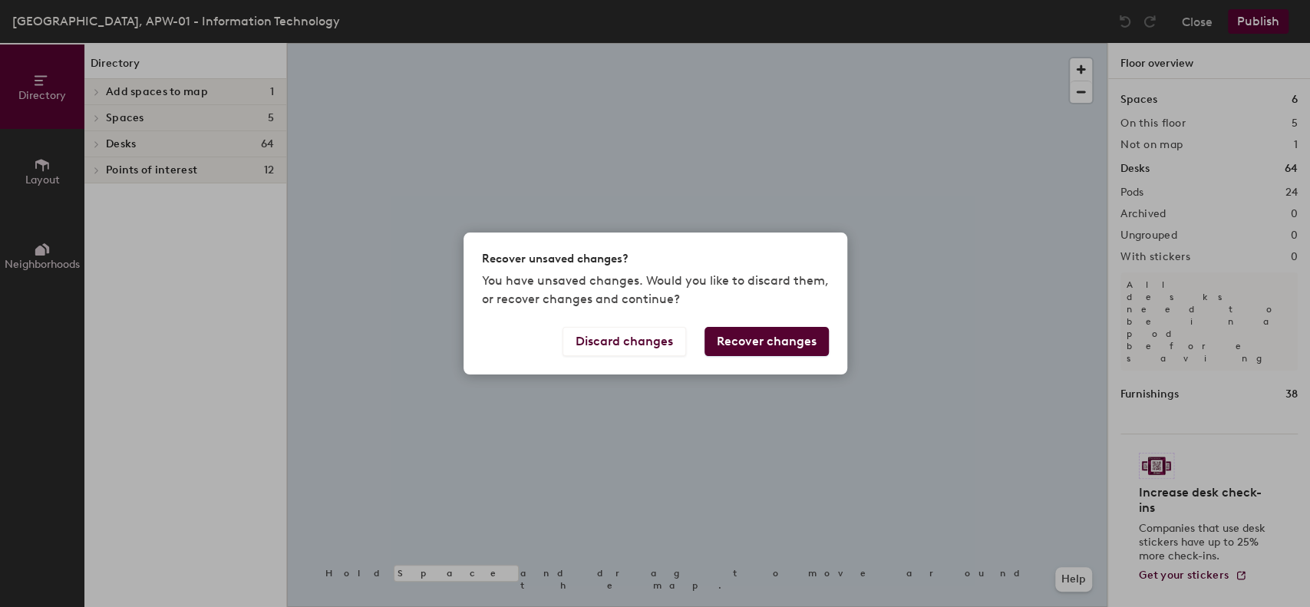
click at [152, 147] on body "Skip navigation Schedule Office People Analytics Visits Deliveries Services Man…" at bounding box center [655, 303] width 1310 height 607
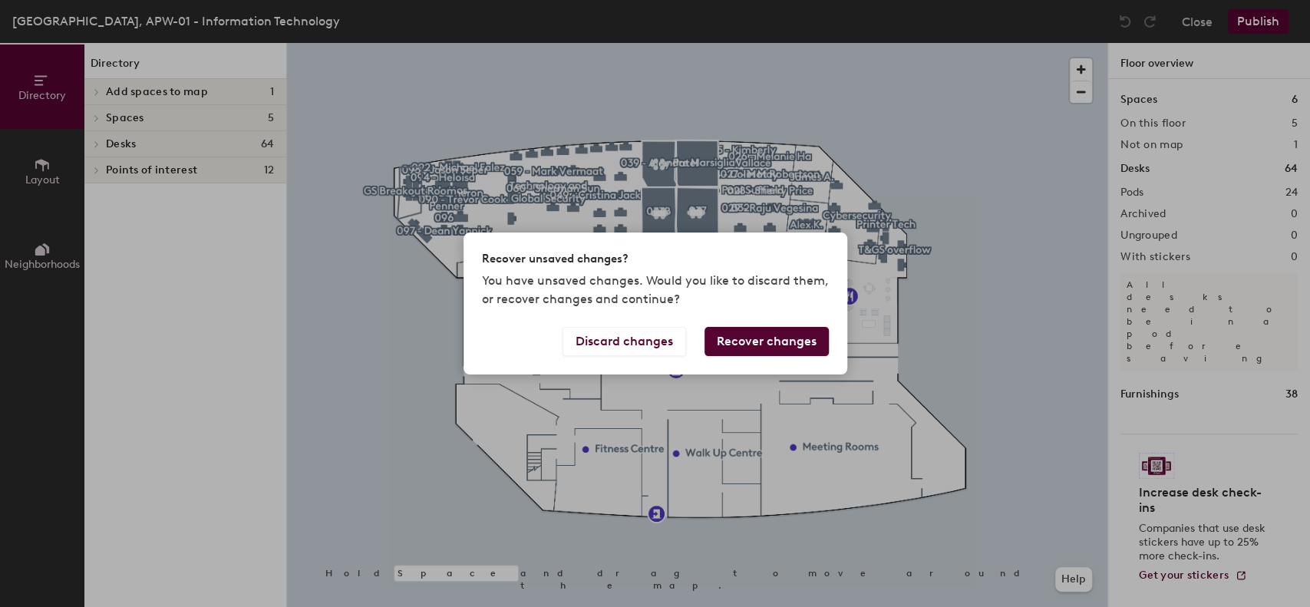
click at [731, 347] on button "Recover changes" at bounding box center [767, 341] width 124 height 29
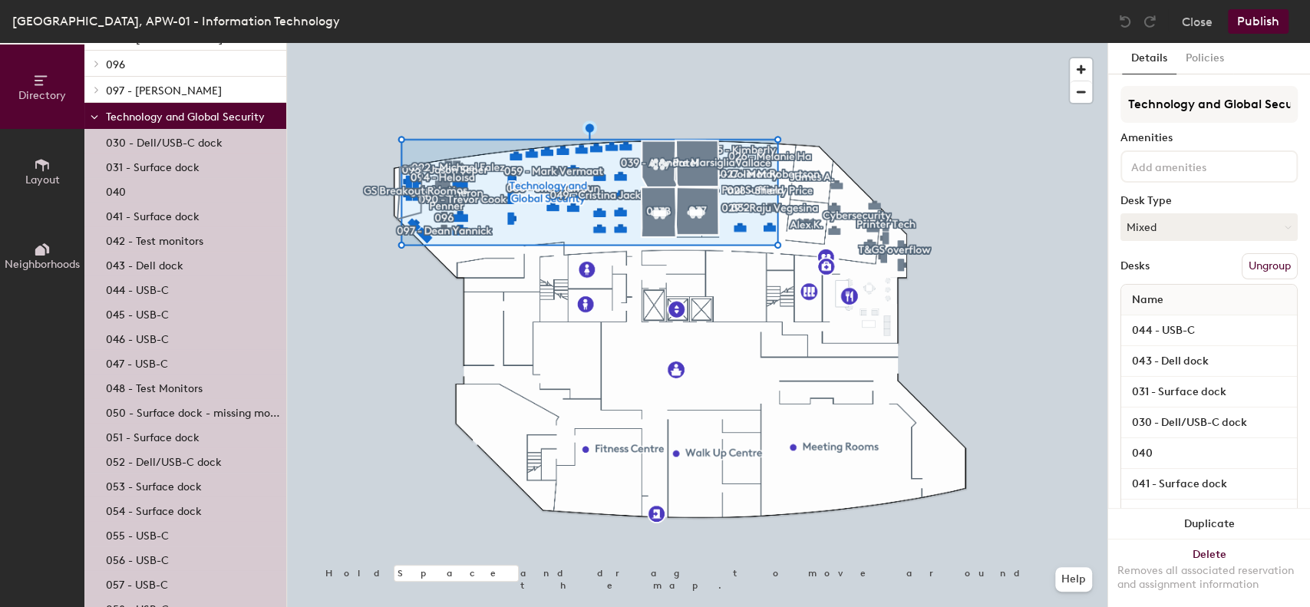
scroll to position [696, 0]
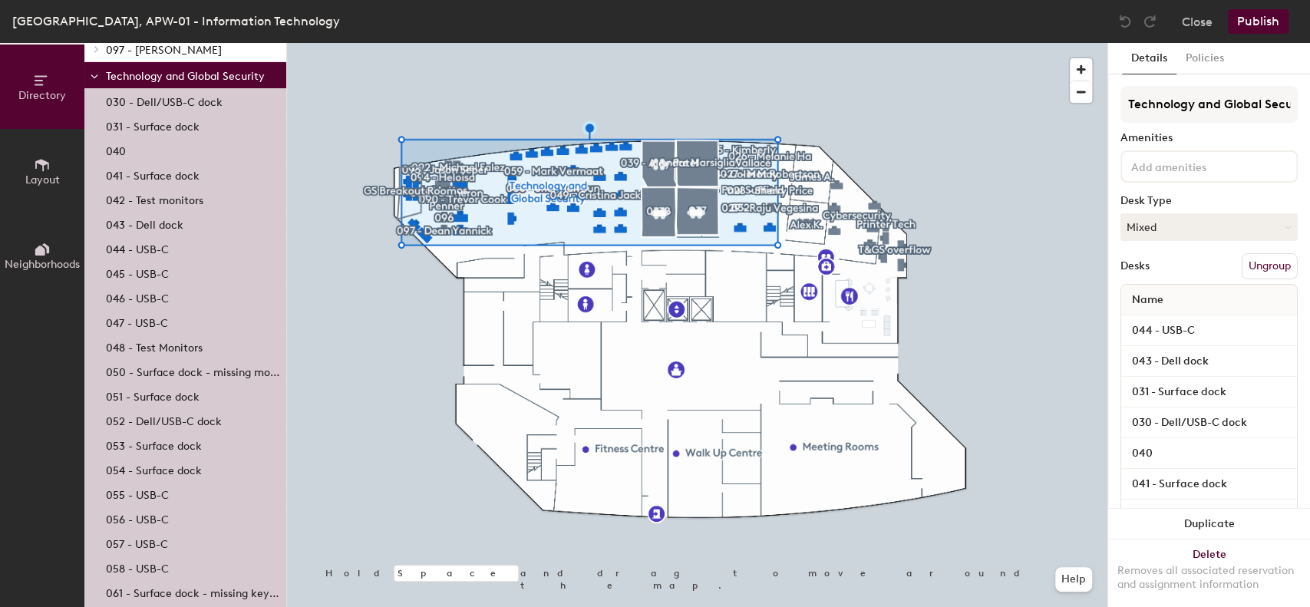
click at [97, 78] on icon at bounding box center [95, 77] width 8 height 6
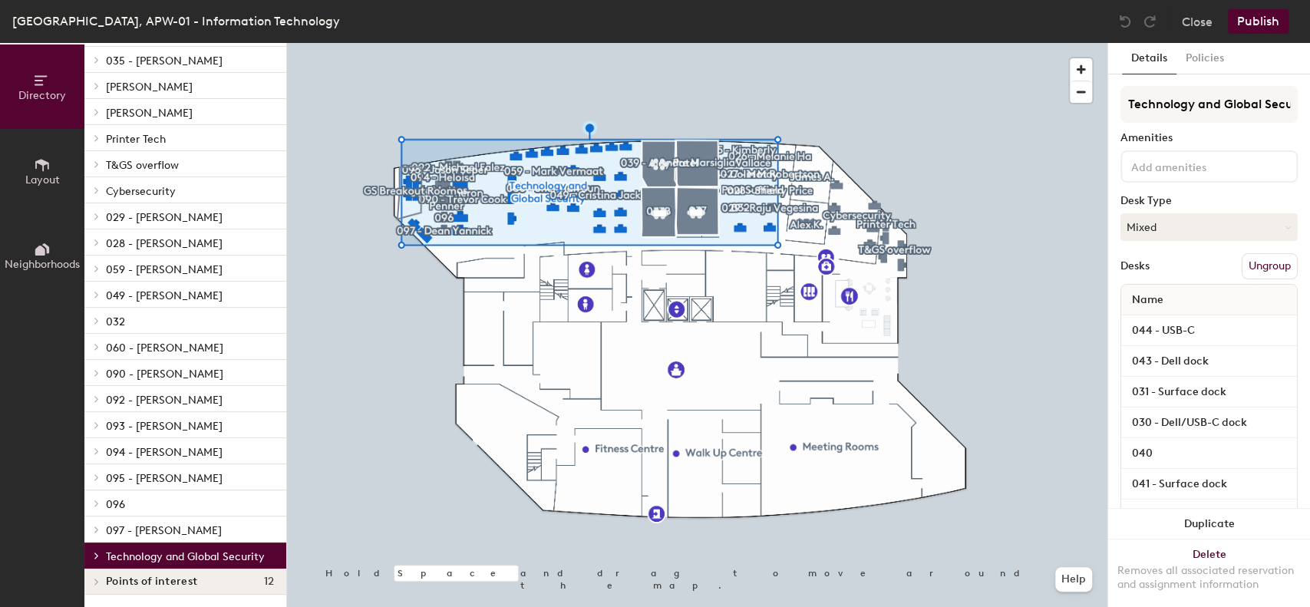
click at [245, 25] on div "ATCO Park Calgary, APW-01 - Information Technology" at bounding box center [176, 21] width 328 height 19
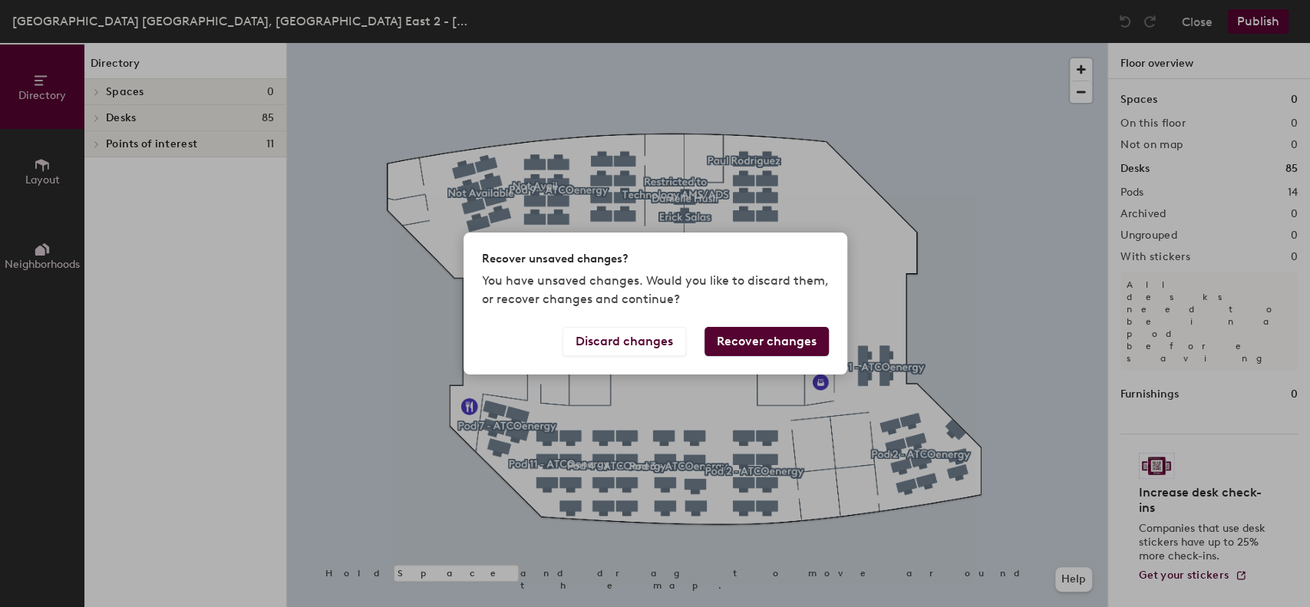
click at [736, 334] on button "Recover changes" at bounding box center [767, 341] width 124 height 29
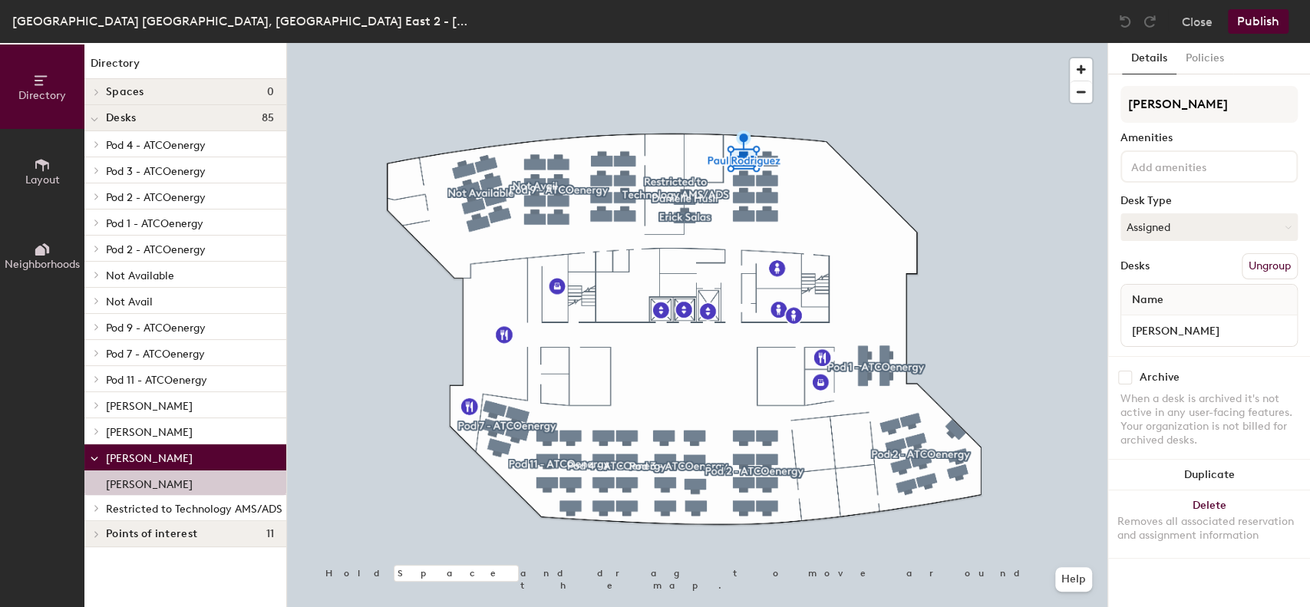
click at [136, 501] on p "Restricted to Technology AMS/ADS" at bounding box center [194, 508] width 177 height 20
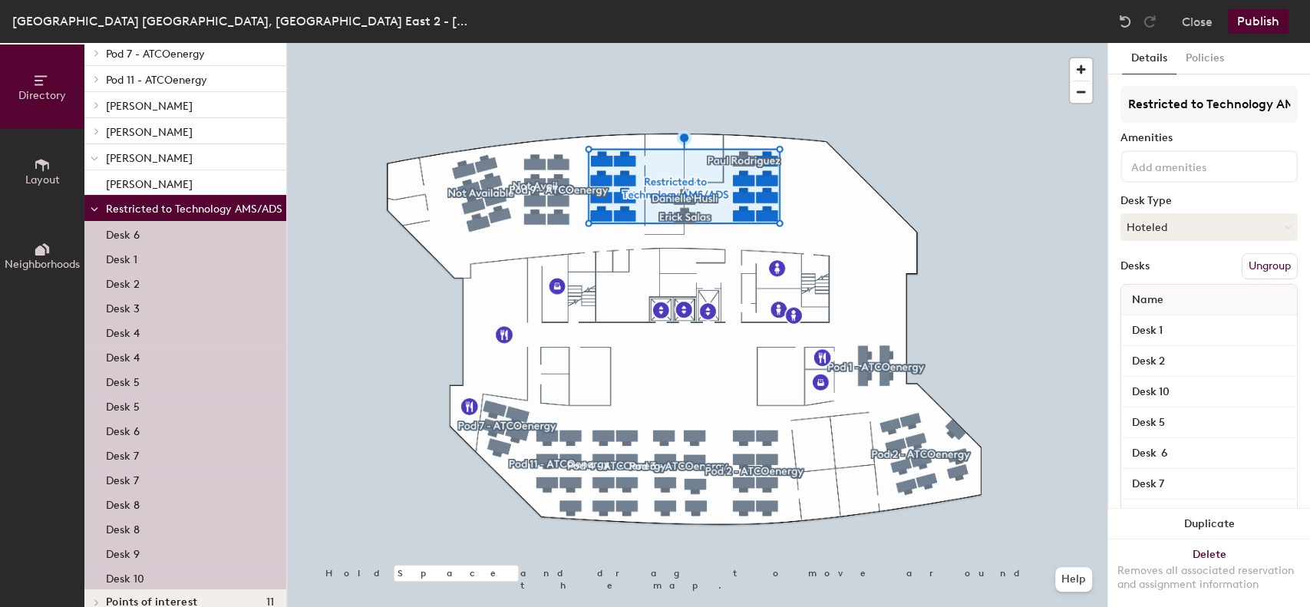
scroll to position [336, 0]
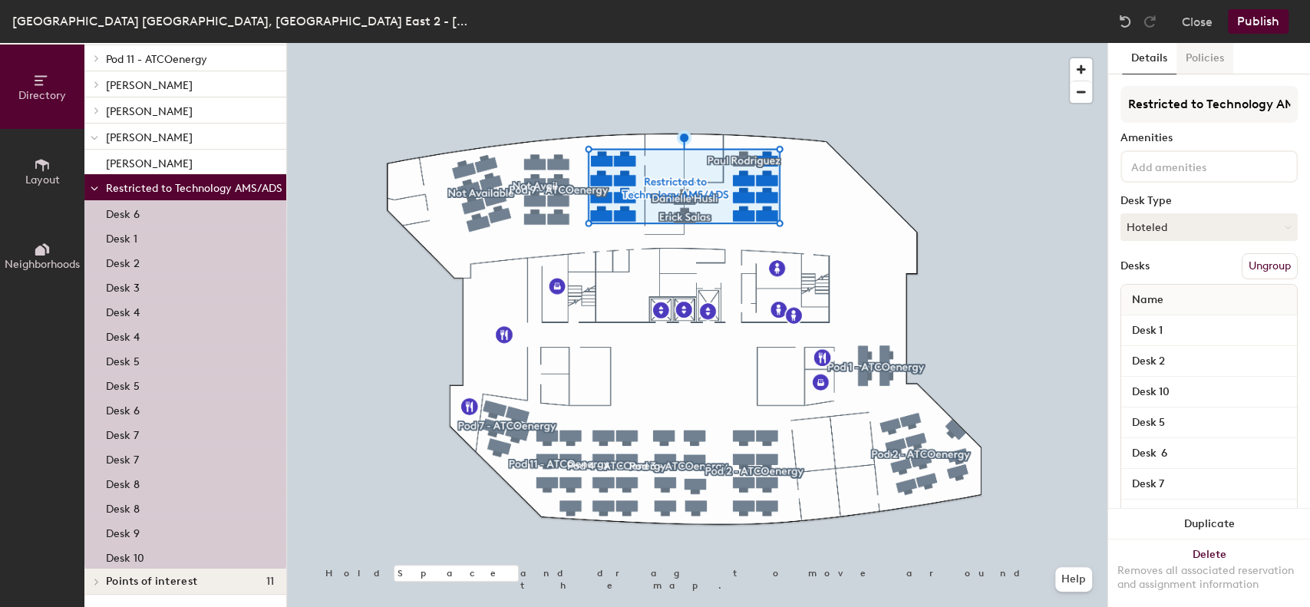
click at [1210, 68] on button "Policies" at bounding box center [1205, 58] width 57 height 31
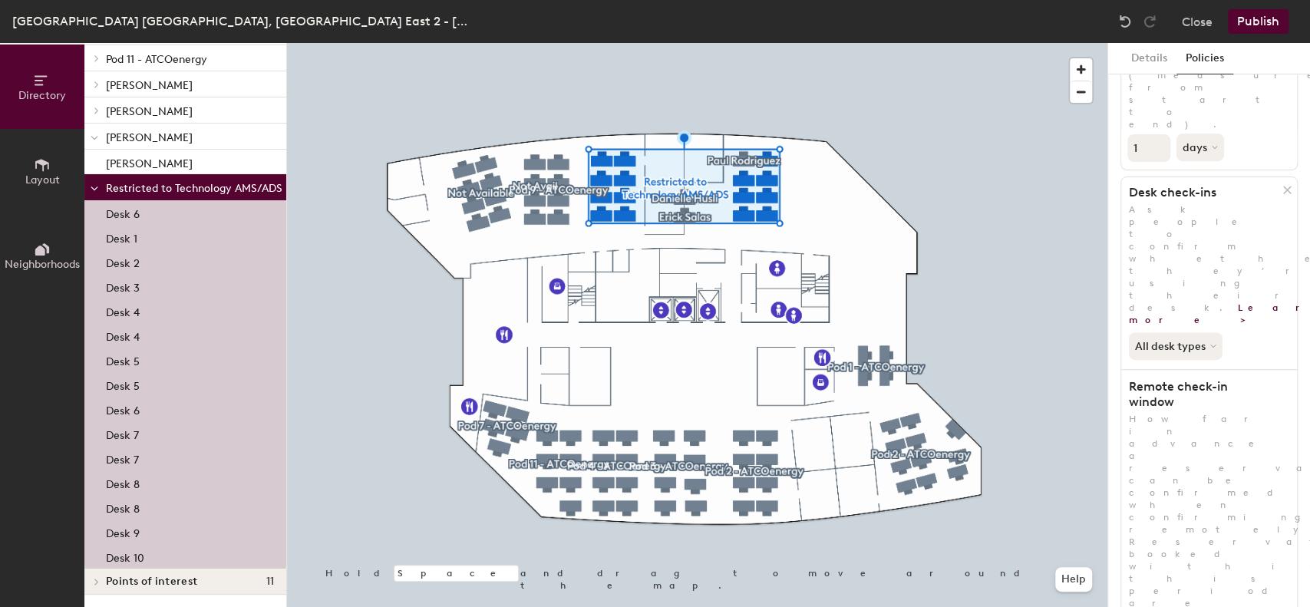
scroll to position [0, 0]
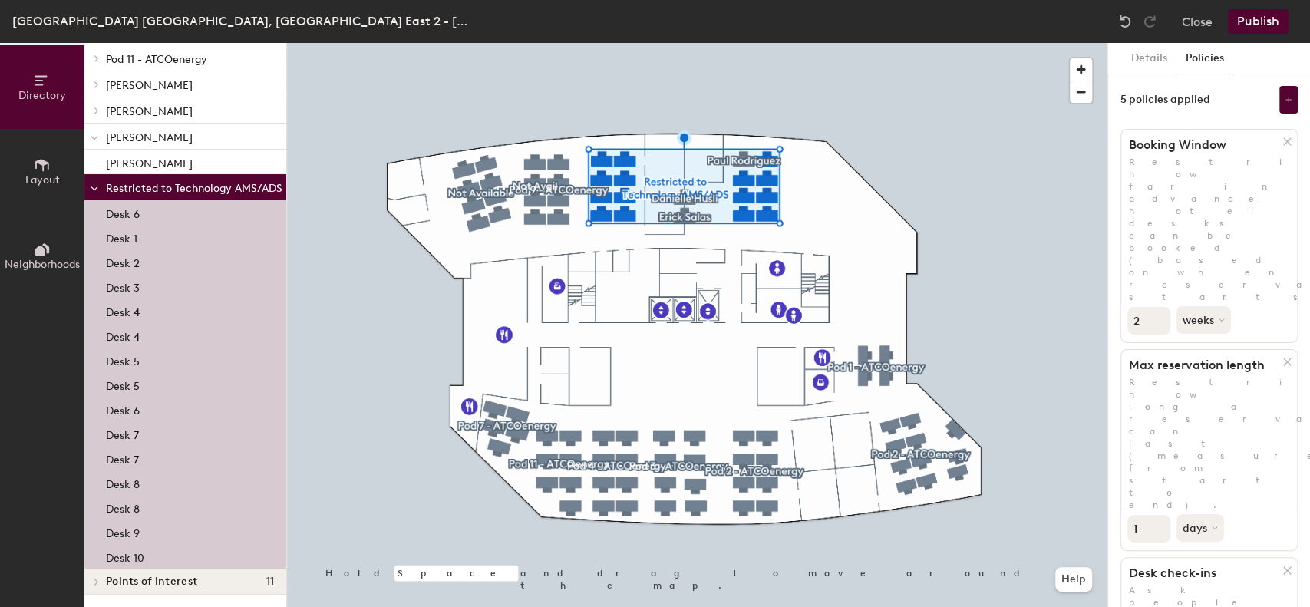
click at [151, 182] on span "Restricted to Technology AMS/ADS" at bounding box center [194, 188] width 177 height 13
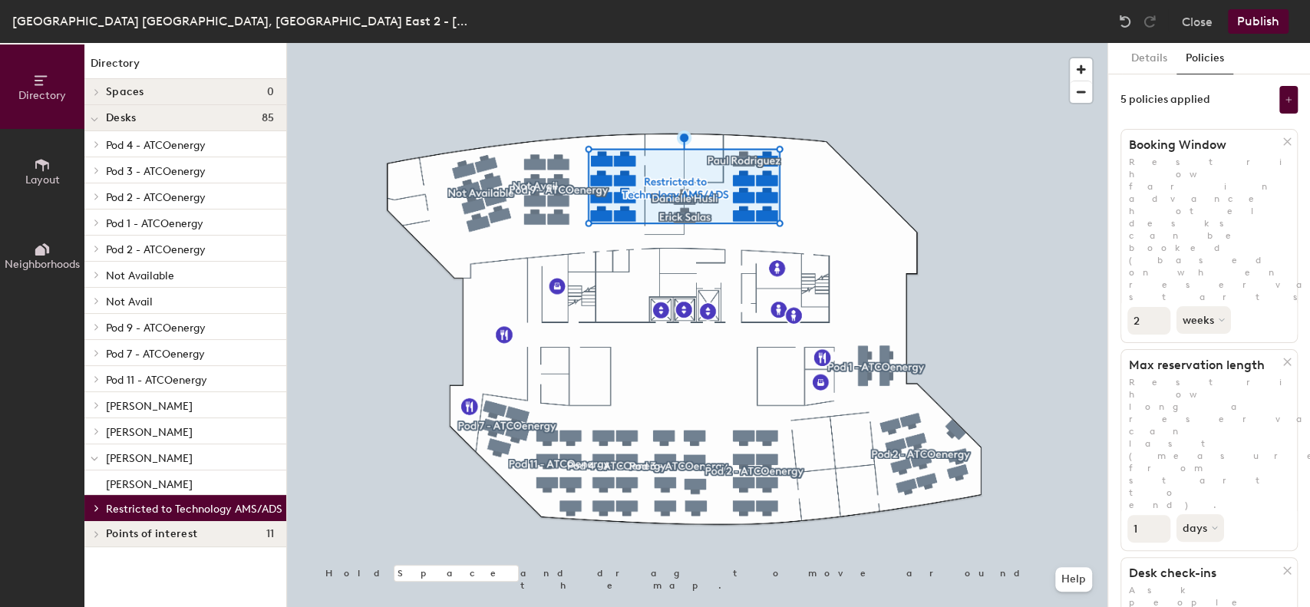
click at [159, 455] on span "[PERSON_NAME]" at bounding box center [149, 458] width 87 height 13
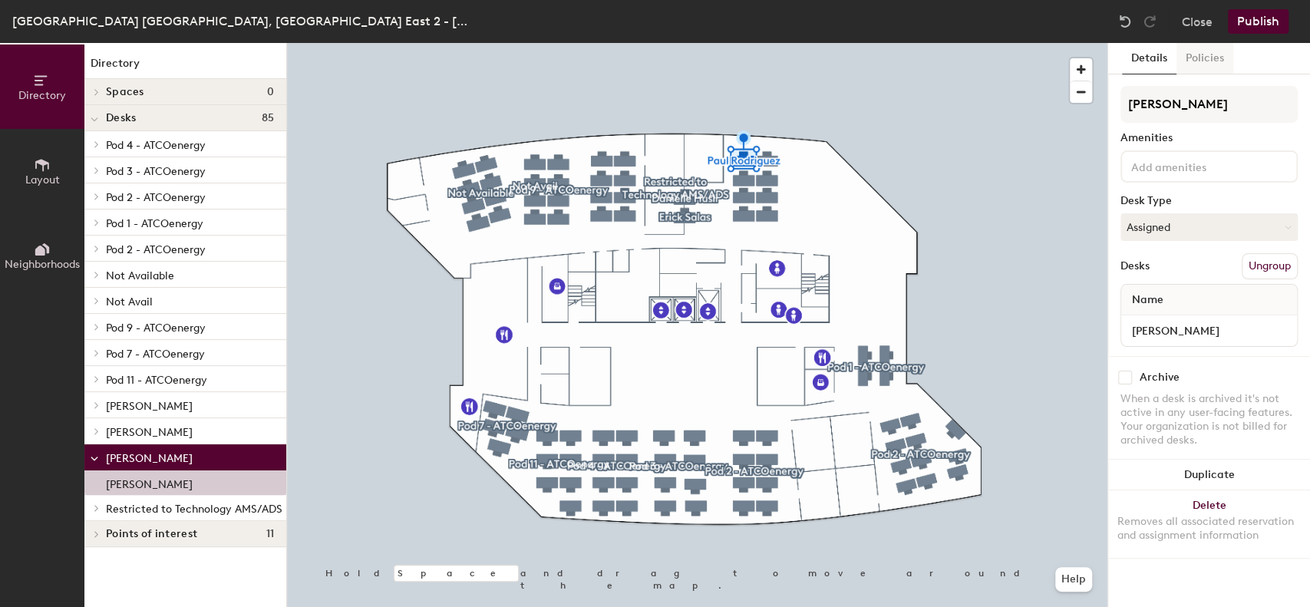
click at [1209, 58] on button "Policies" at bounding box center [1205, 58] width 57 height 31
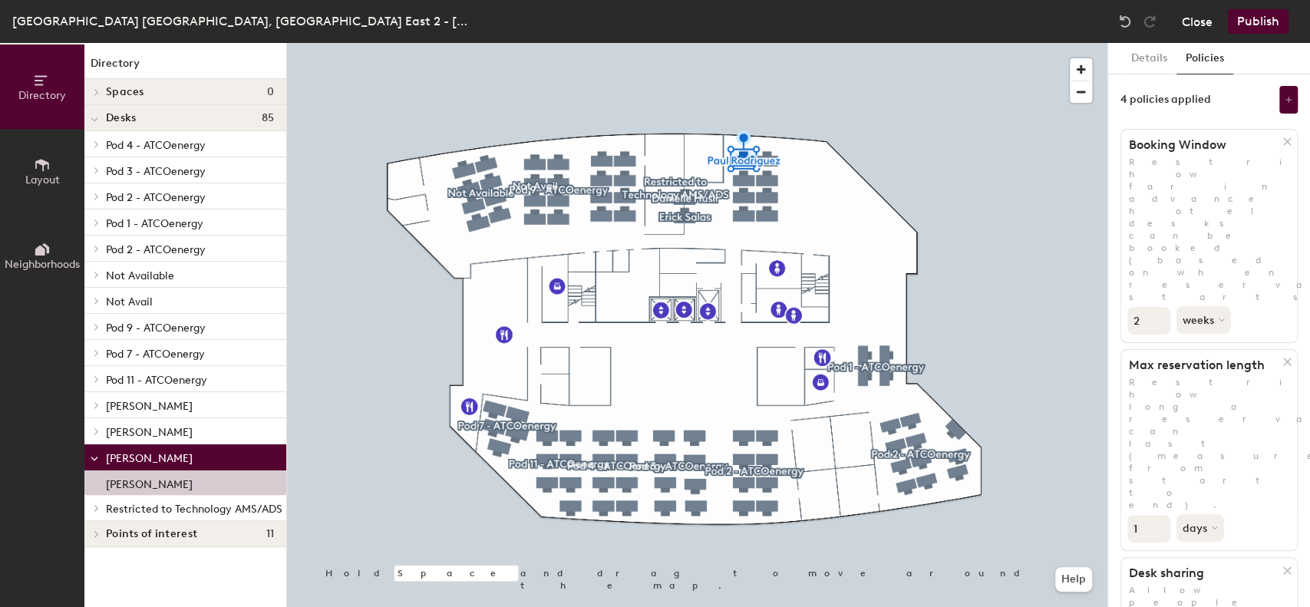
click at [1194, 26] on button "Close" at bounding box center [1197, 21] width 31 height 25
